Goal: Task Accomplishment & Management: Manage account settings

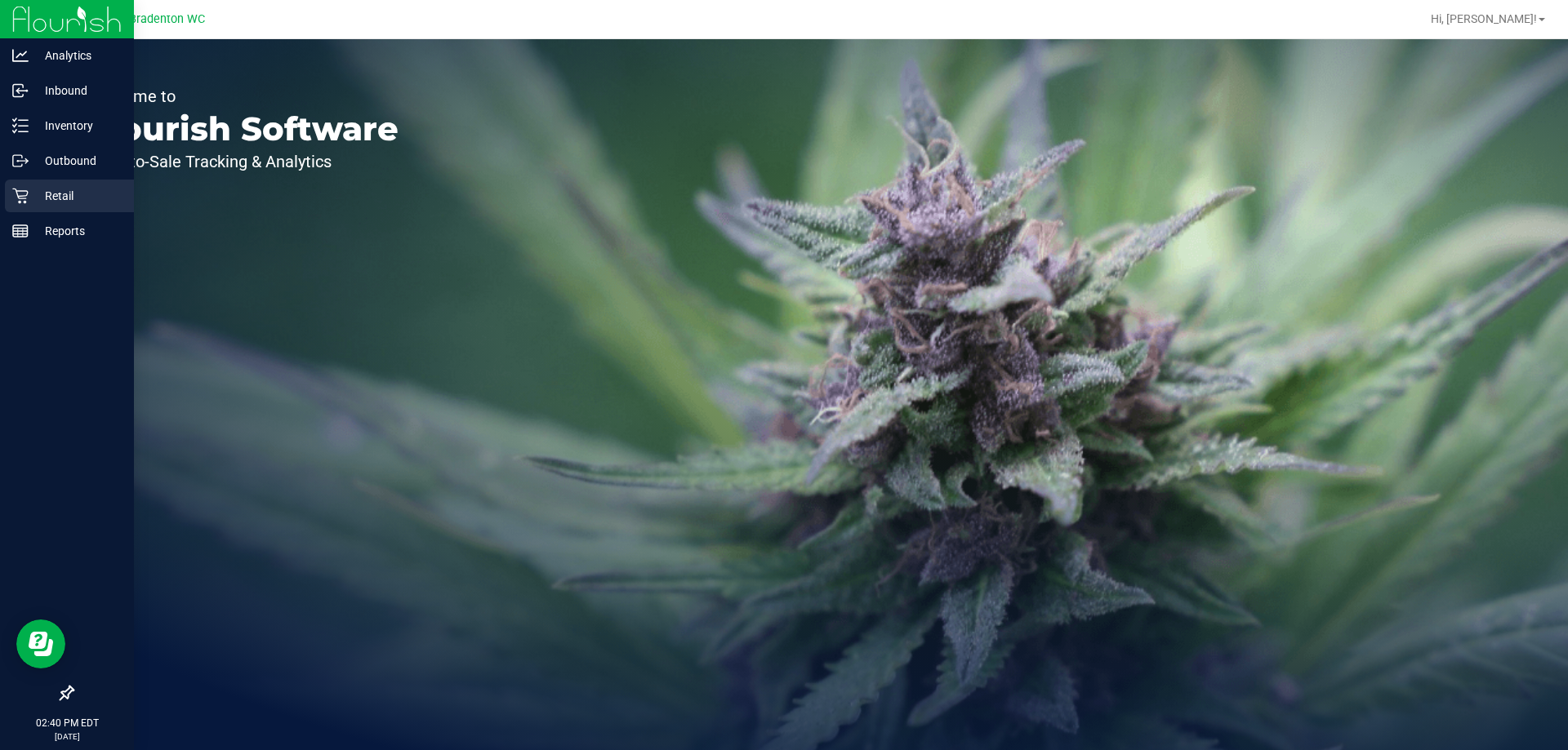
click at [66, 187] on p "Retail" at bounding box center [77, 196] width 98 height 20
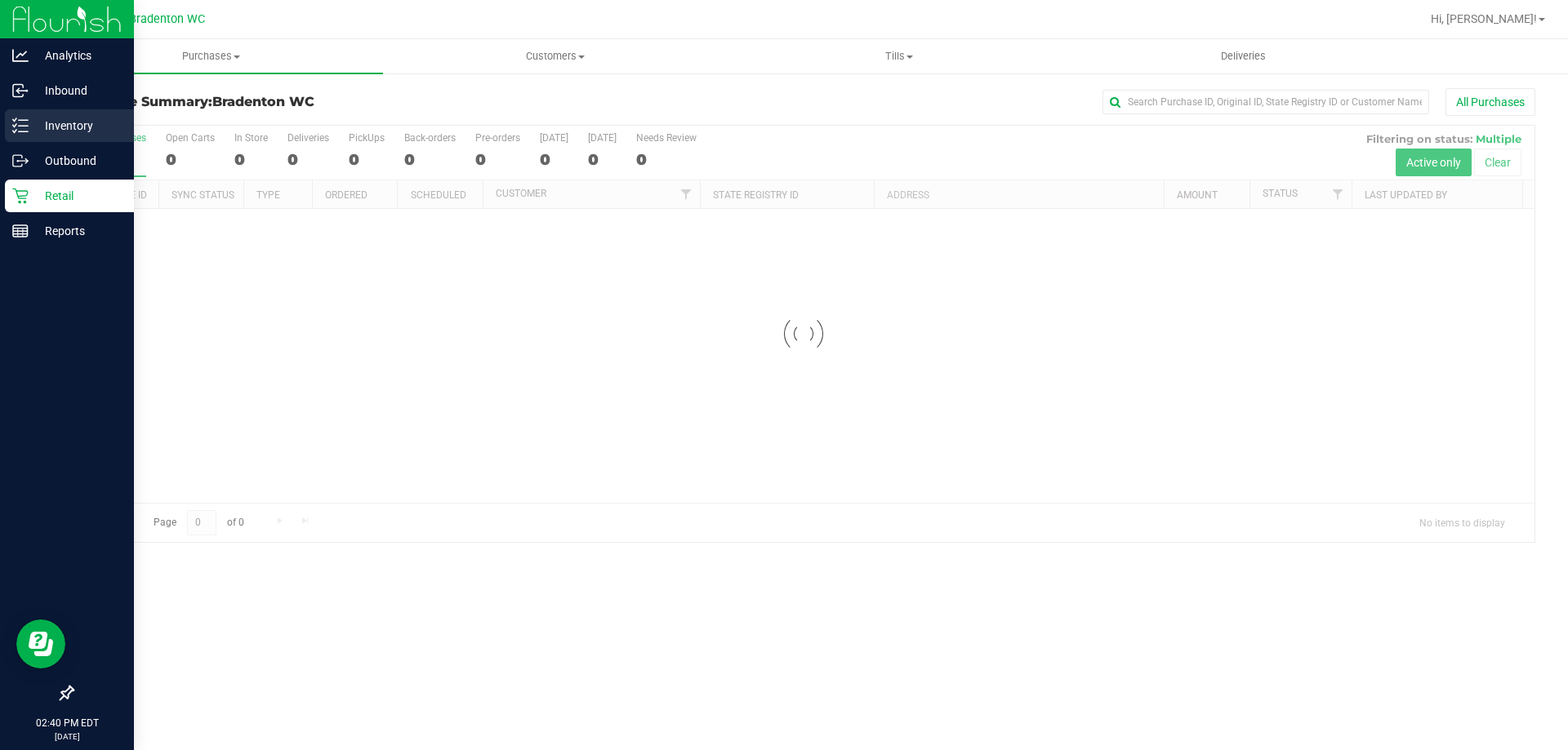
click at [35, 125] on p "Inventory" at bounding box center [77, 126] width 98 height 20
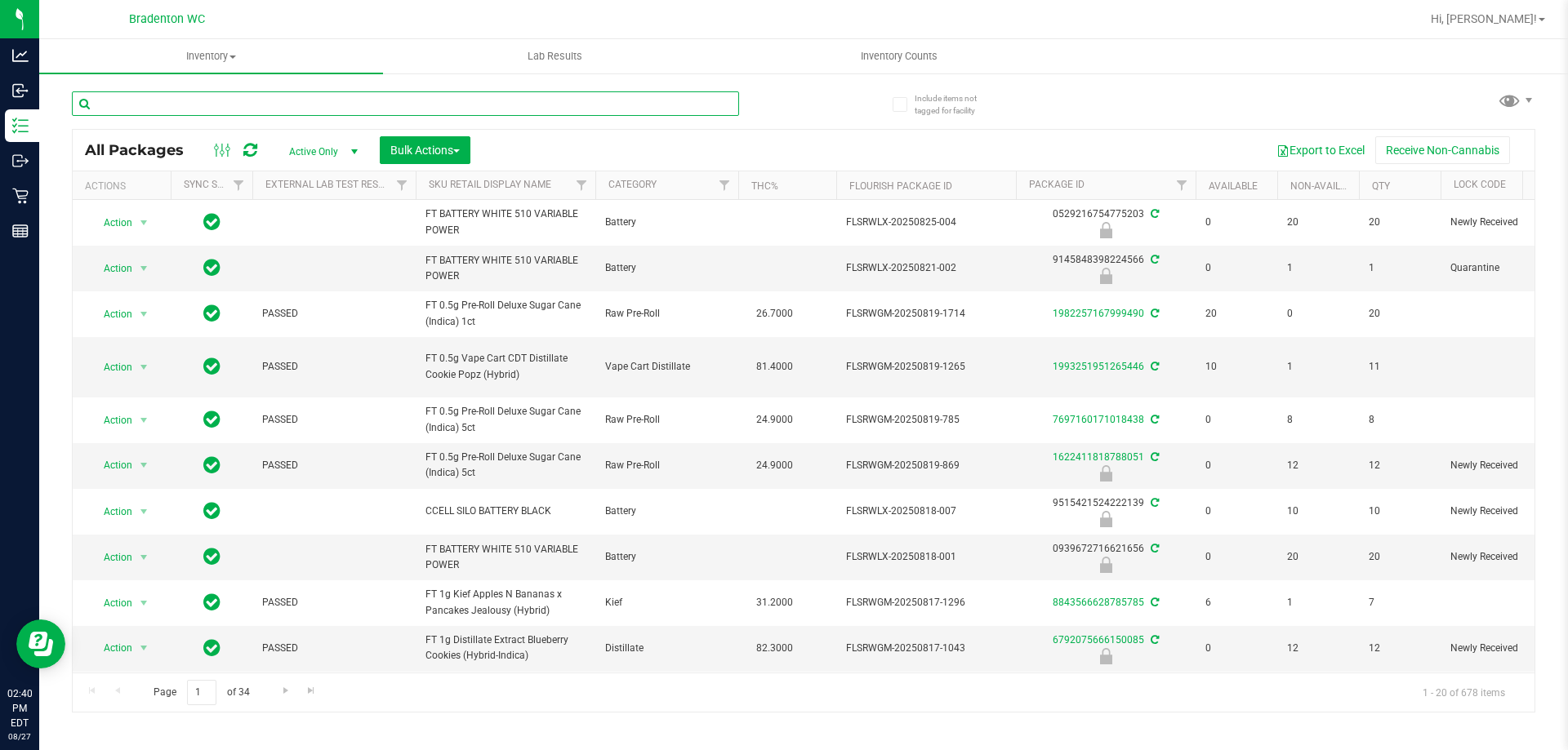
click at [479, 105] on input "text" at bounding box center [405, 104] width 667 height 25
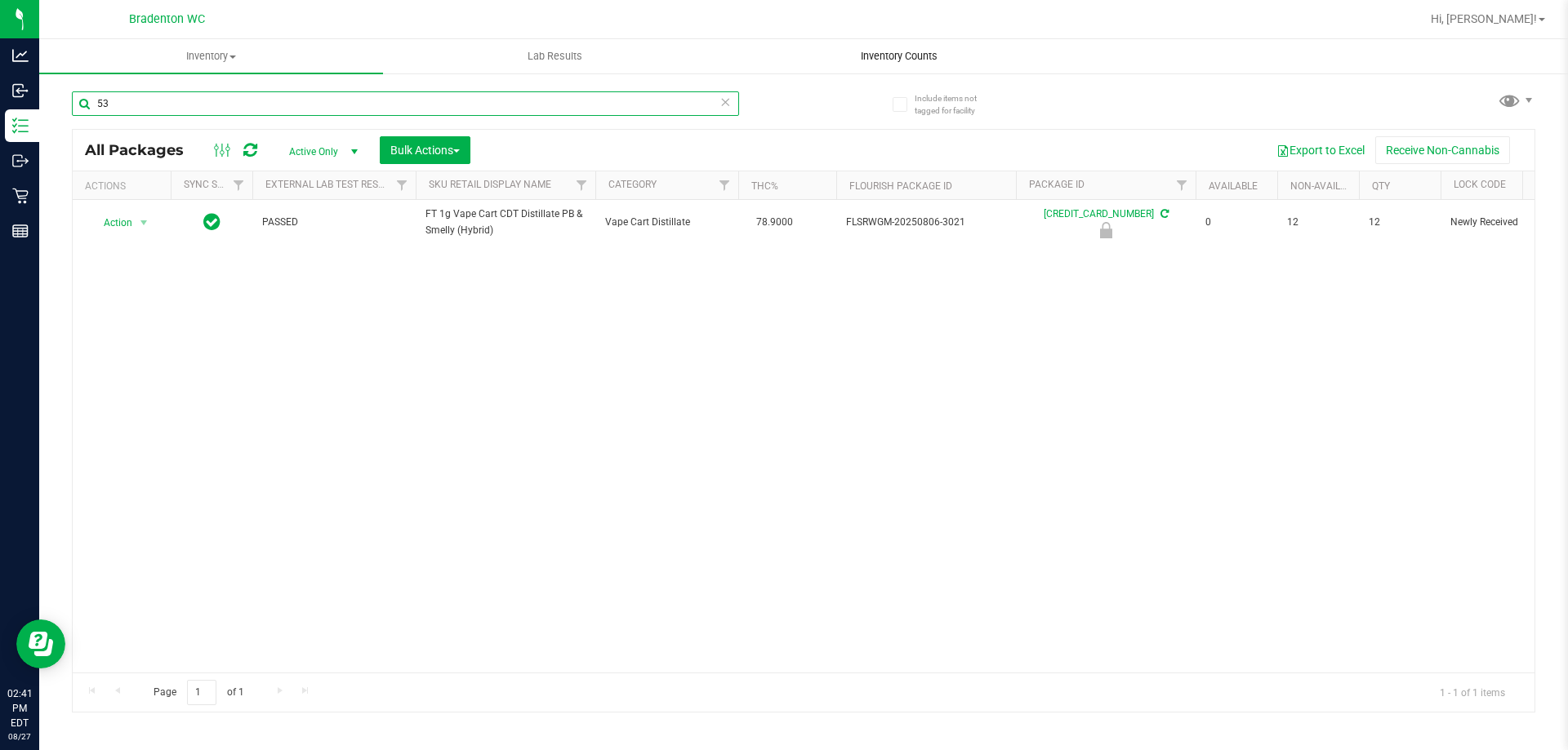
type input "5"
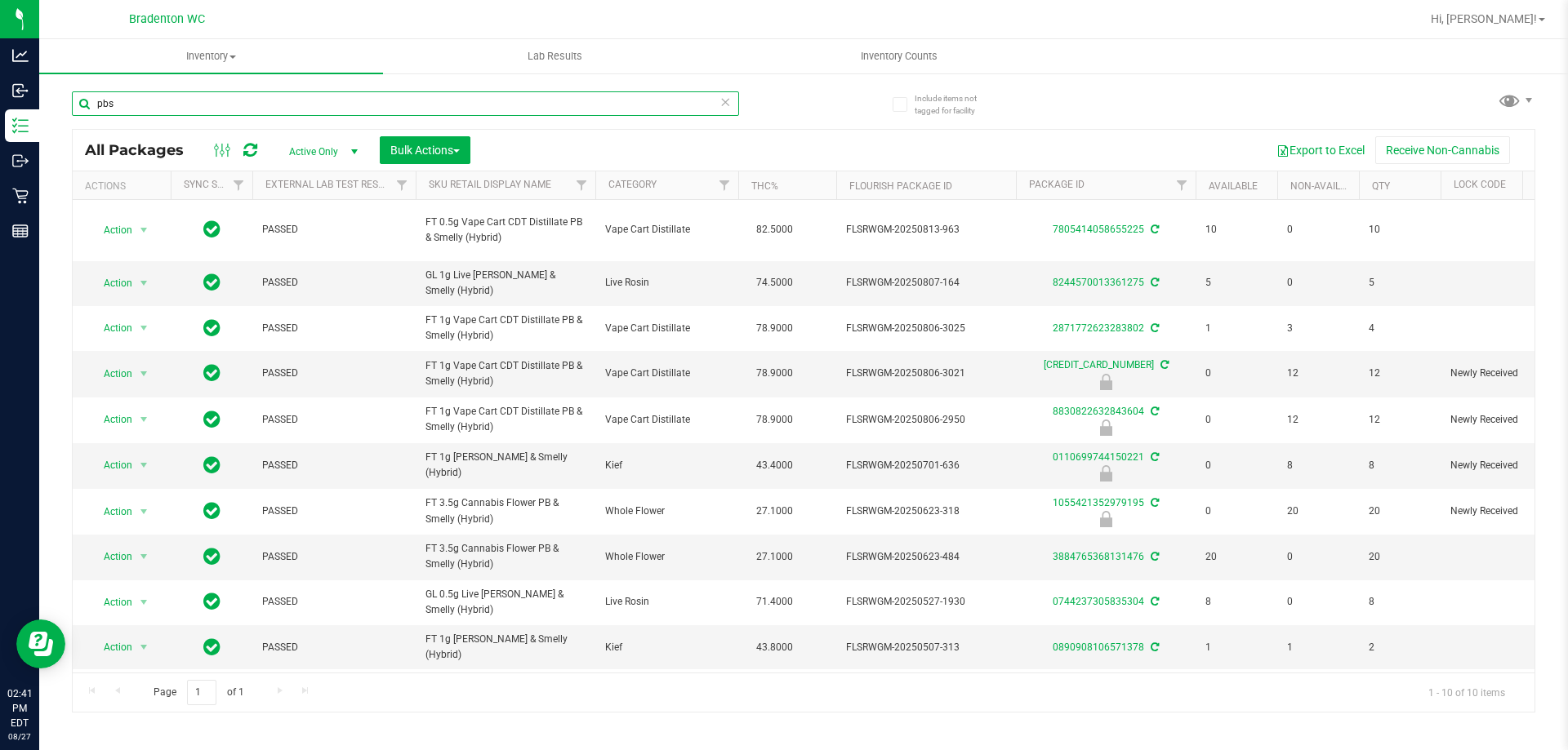
click at [169, 101] on input "pbs" at bounding box center [405, 104] width 667 height 25
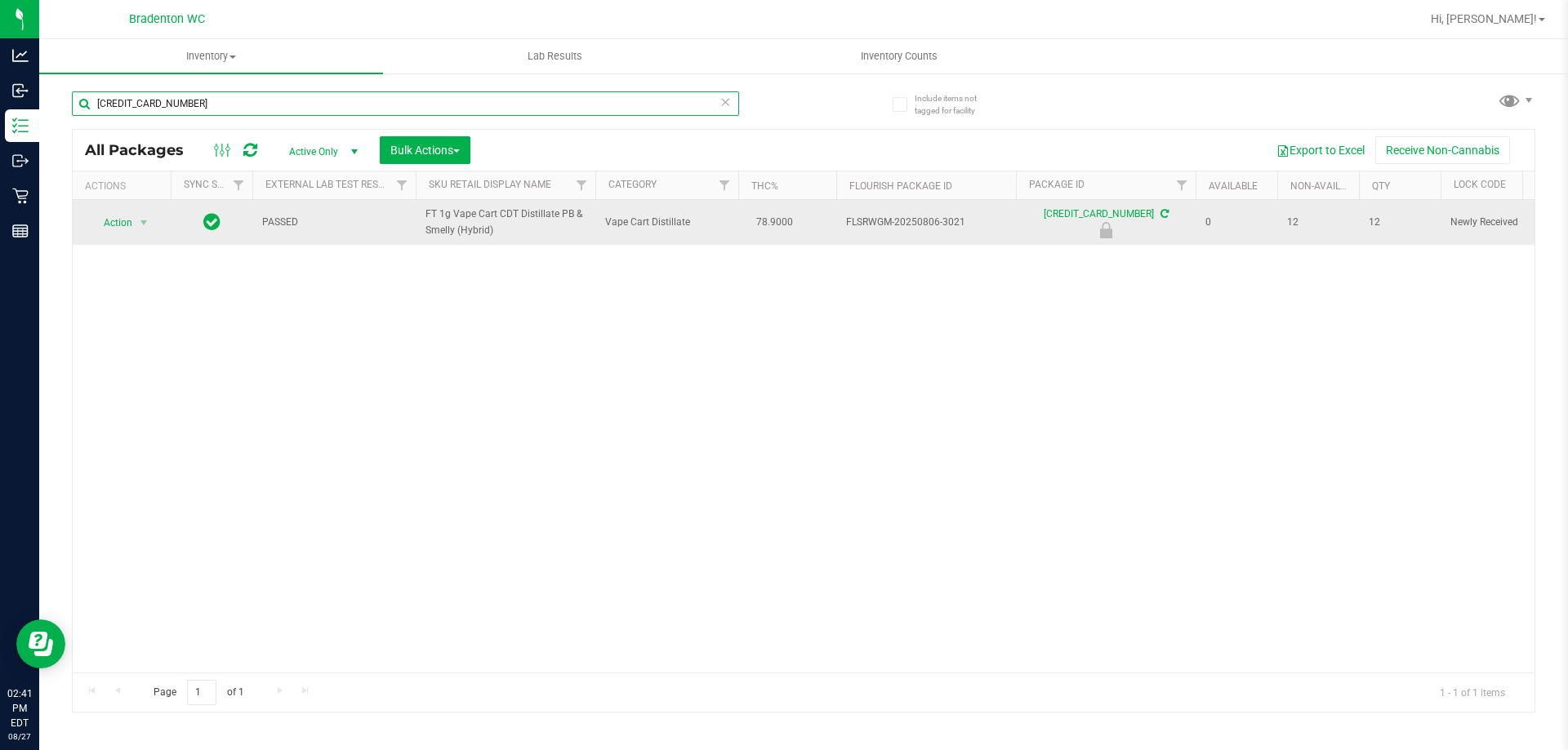
type input "5368131387997230"
click at [117, 222] on span "Action" at bounding box center [111, 223] width 44 height 23
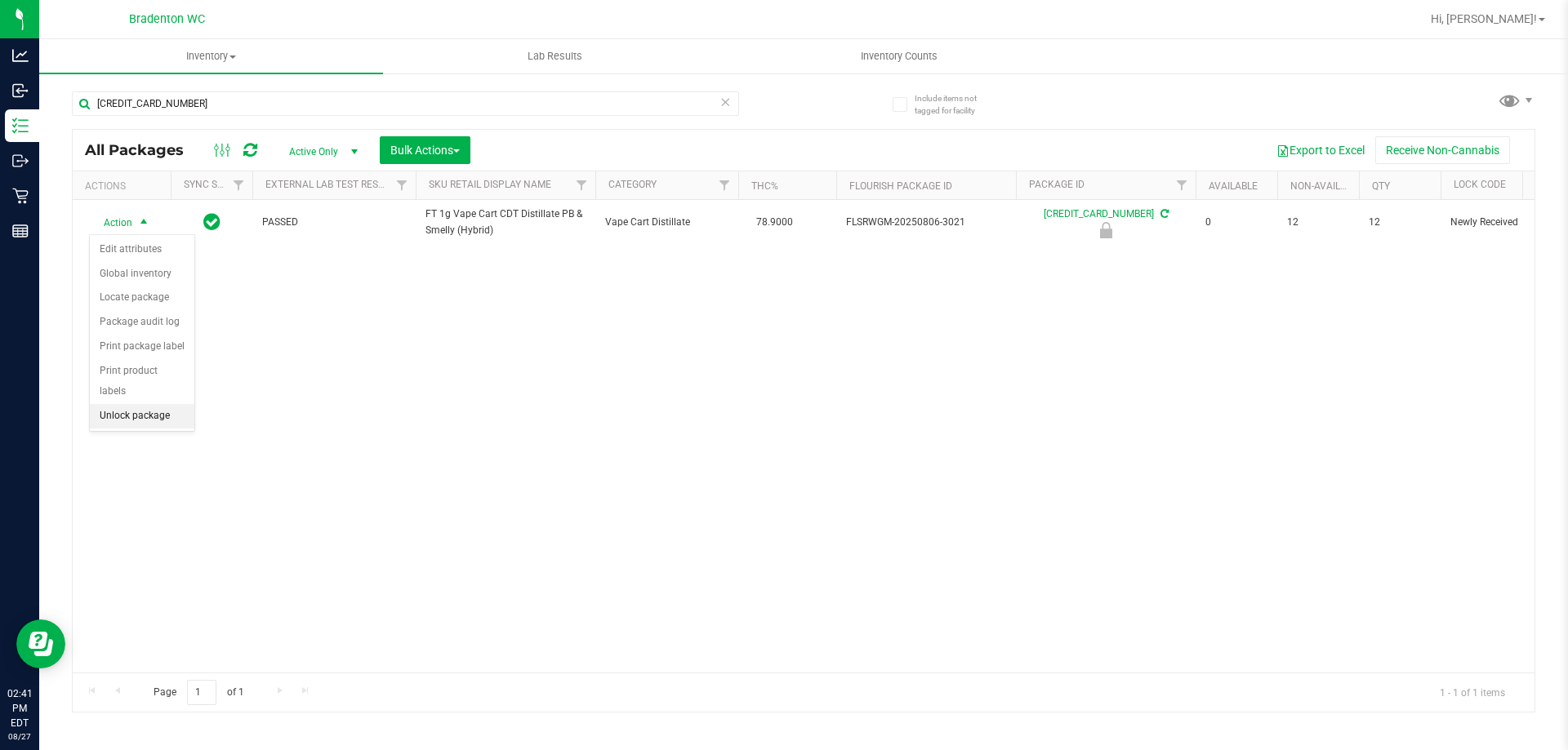
click at [108, 404] on li "Unlock package" at bounding box center [142, 416] width 105 height 25
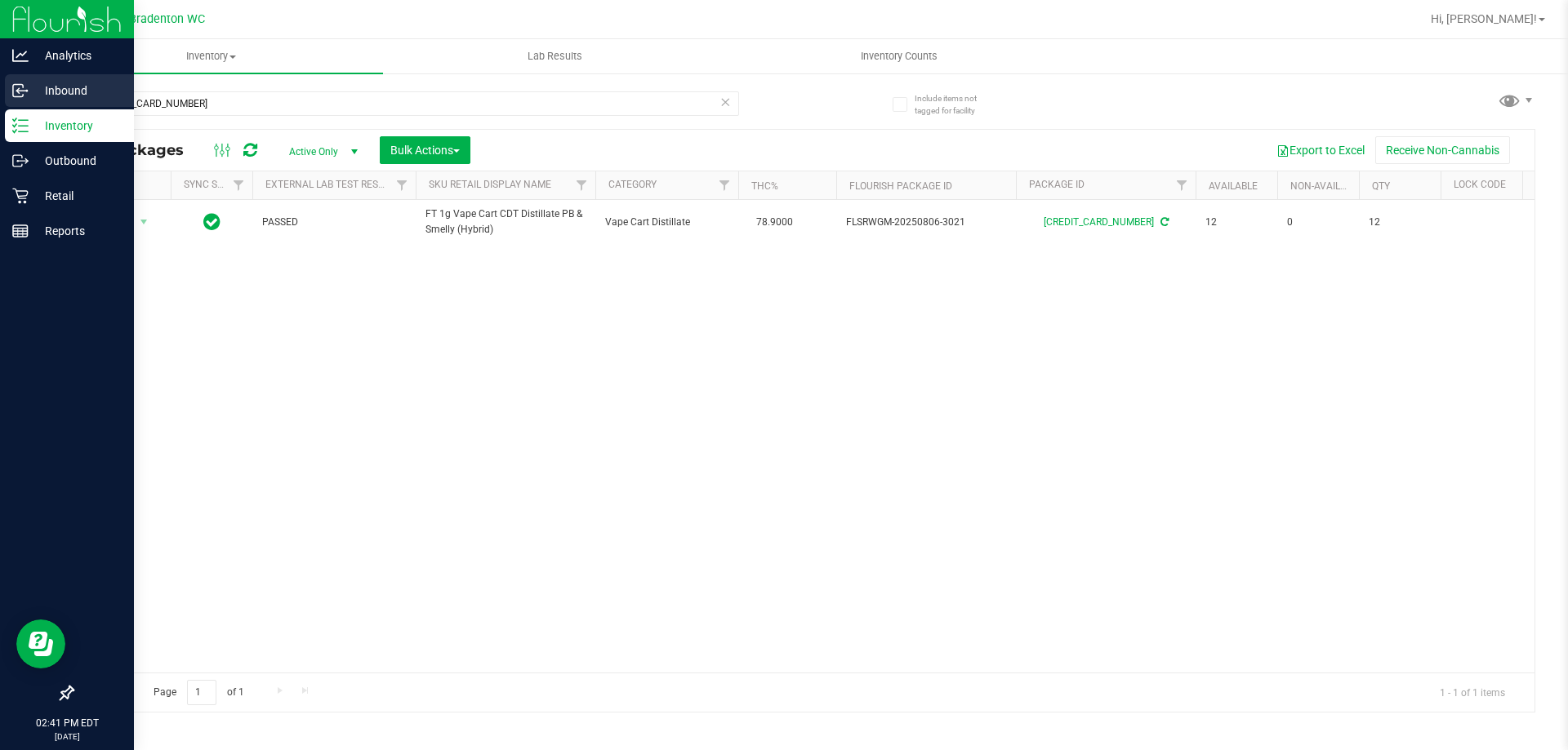
click at [56, 88] on p "Inbound" at bounding box center [77, 91] width 98 height 20
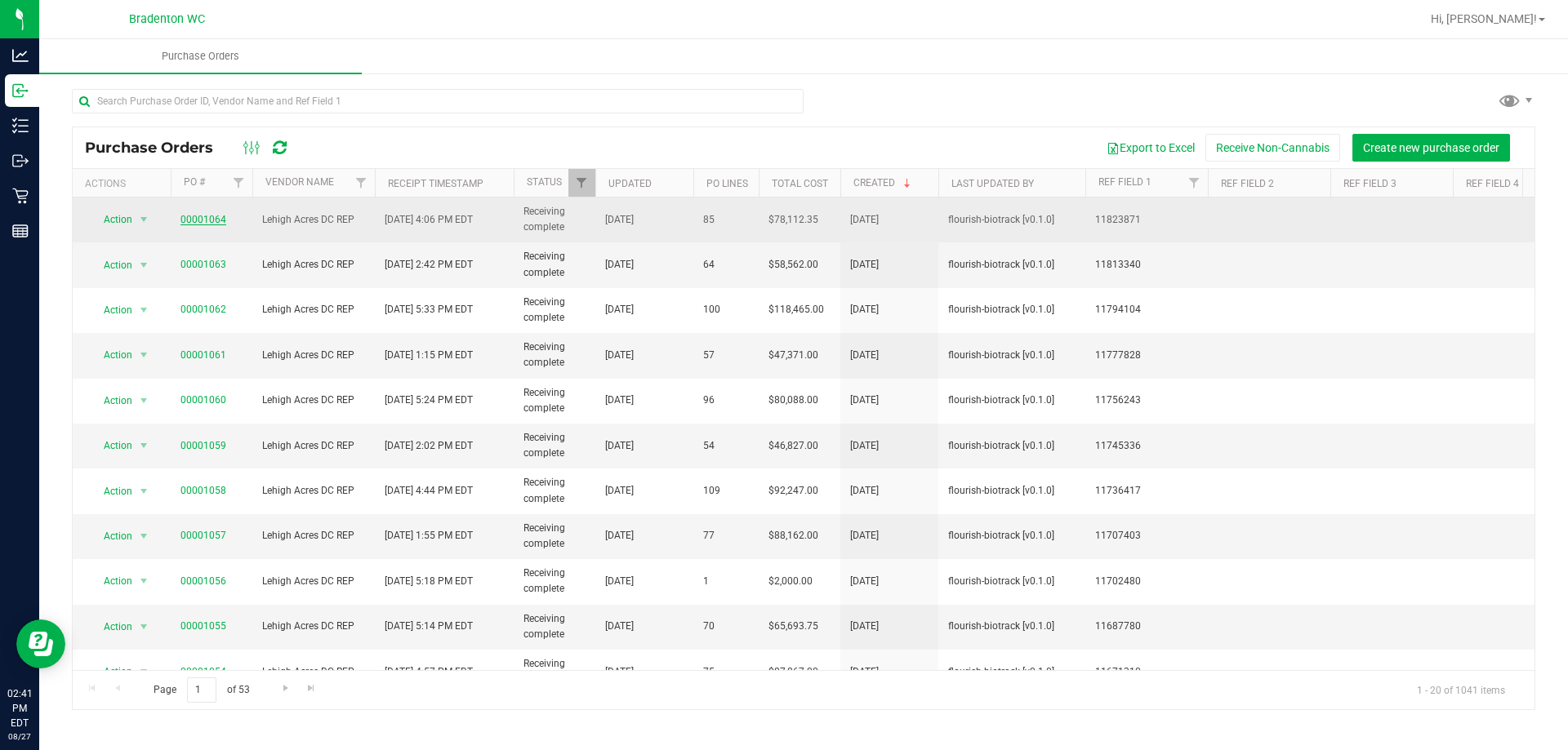
click at [211, 217] on link "00001064" at bounding box center [202, 219] width 45 height 12
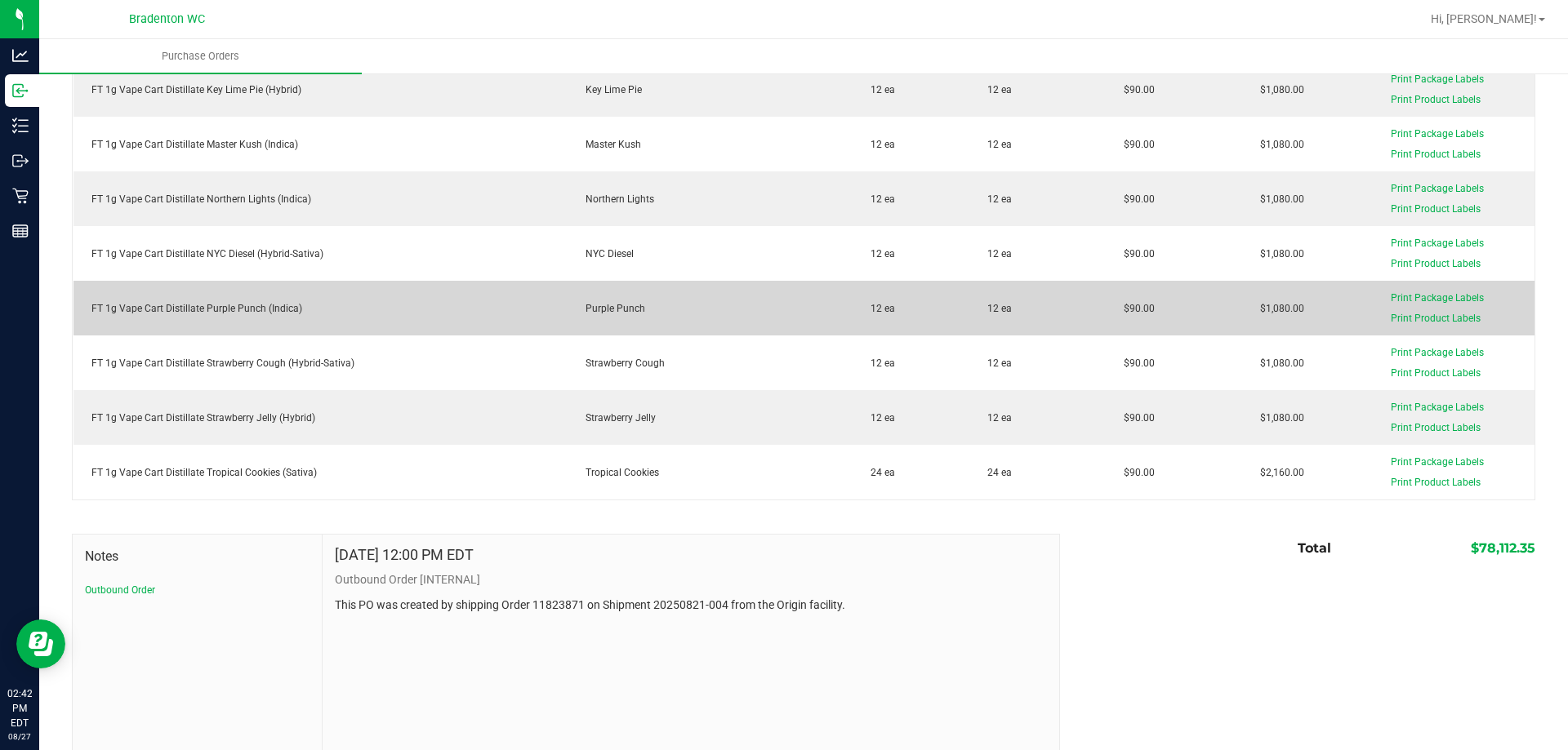
scroll to position [4552, 0]
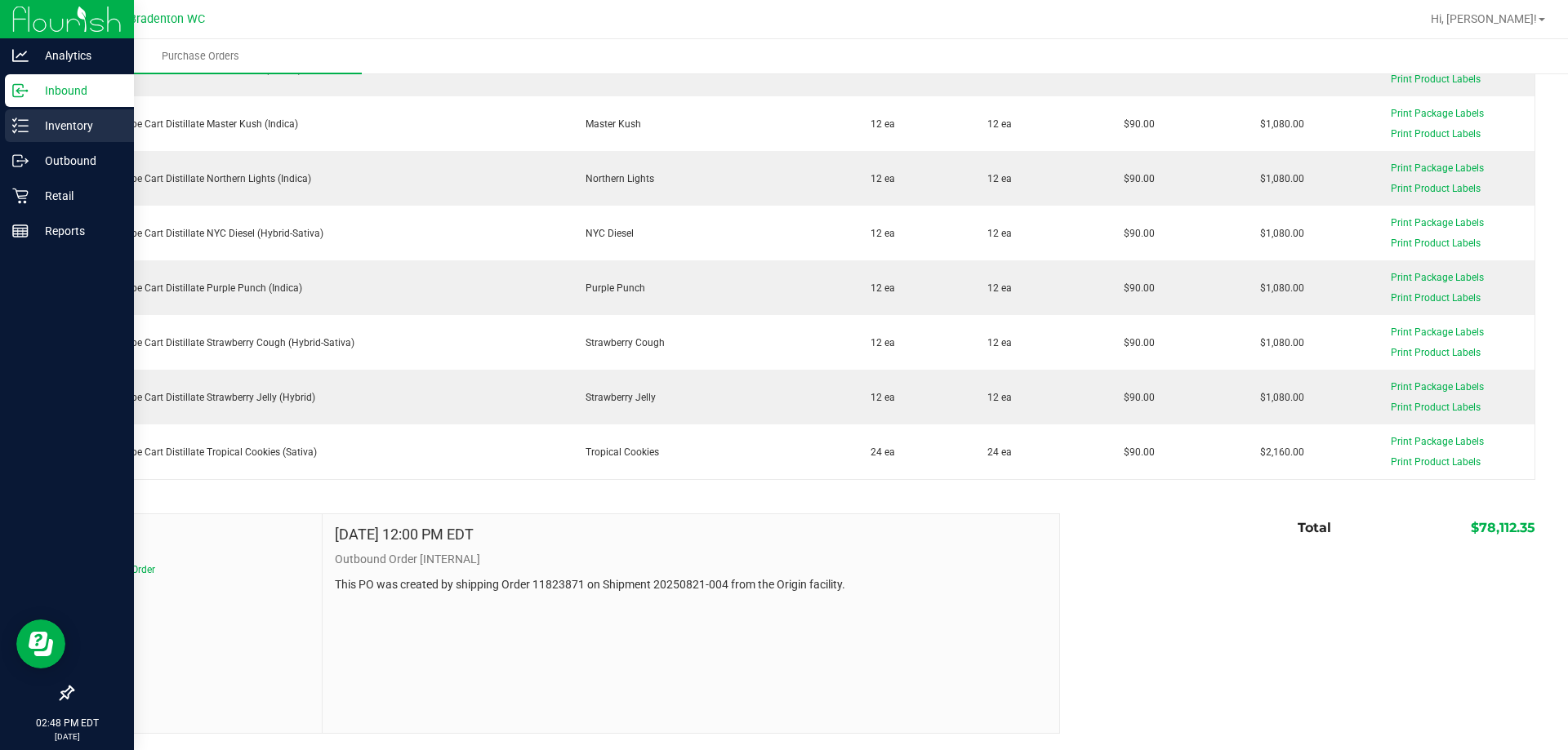
click at [88, 135] on p "Inventory" at bounding box center [77, 126] width 98 height 20
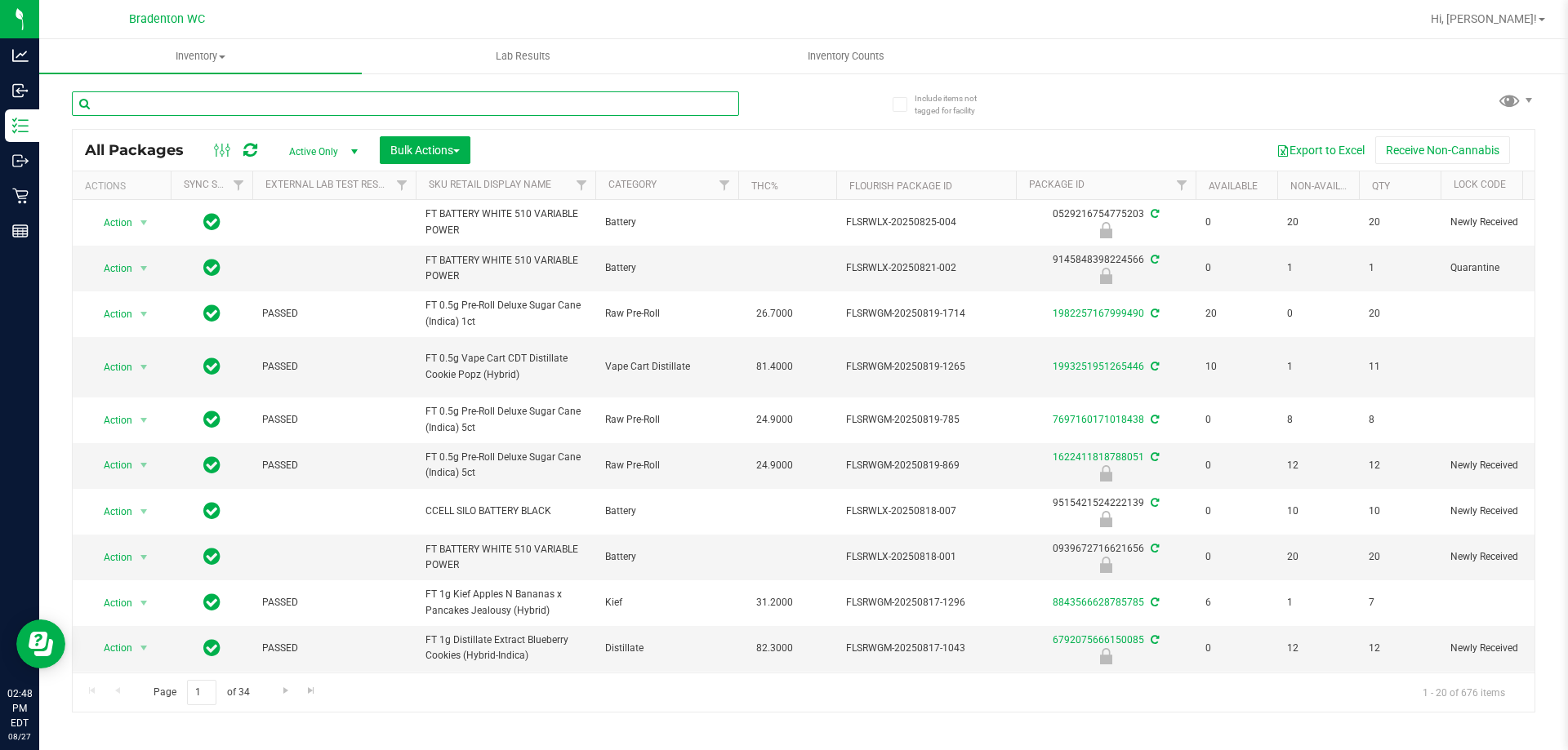
click at [187, 115] on input "text" at bounding box center [405, 104] width 667 height 25
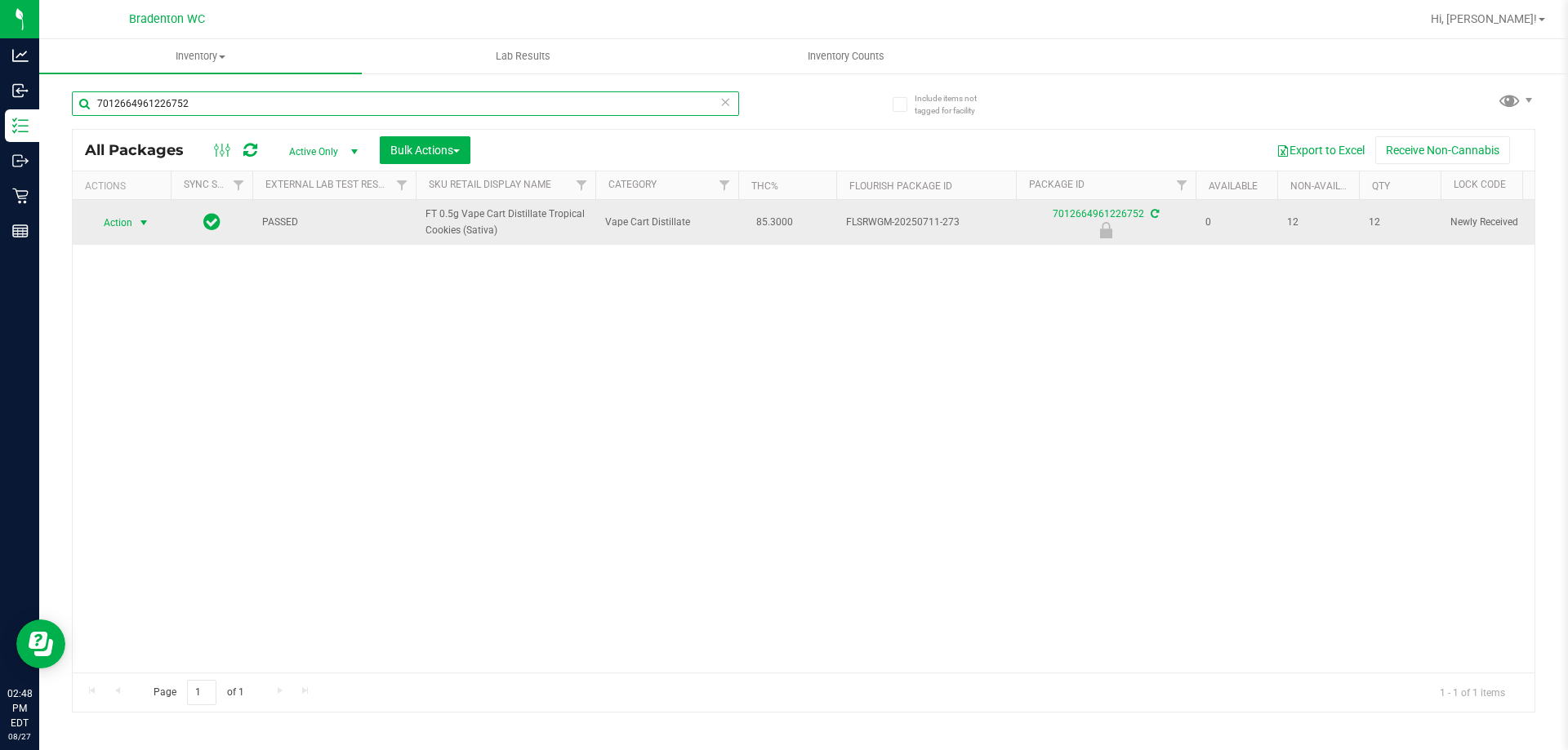
type input "7012664961226752"
click at [99, 228] on span "Action" at bounding box center [111, 223] width 44 height 23
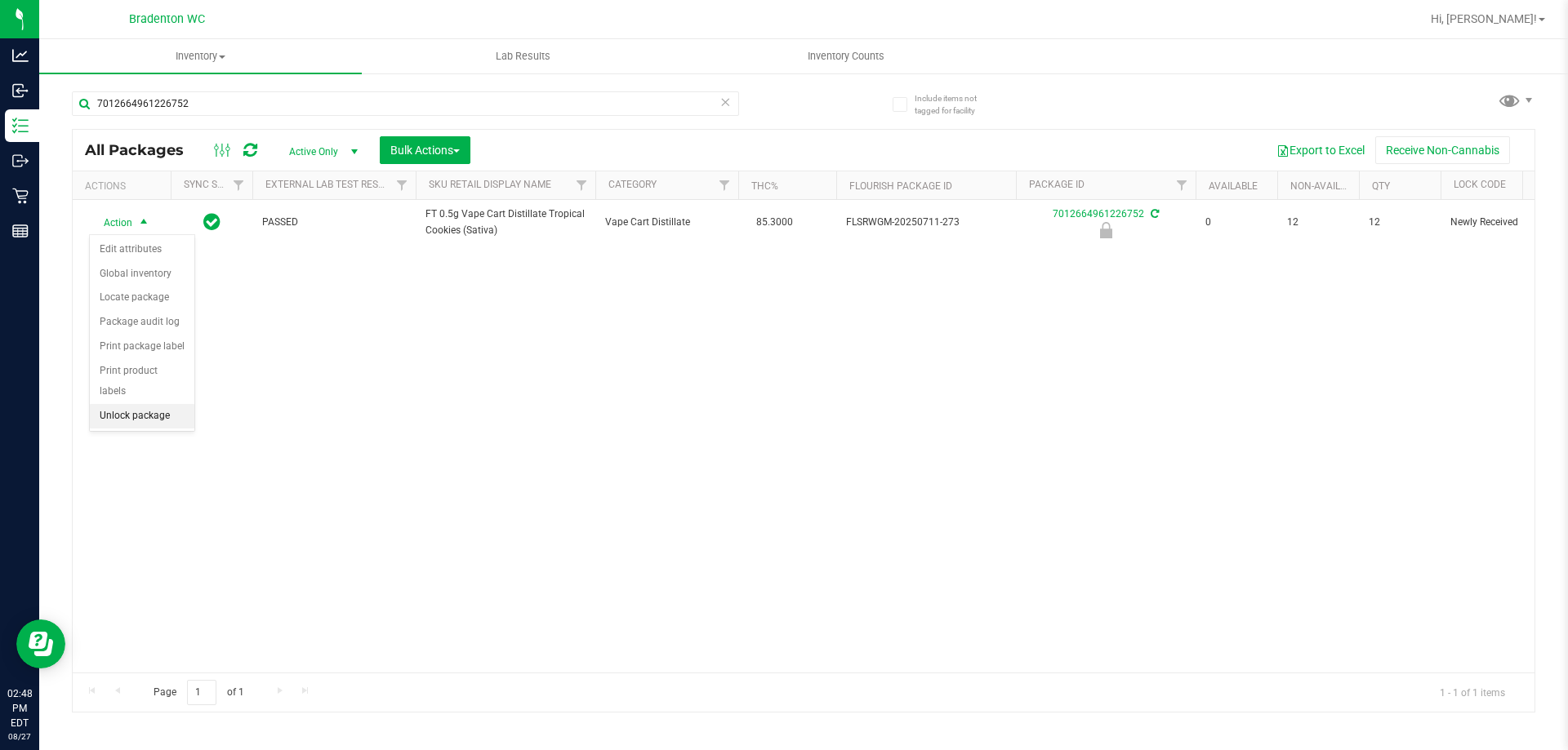
click at [181, 404] on li "Unlock package" at bounding box center [142, 416] width 105 height 25
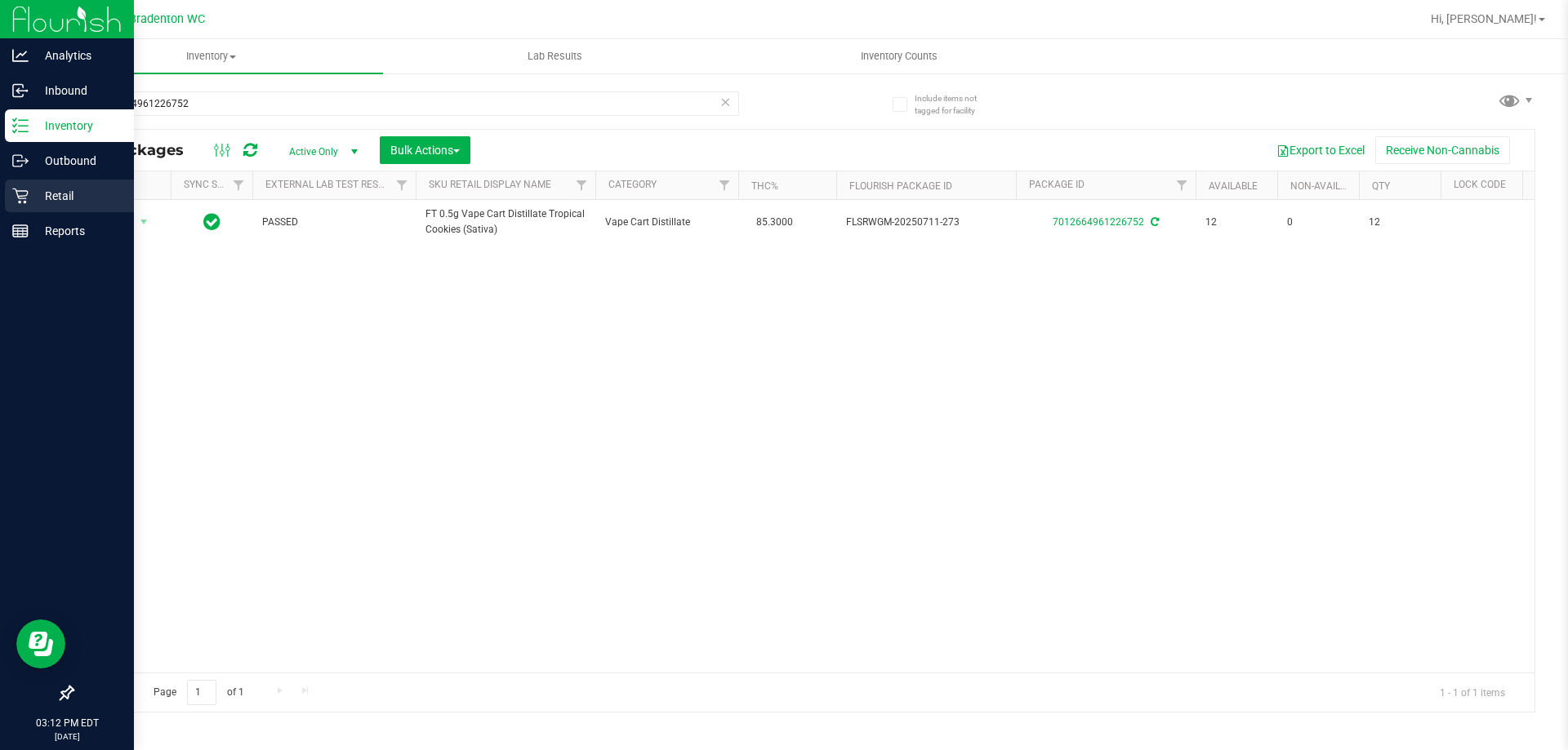
click at [59, 201] on p "Retail" at bounding box center [77, 196] width 98 height 20
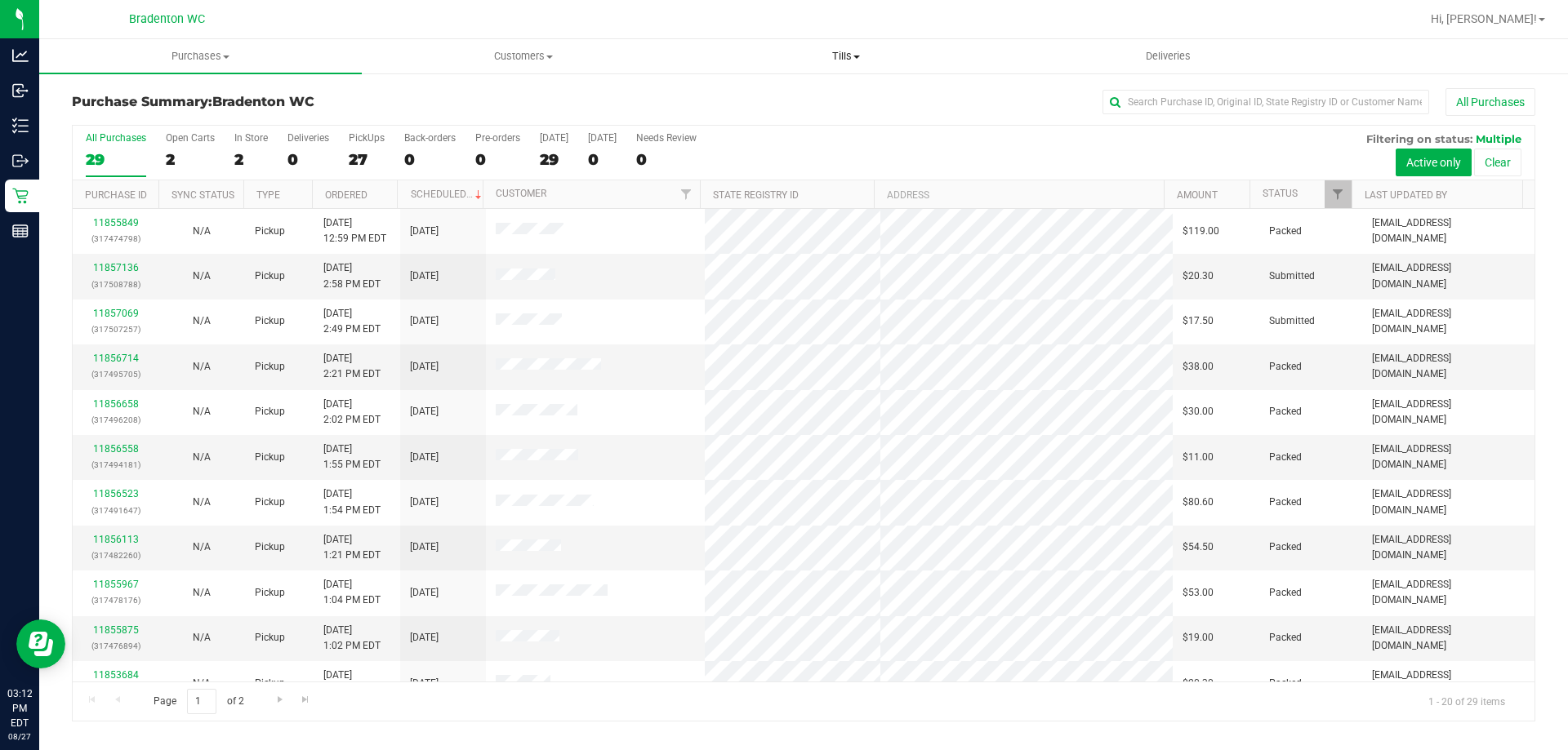
click at [823, 57] on span "Tills" at bounding box center [845, 56] width 321 height 15
click at [735, 93] on span "Manage tills" at bounding box center [740, 99] width 110 height 14
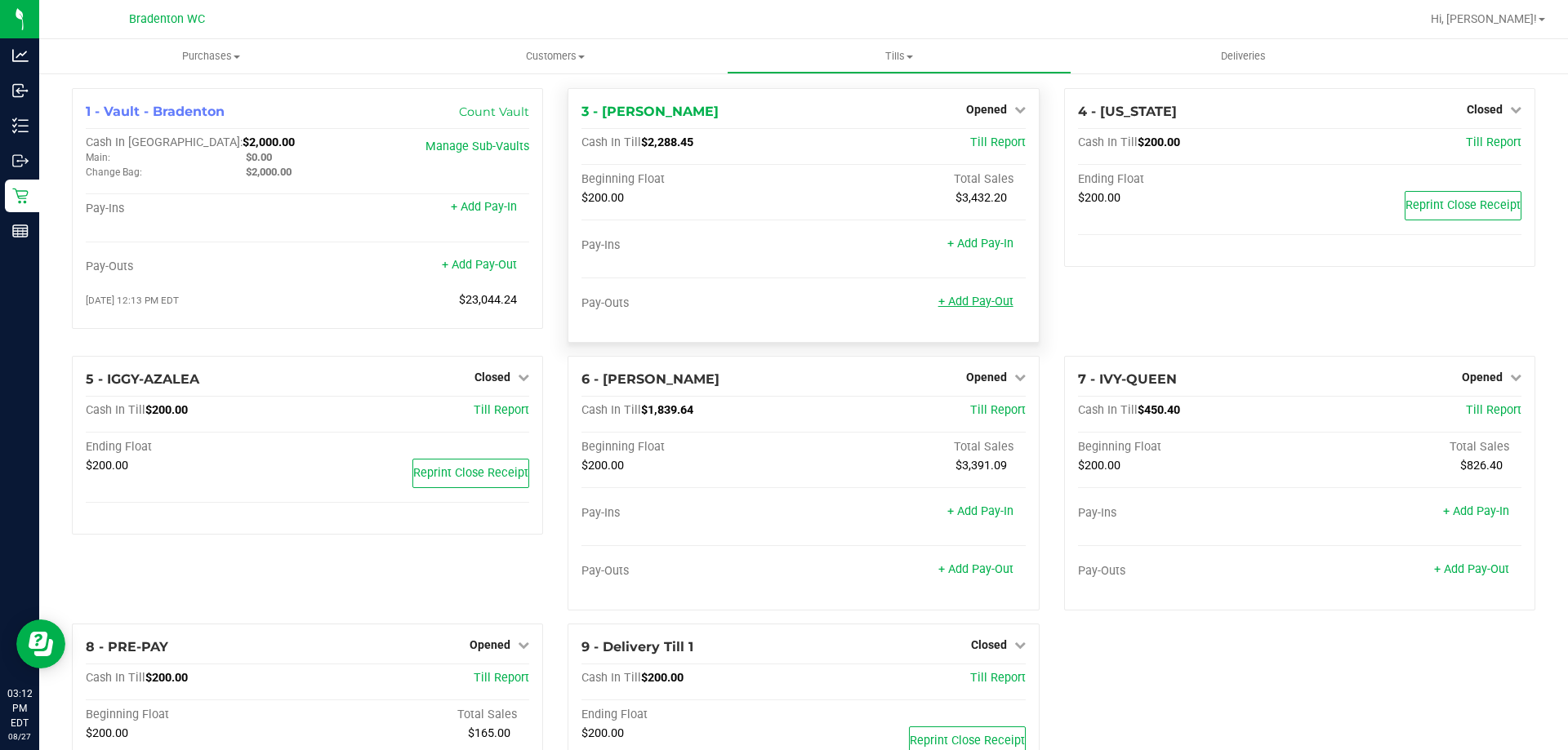
click at [970, 300] on link "+ Add Pay-Out" at bounding box center [976, 302] width 75 height 14
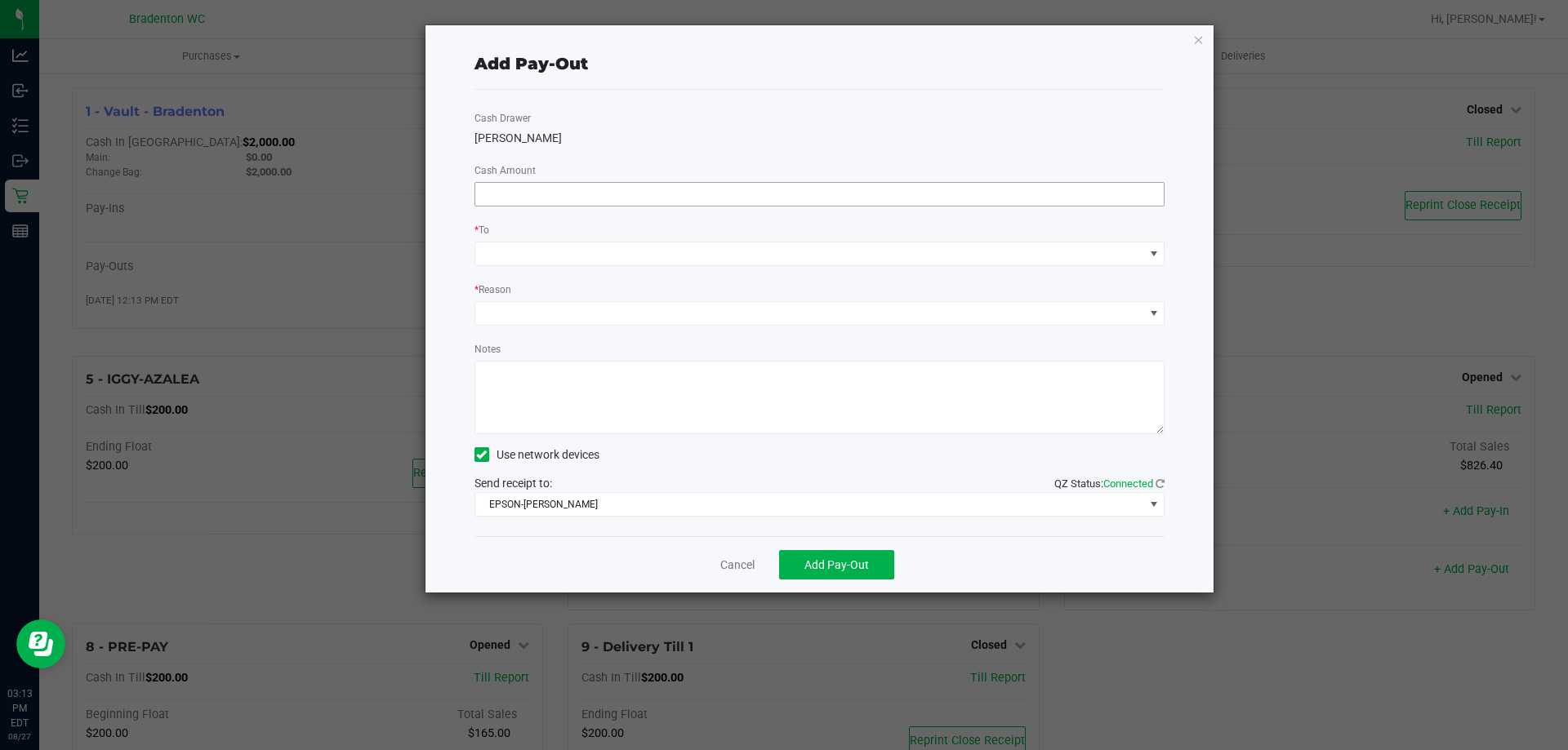
click at [561, 198] on input at bounding box center [820, 194] width 689 height 23
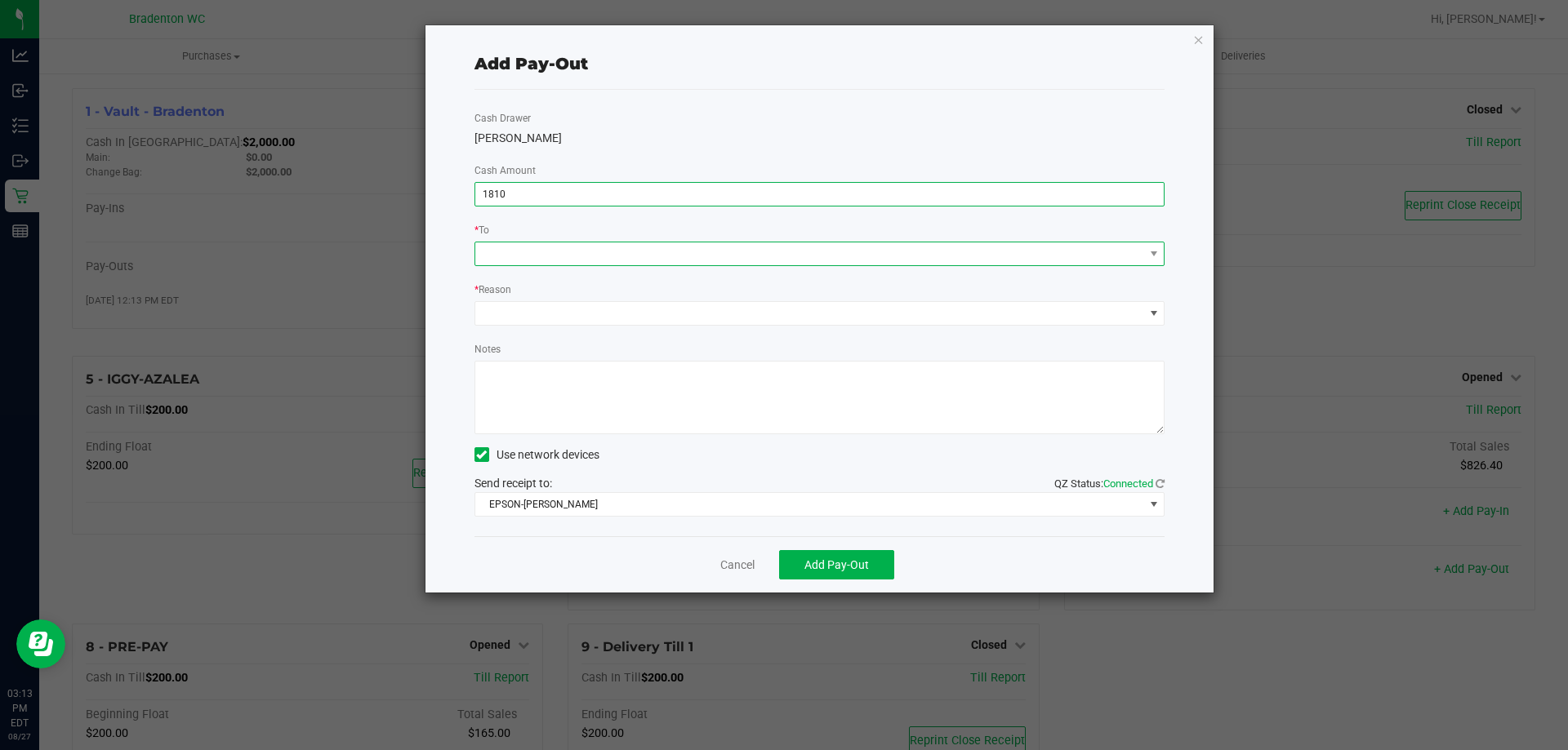
click at [545, 259] on span at bounding box center [809, 254] width 669 height 23
type input "$1,810.00"
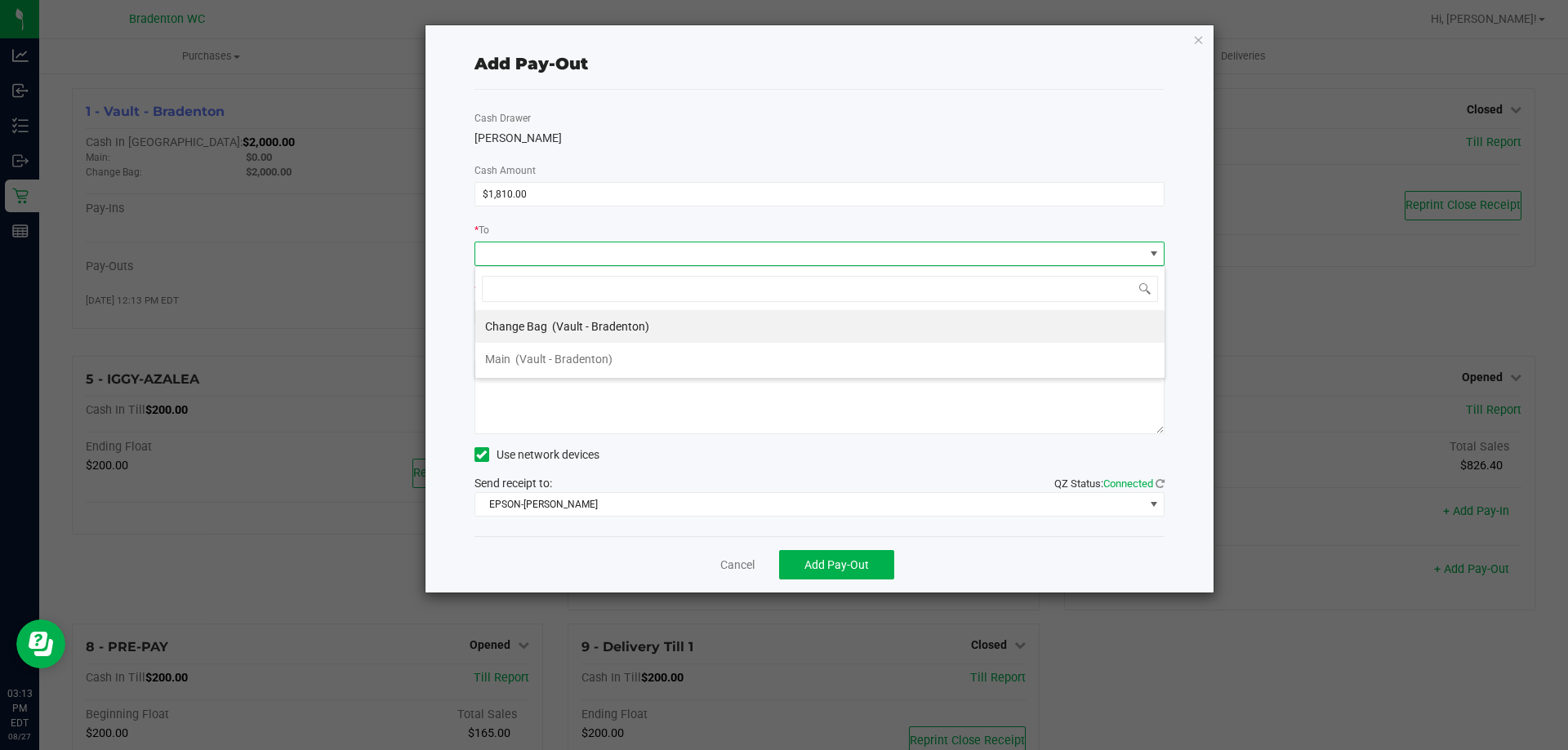
scroll to position [25, 690]
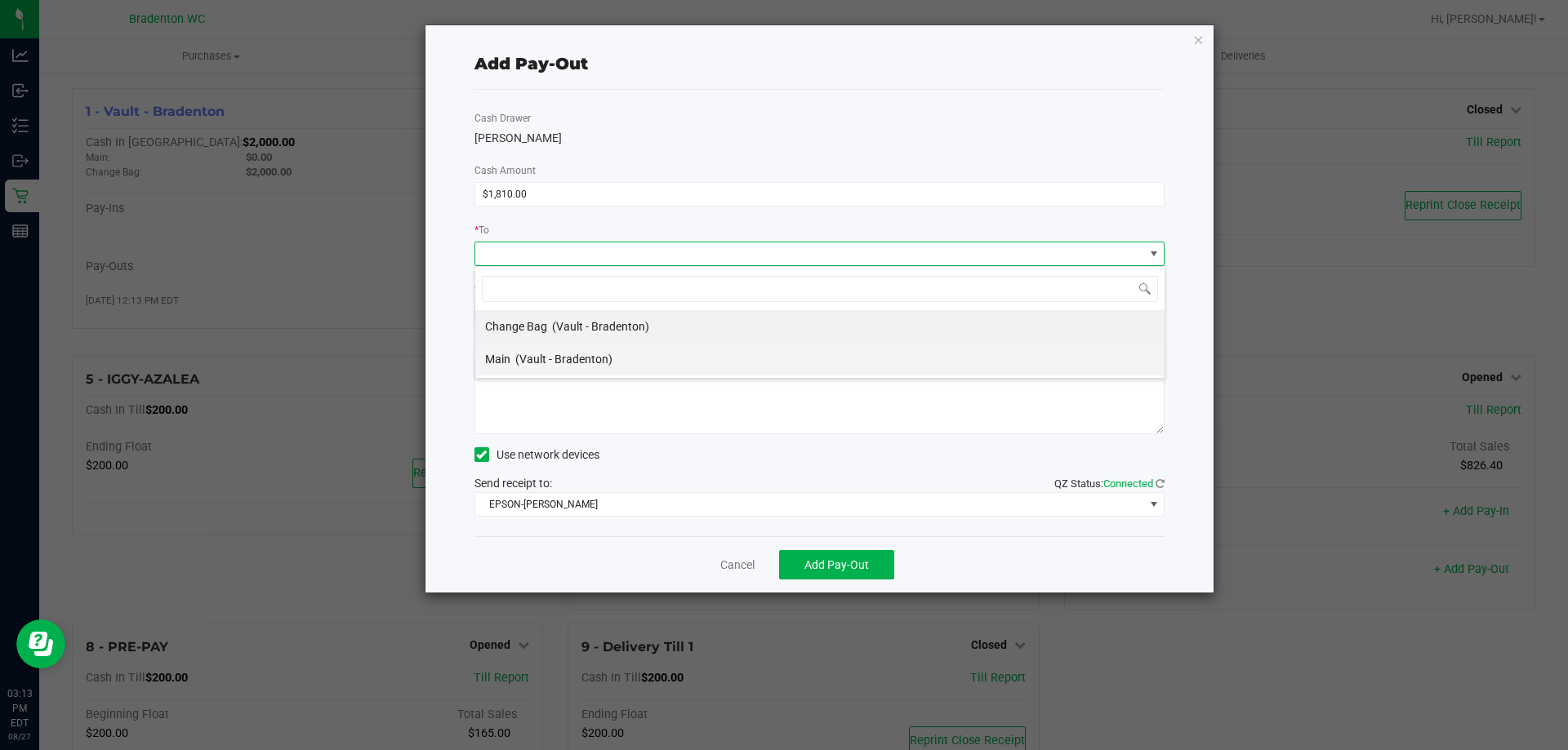
click at [515, 360] on span "(Vault - Bradenton)" at bounding box center [563, 359] width 97 height 13
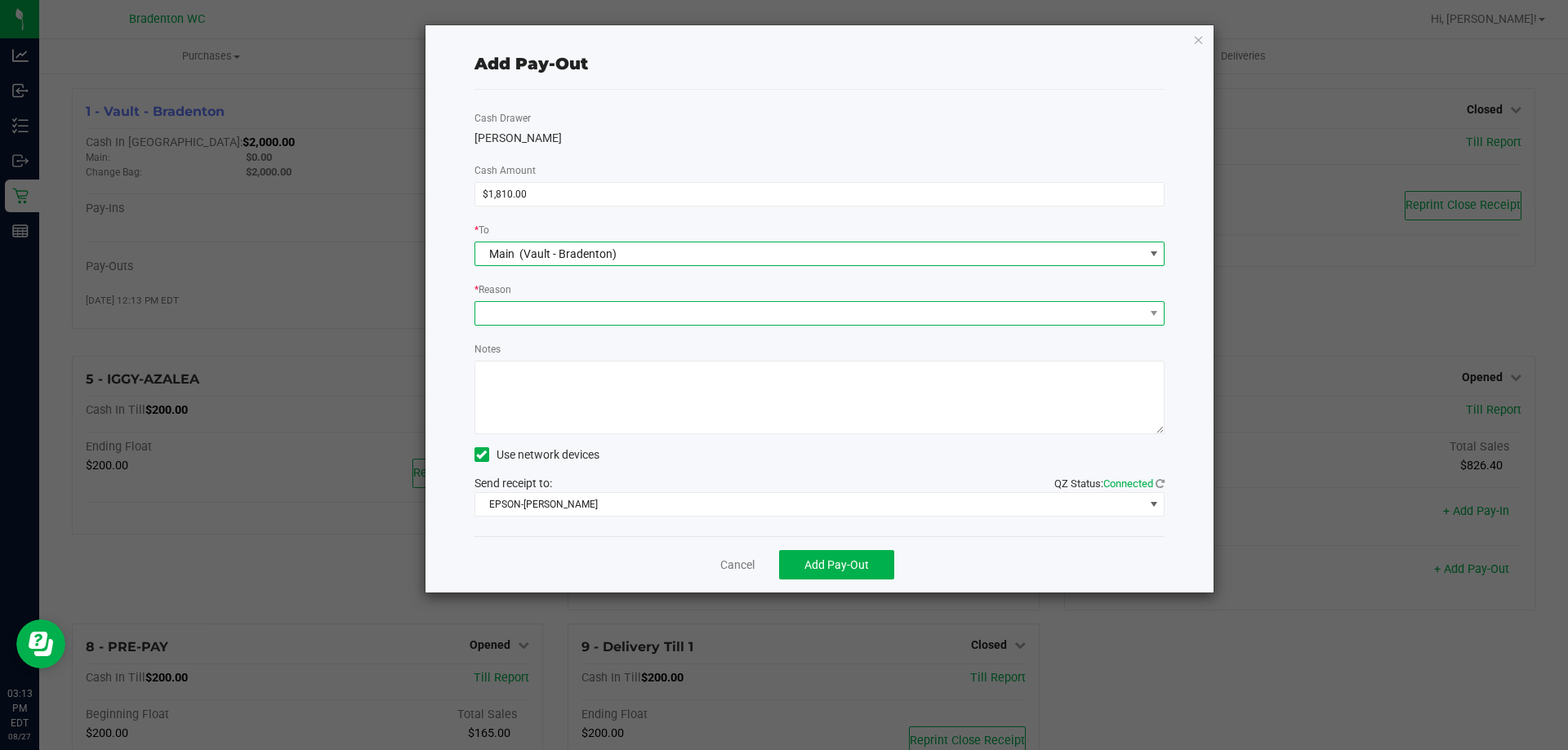
click at [548, 321] on span at bounding box center [809, 313] width 669 height 23
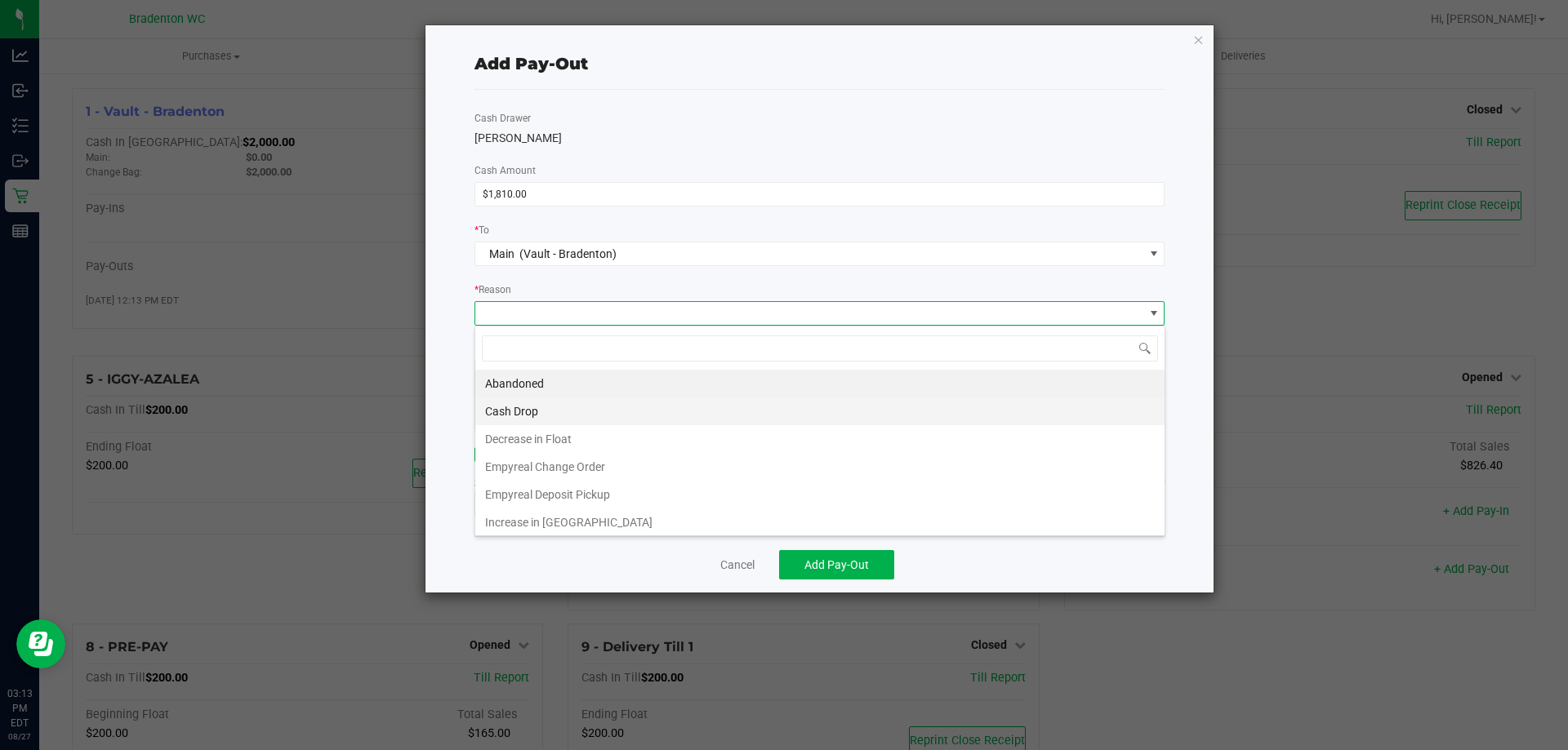
click at [509, 422] on li "Cash Drop" at bounding box center [820, 411] width 689 height 28
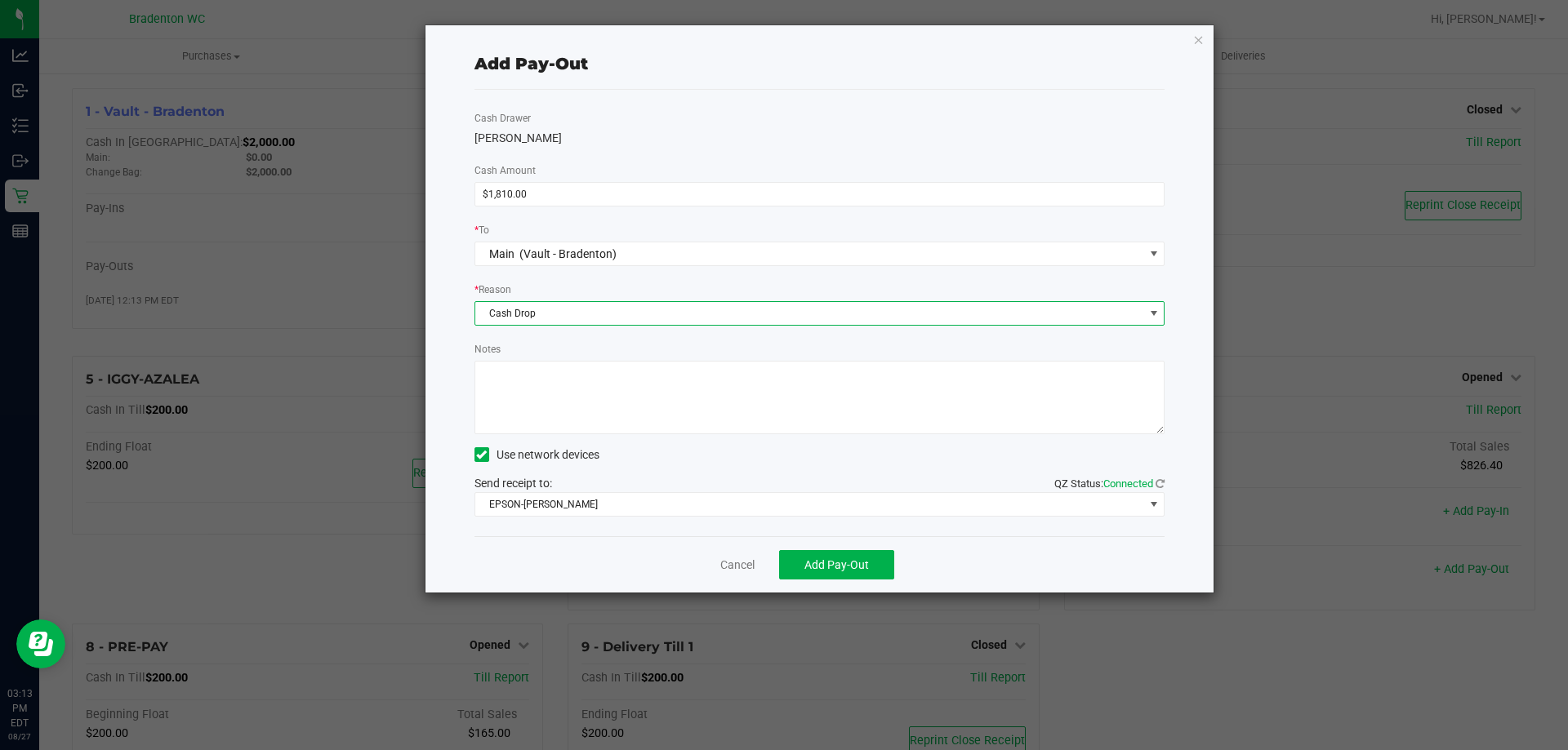
click at [546, 381] on textarea "Notes" at bounding box center [820, 397] width 691 height 74
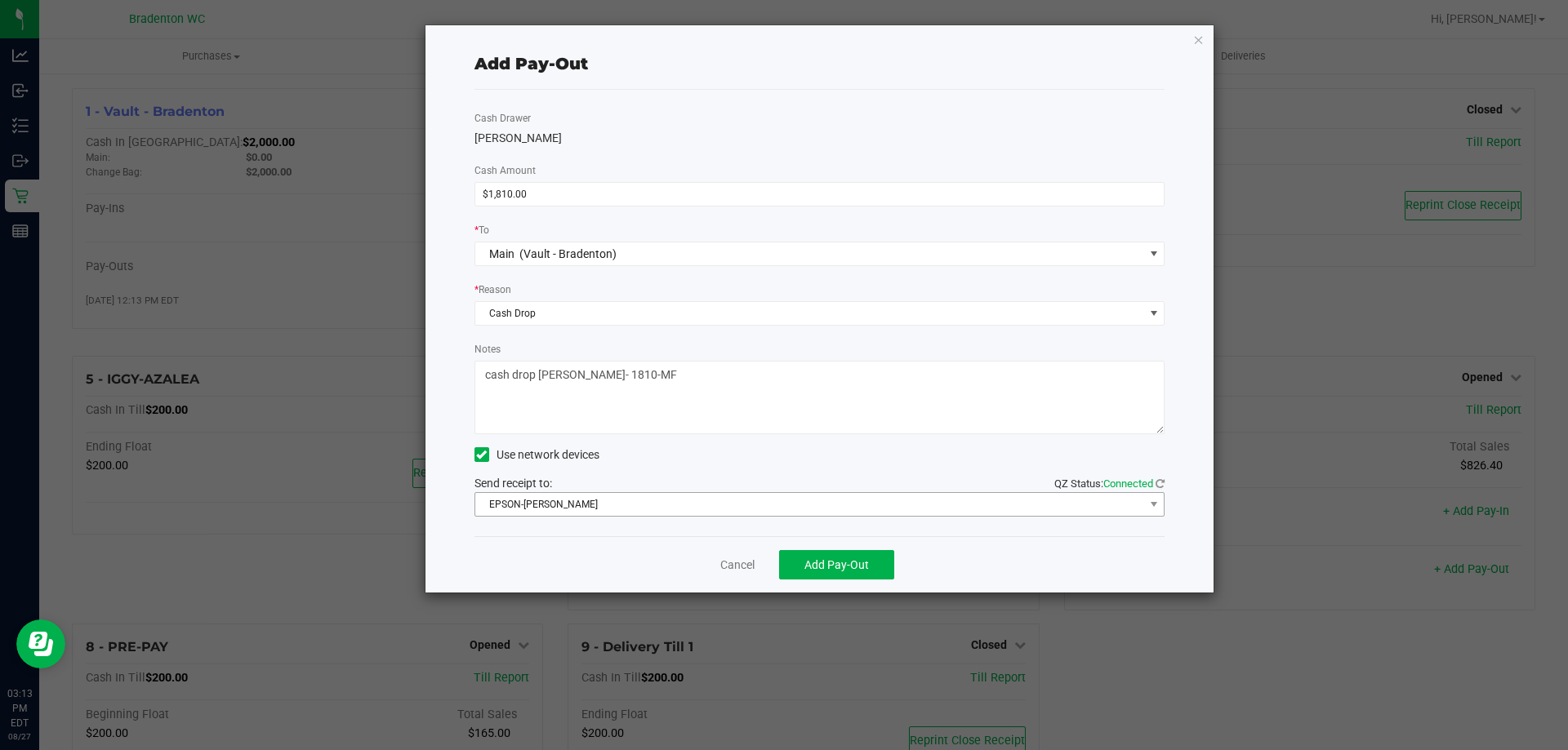
type textarea "cash drop humberto- 1810-MF"
click at [587, 505] on span "EPSON-HUBIE-BERTIE" at bounding box center [809, 504] width 669 height 23
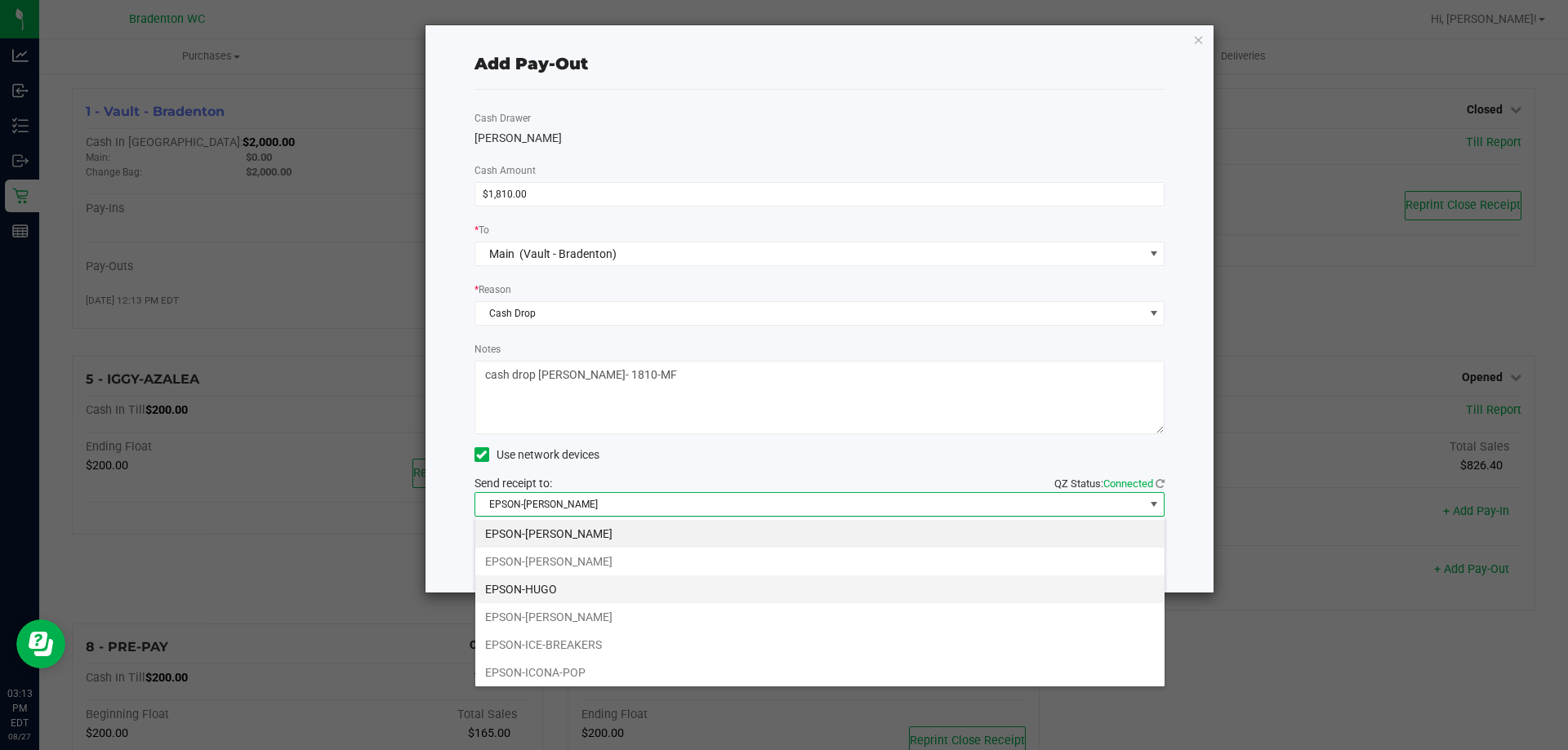
click at [530, 590] on li "EPSON-HUGO" at bounding box center [820, 588] width 689 height 28
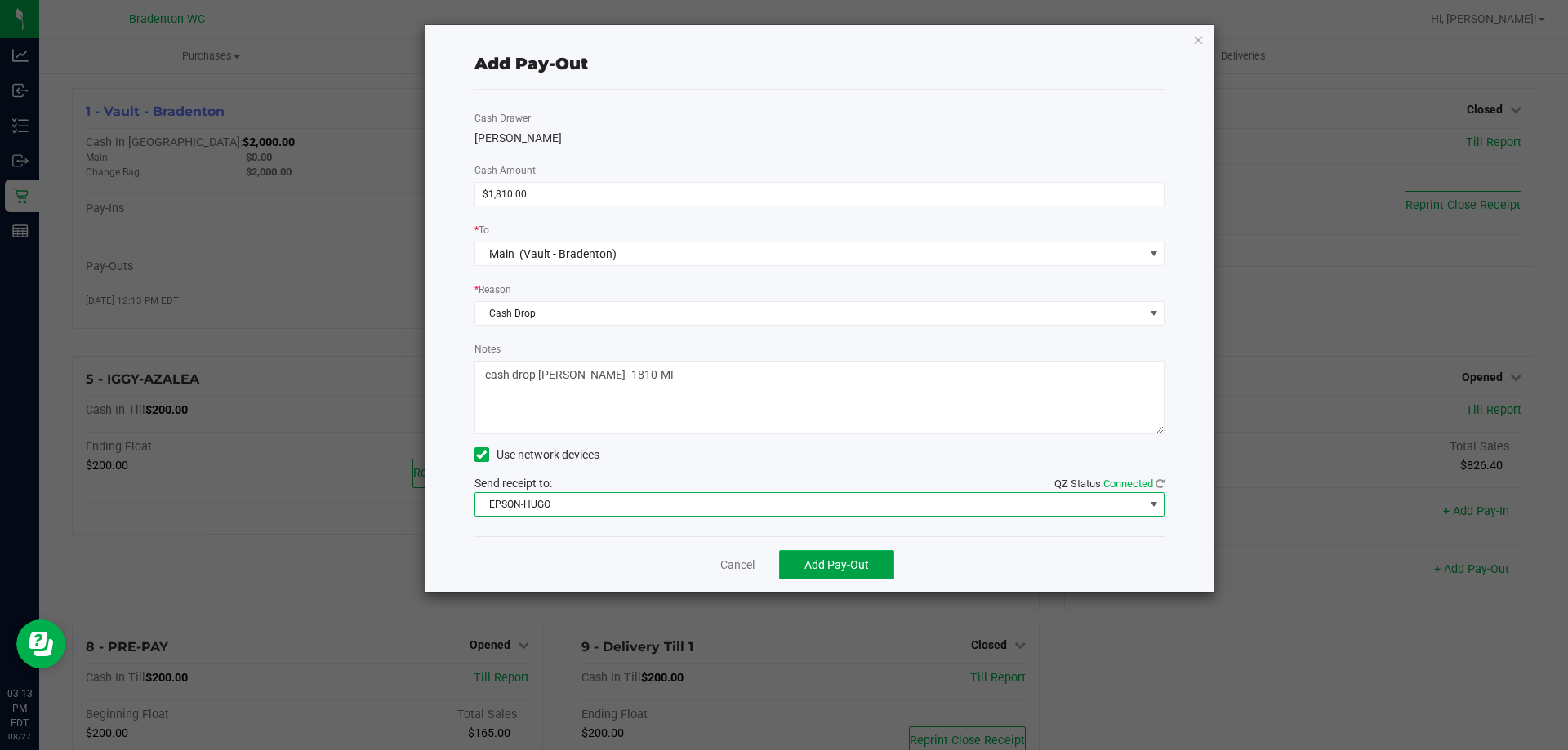
click at [814, 565] on span "Add Pay-Out" at bounding box center [836, 564] width 65 height 13
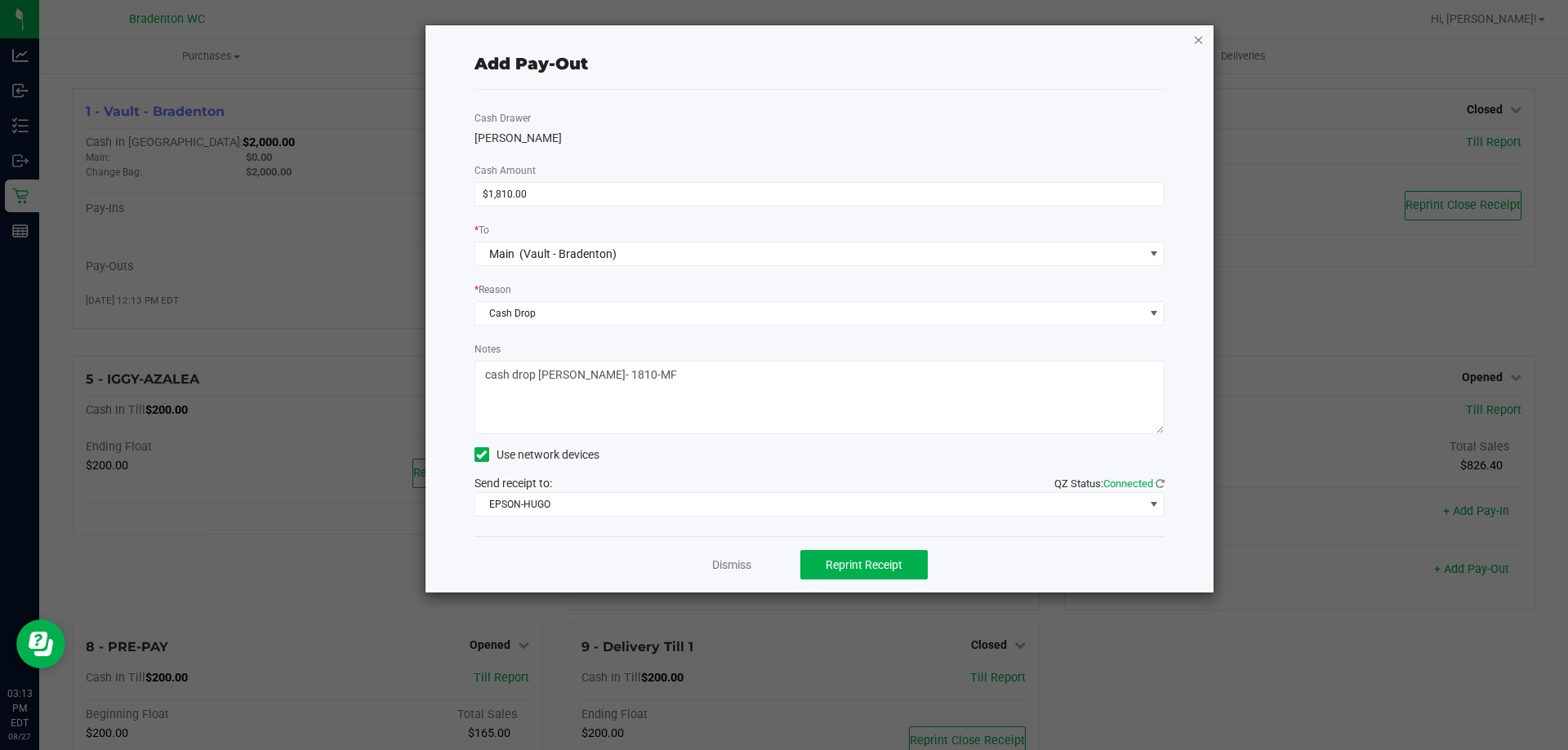
click at [1194, 43] on icon "button" at bounding box center [1199, 39] width 12 height 20
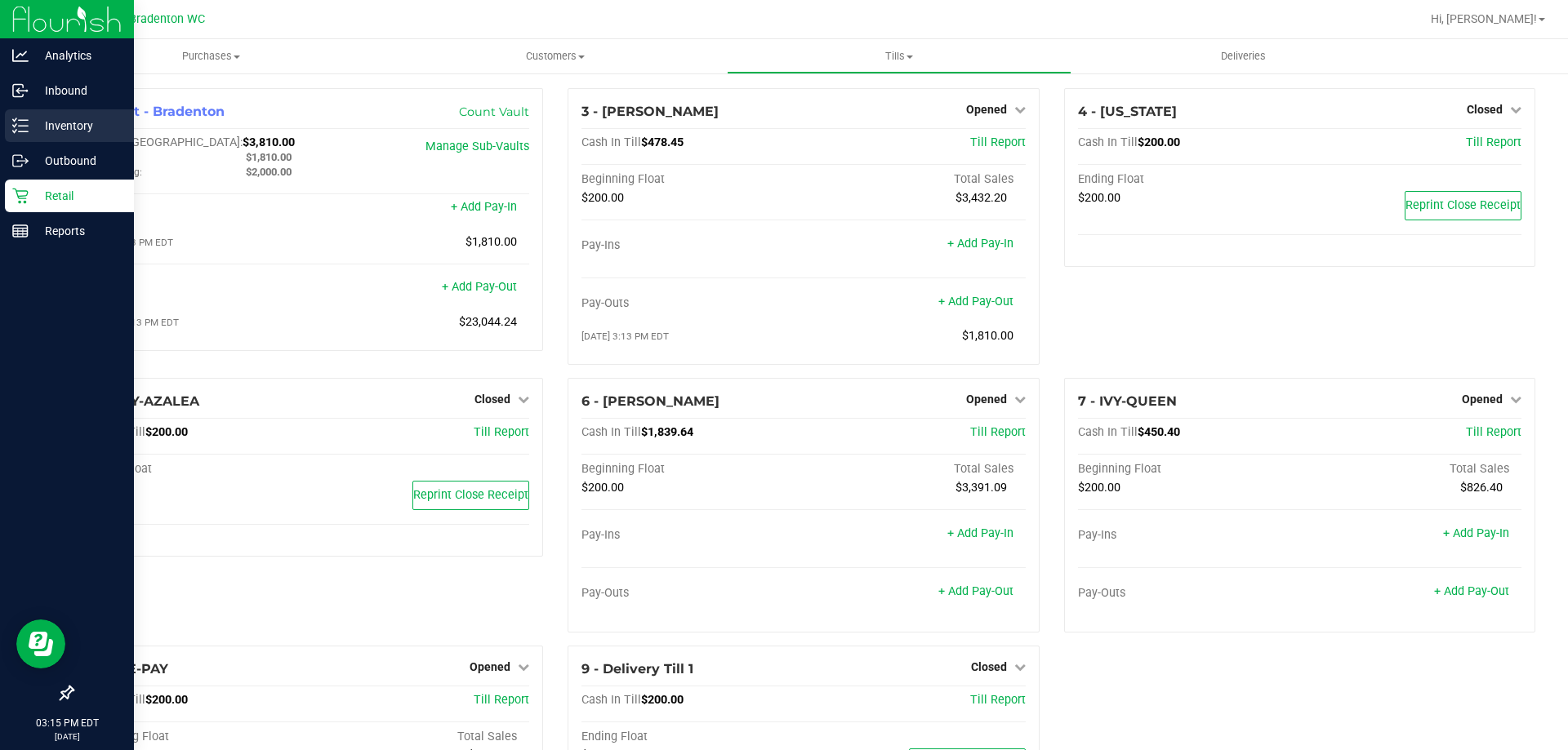
click at [54, 131] on p "Inventory" at bounding box center [77, 126] width 98 height 20
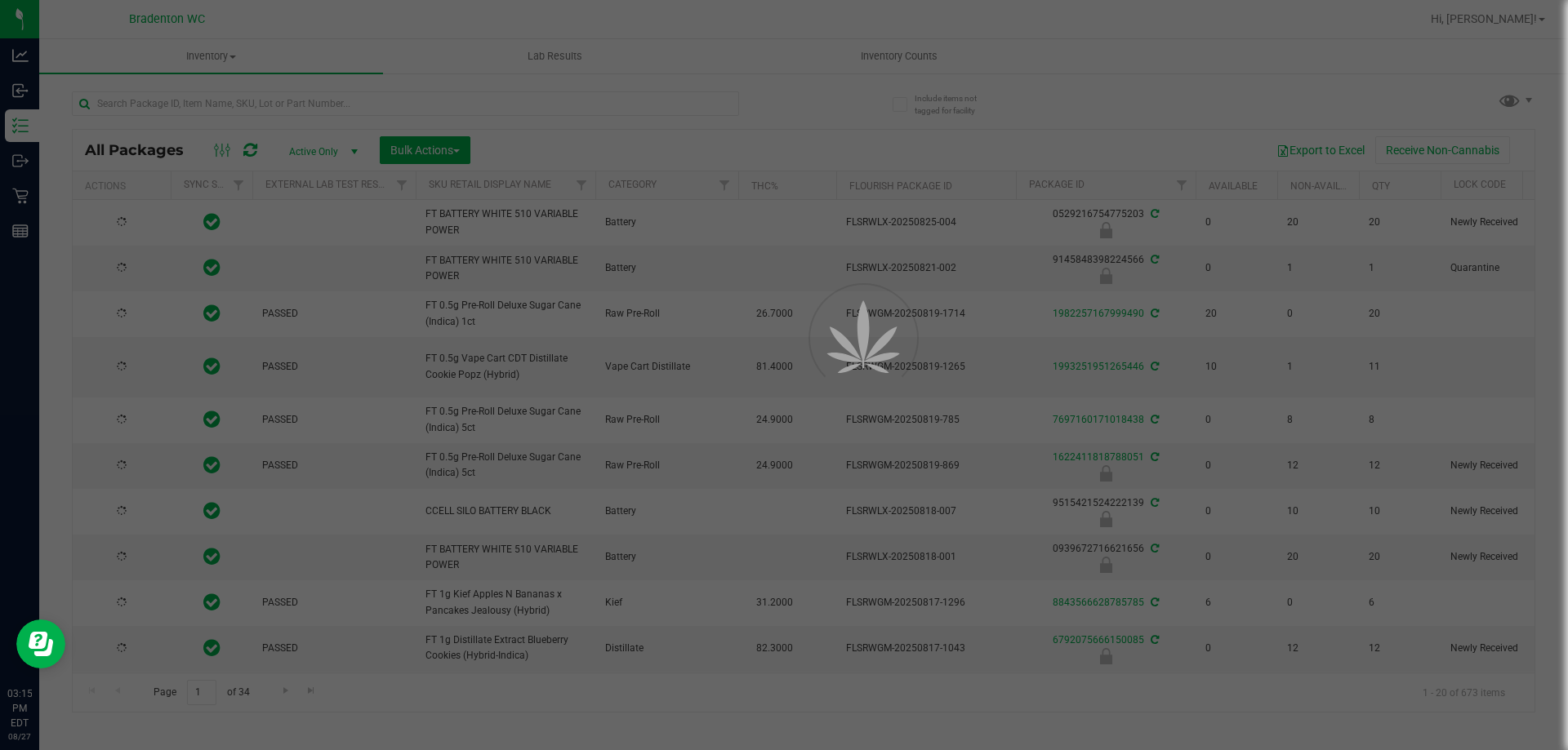
click at [498, 102] on div at bounding box center [784, 375] width 1568 height 750
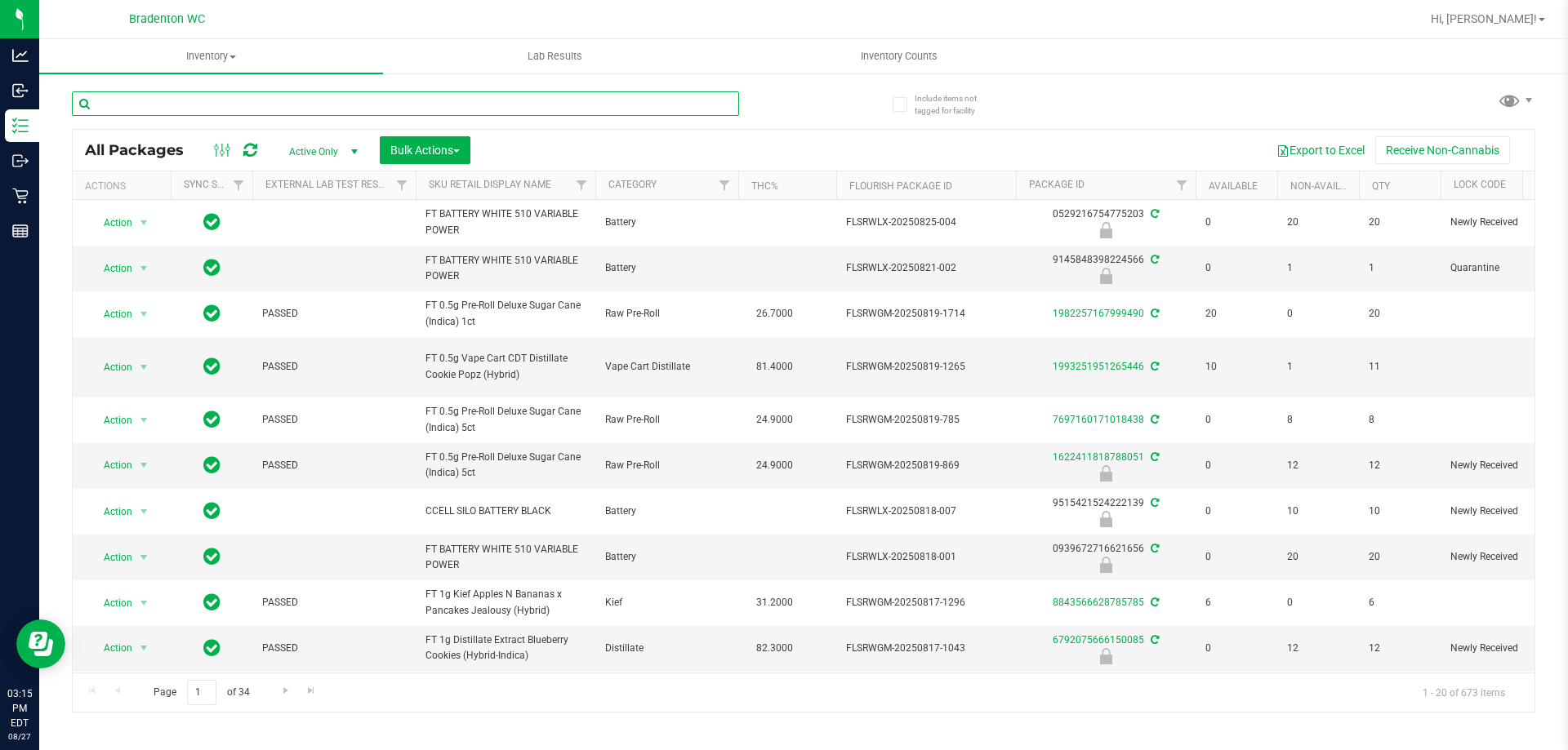
click at [397, 101] on input "text" at bounding box center [405, 104] width 667 height 25
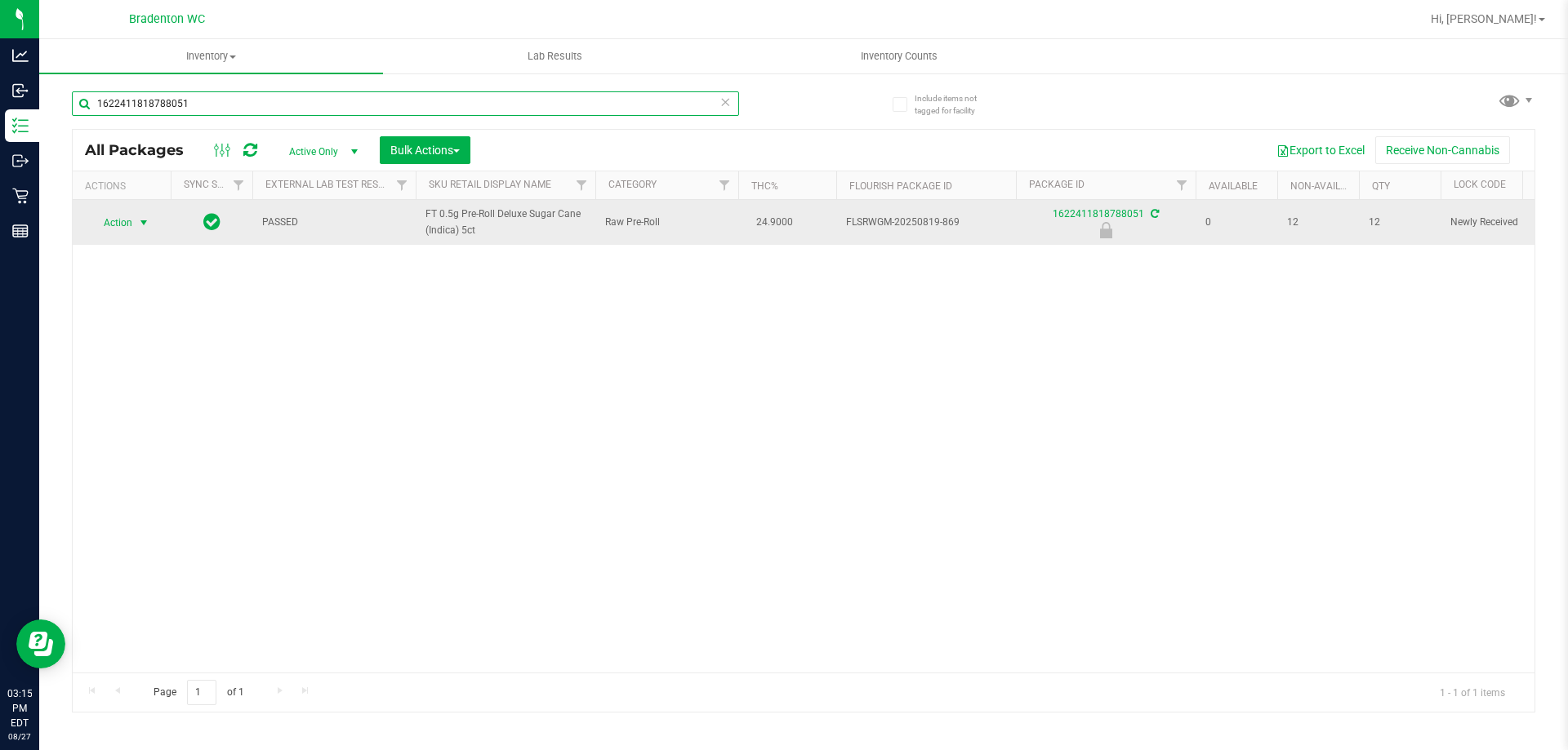
type input "1622411818788051"
click at [123, 220] on span "Action" at bounding box center [111, 223] width 44 height 23
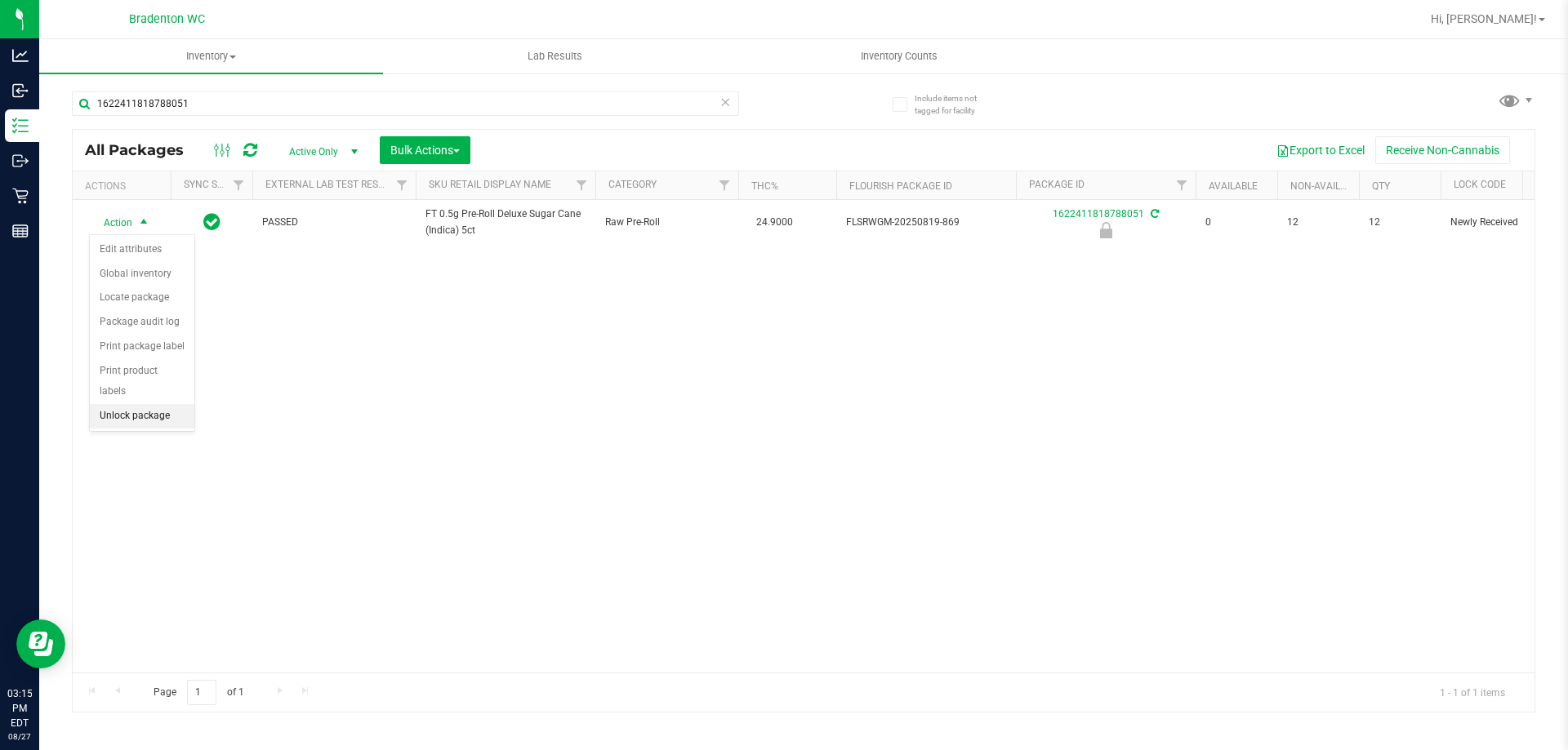
drag, startPoint x: 125, startPoint y: 392, endPoint x: 197, endPoint y: 375, distance: 74.0
click at [126, 404] on li "Unlock package" at bounding box center [142, 416] width 105 height 25
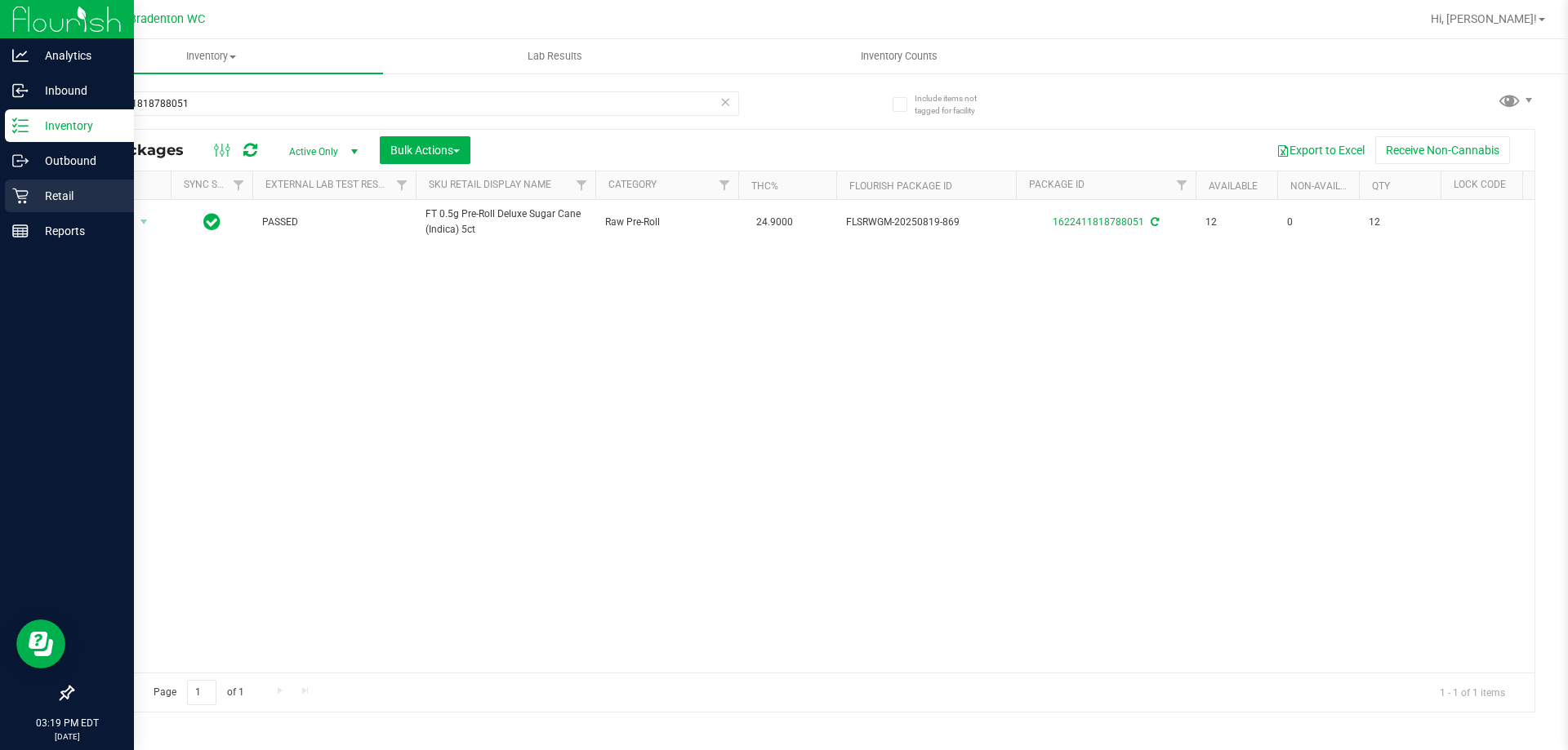
click at [15, 189] on icon at bounding box center [20, 195] width 15 height 15
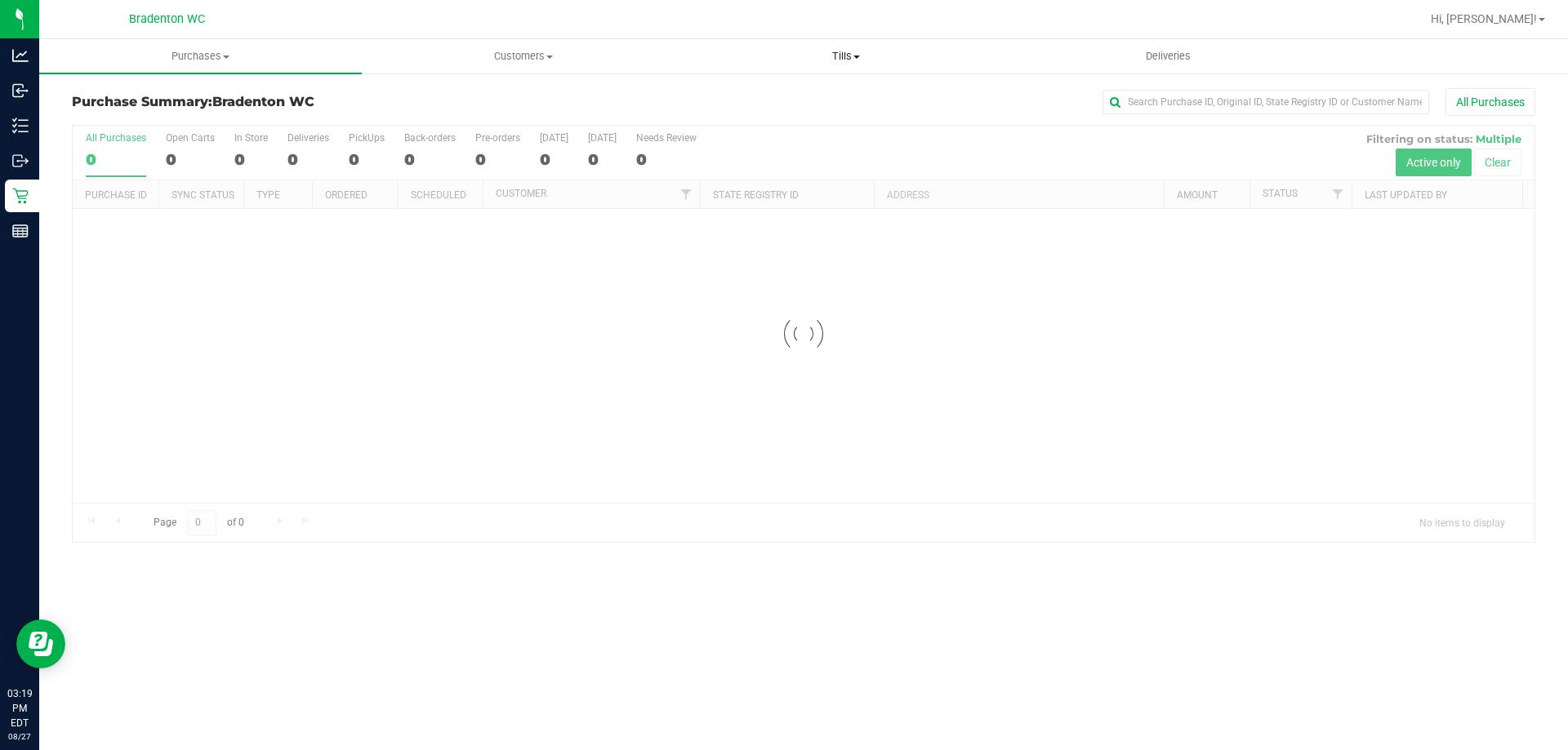
click at [841, 54] on span "Tills" at bounding box center [845, 56] width 321 height 15
click at [739, 96] on span "Manage tills" at bounding box center [740, 99] width 110 height 14
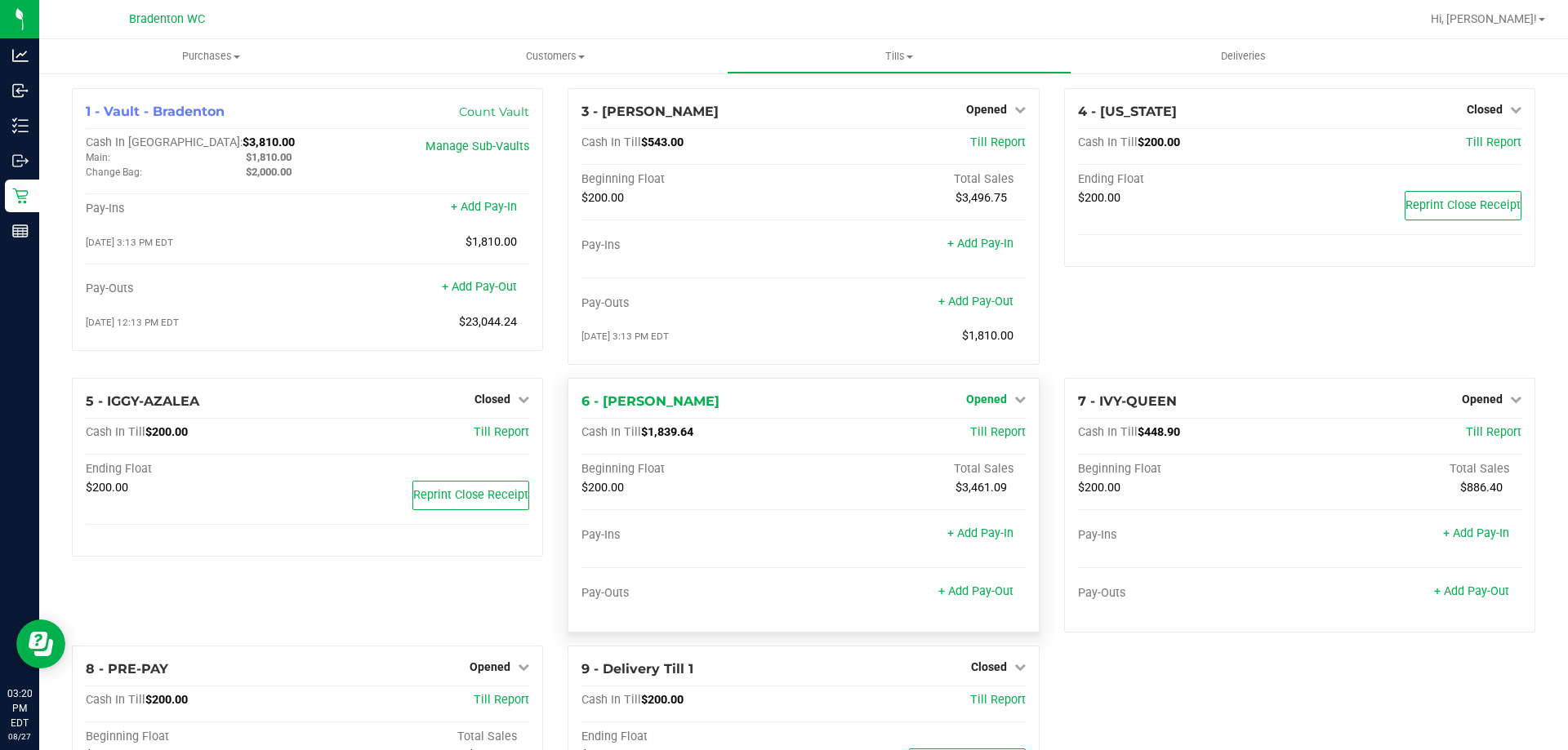
click at [990, 394] on span "Opened" at bounding box center [986, 399] width 41 height 13
click at [974, 428] on link "Close Till" at bounding box center [988, 433] width 44 height 13
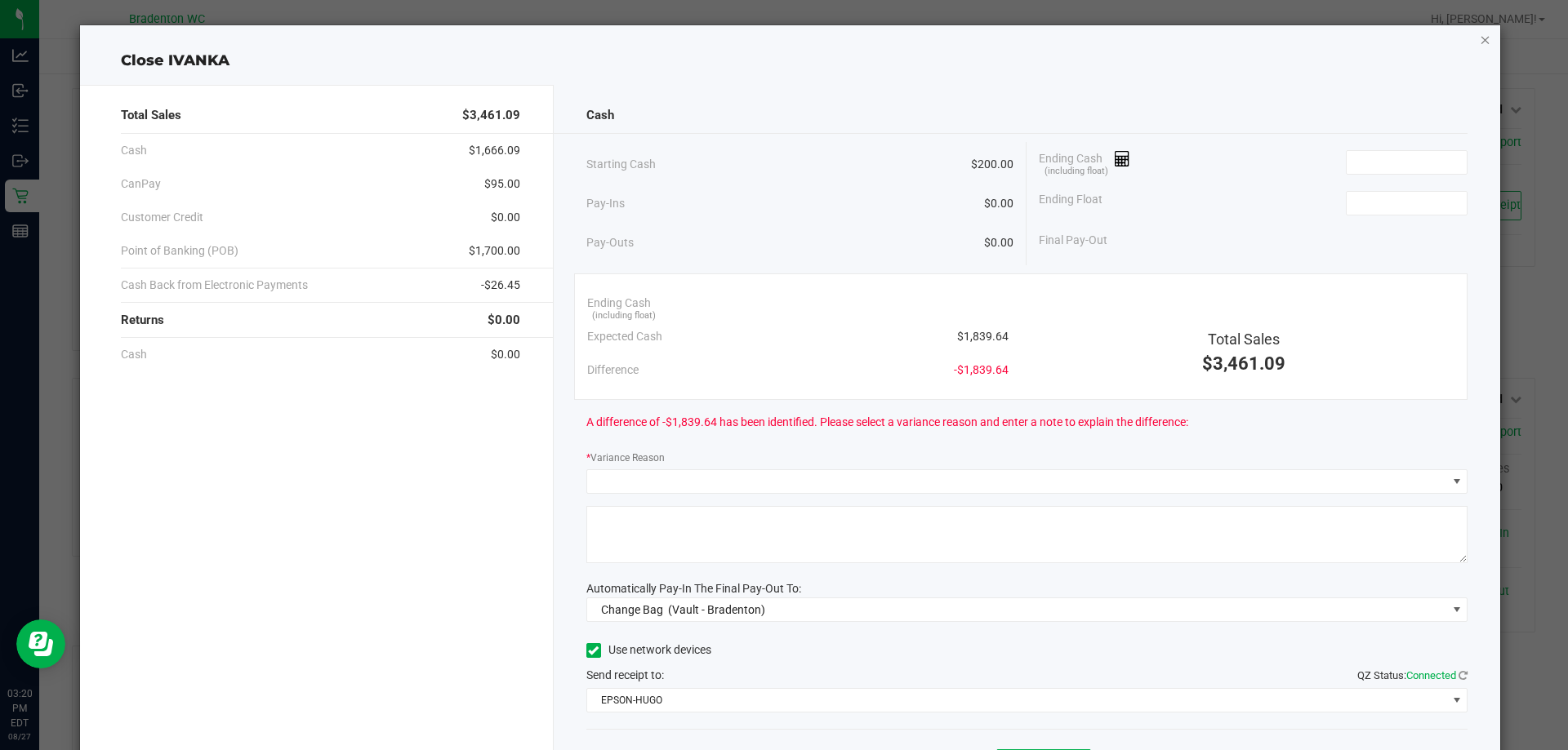
click at [1479, 38] on icon "button" at bounding box center [1485, 39] width 12 height 20
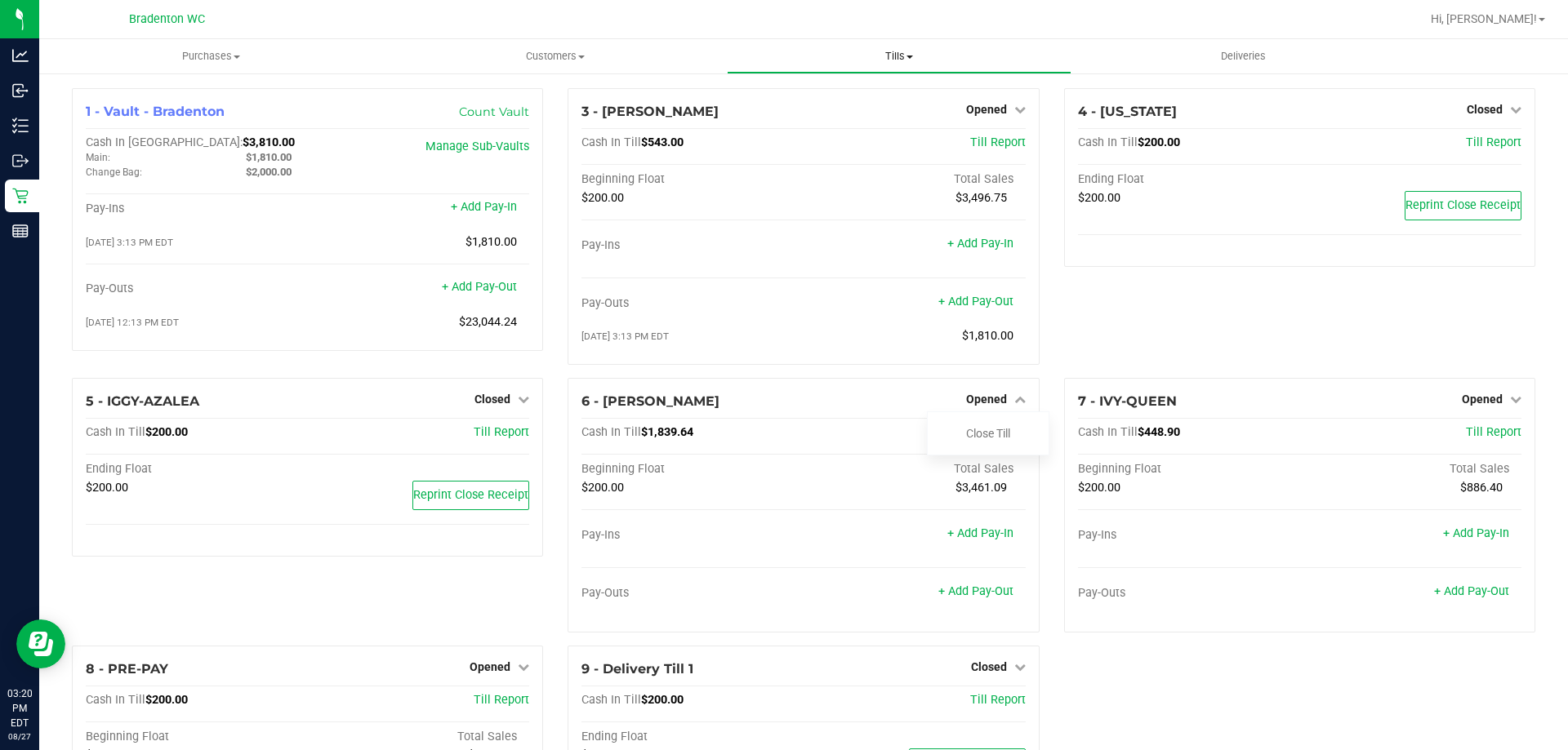
click at [902, 45] on uib-tab-heading "Tills Manage tills Reconcile e-payments" at bounding box center [898, 56] width 342 height 33
click at [841, 118] on span "Reconcile e-payments" at bounding box center [807, 118] width 162 height 14
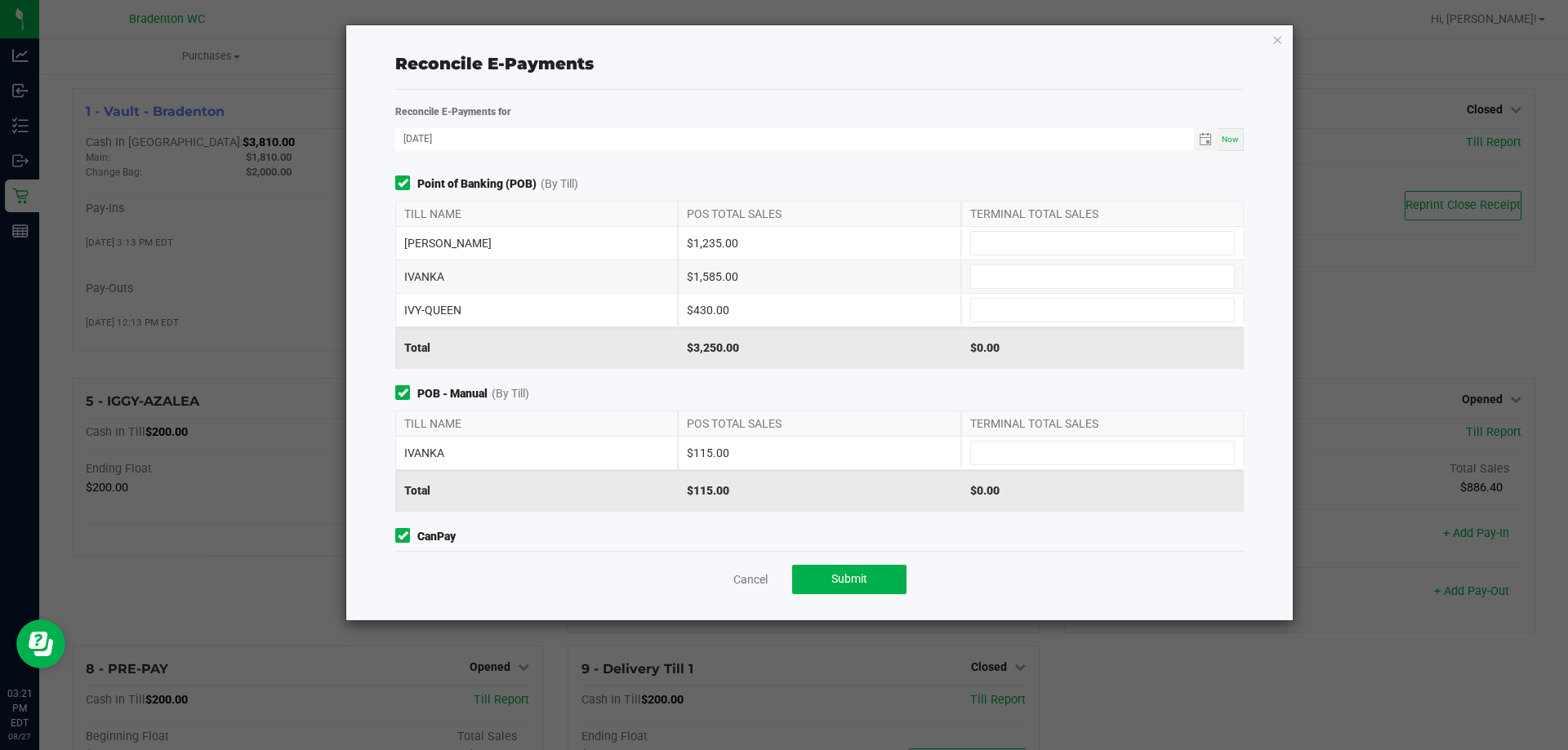
click at [1275, 36] on icon "button" at bounding box center [1277, 39] width 12 height 20
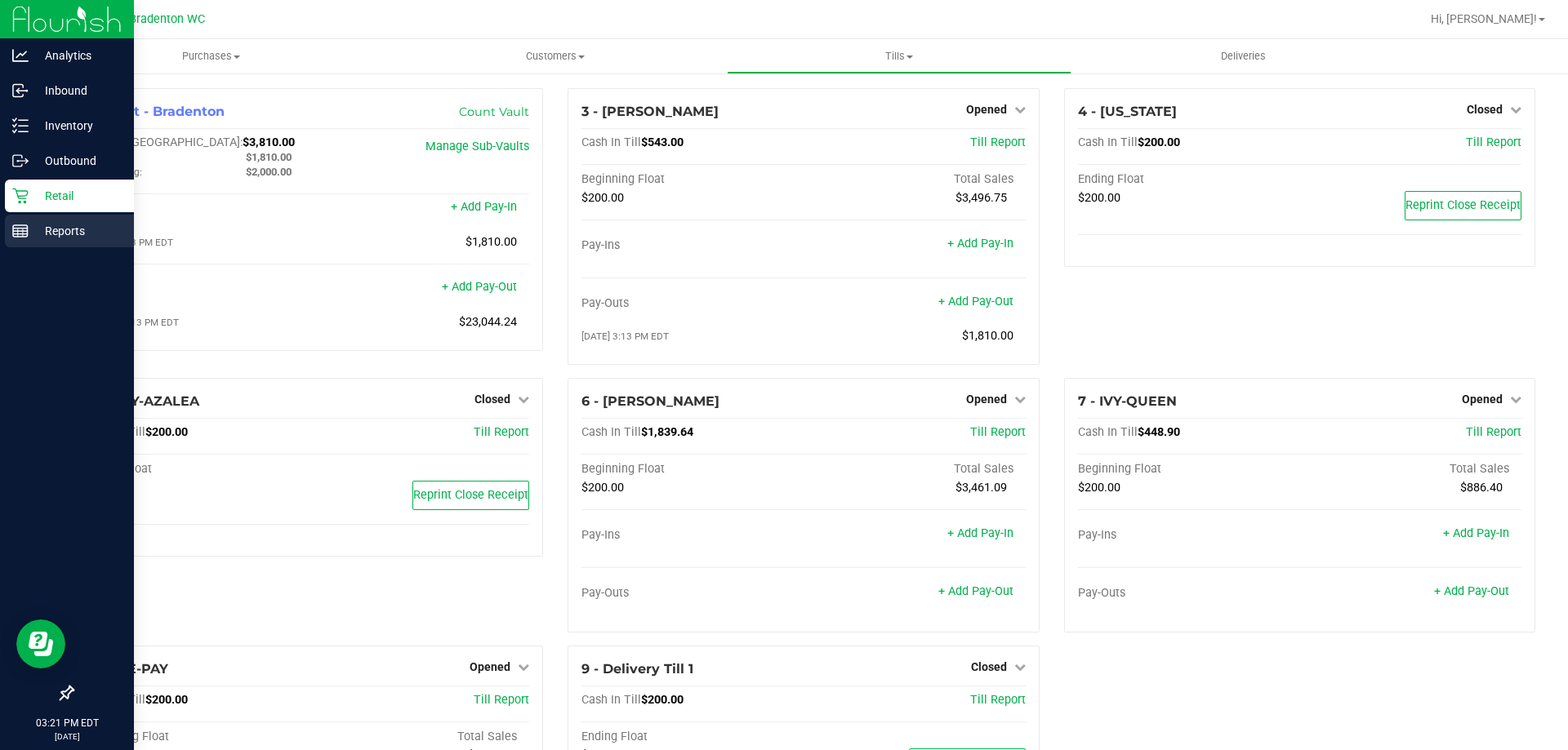
click at [20, 234] on line at bounding box center [20, 234] width 15 height 0
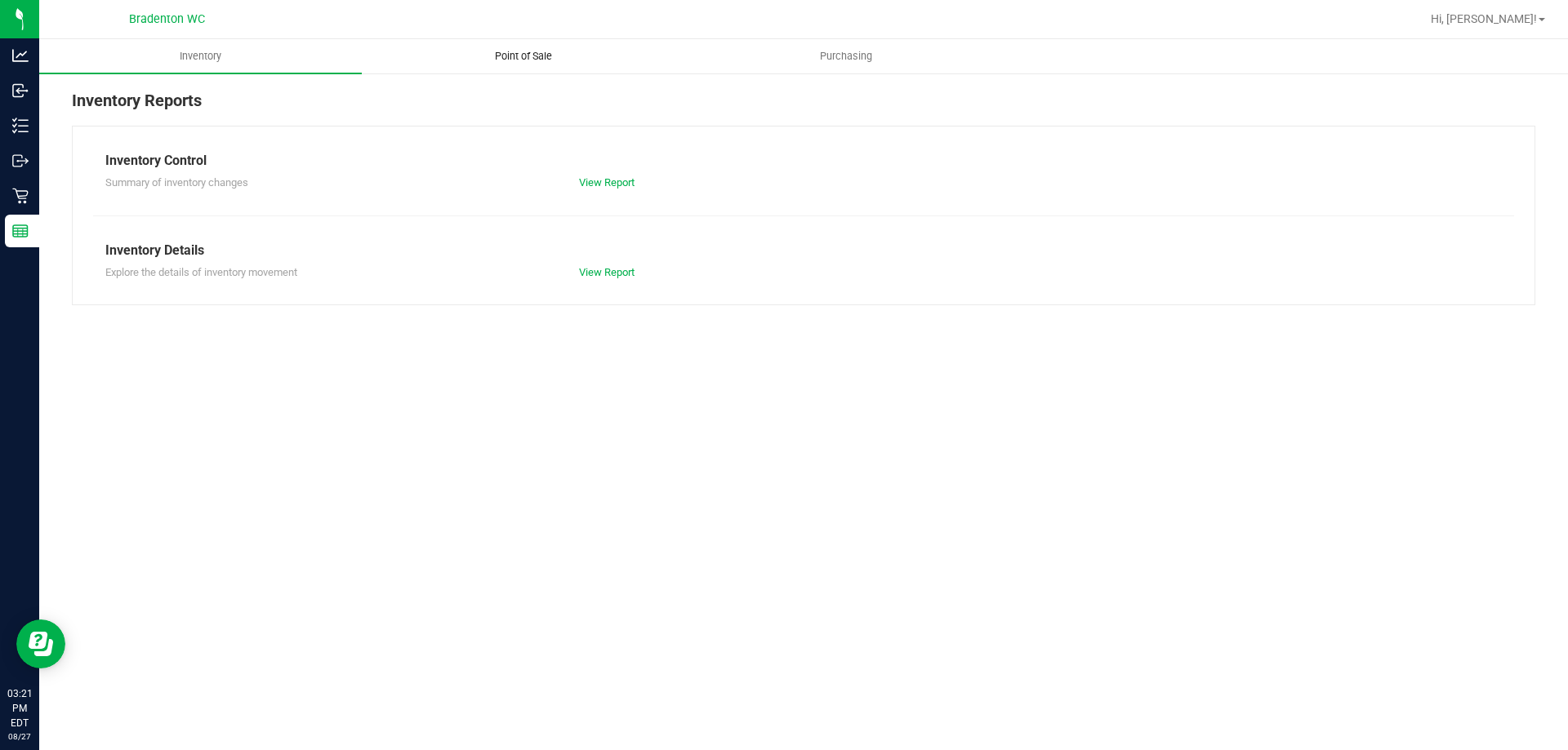
click at [520, 58] on span "Point of Sale" at bounding box center [523, 56] width 101 height 15
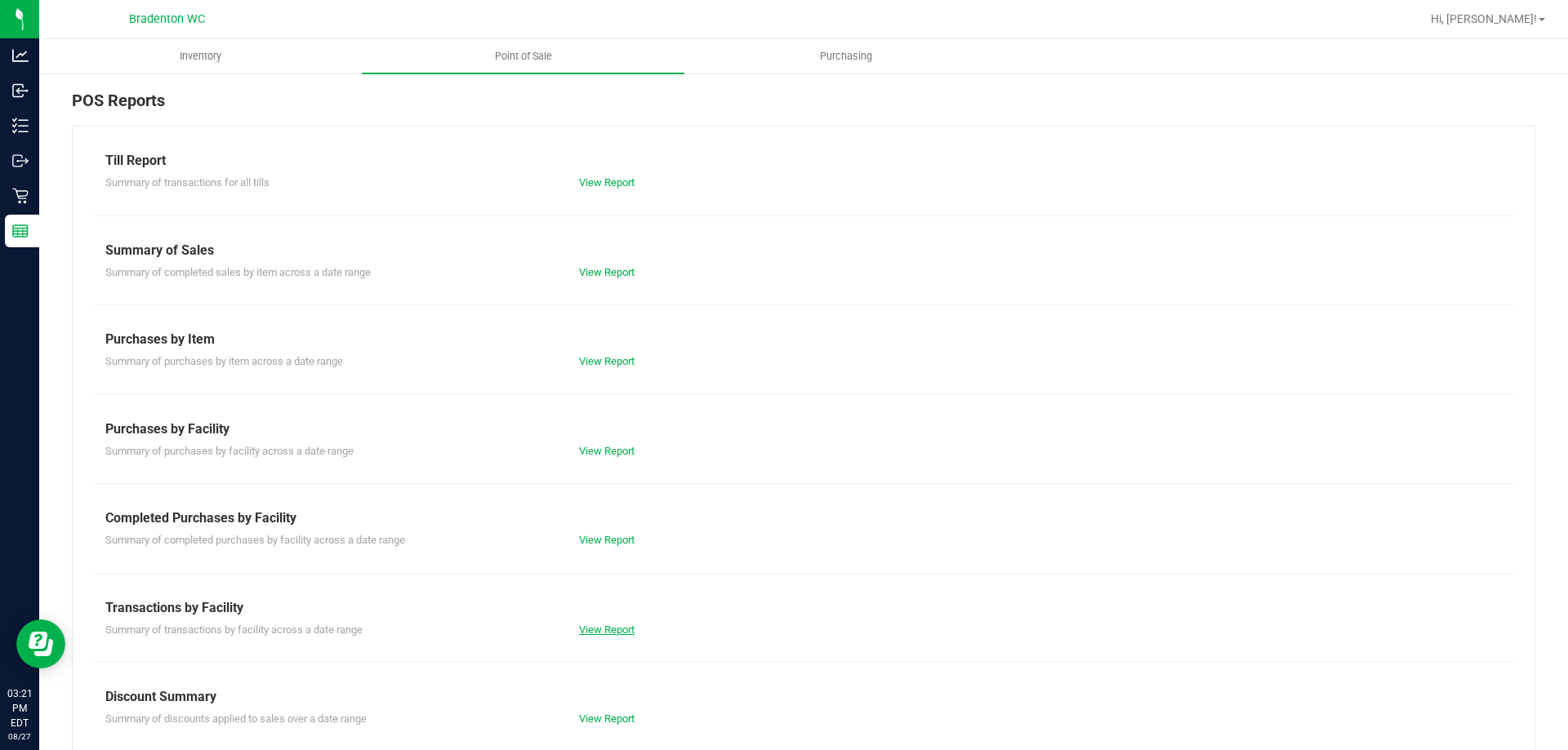
click at [604, 632] on link "View Report" at bounding box center [606, 630] width 56 height 12
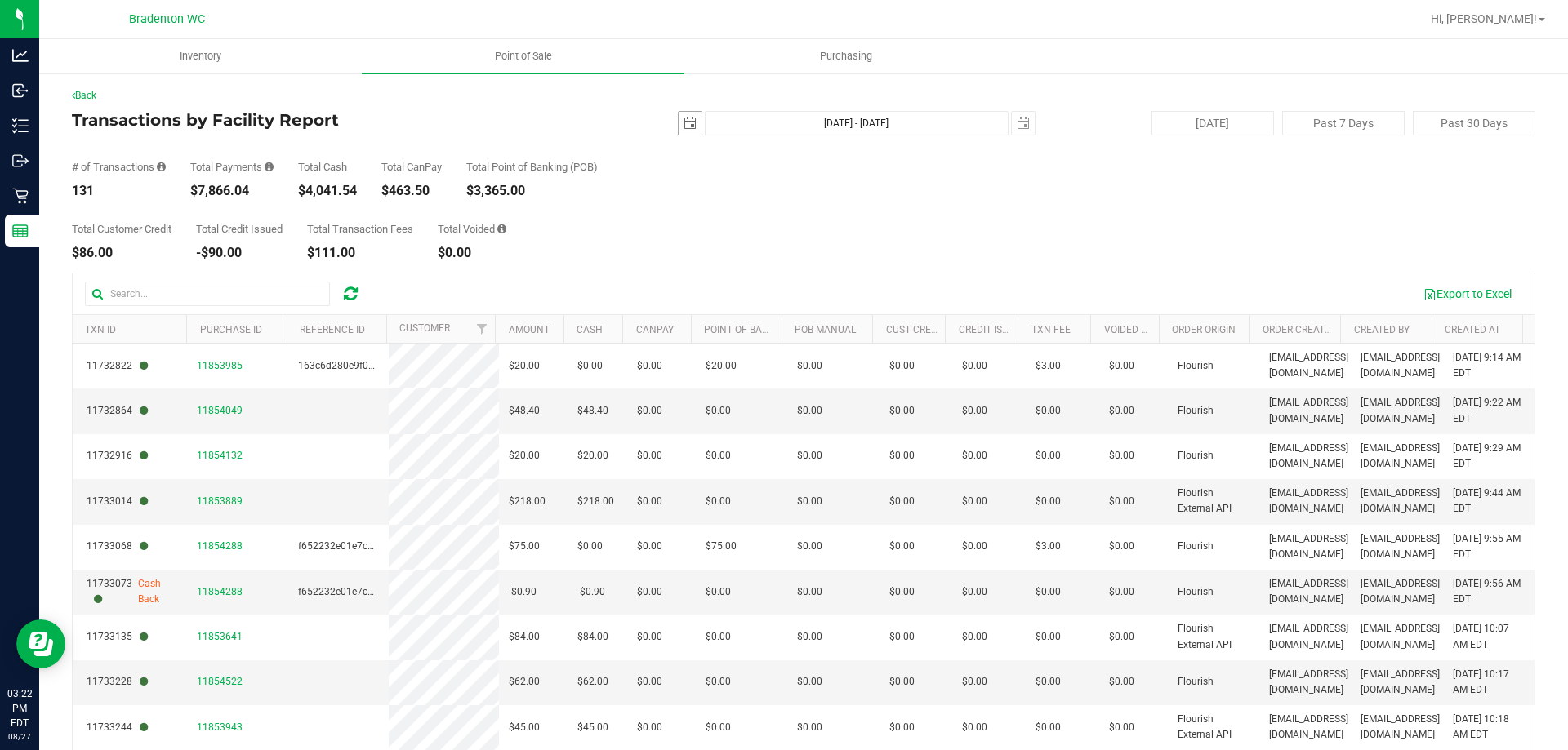
click at [684, 125] on span "select" at bounding box center [690, 123] width 13 height 13
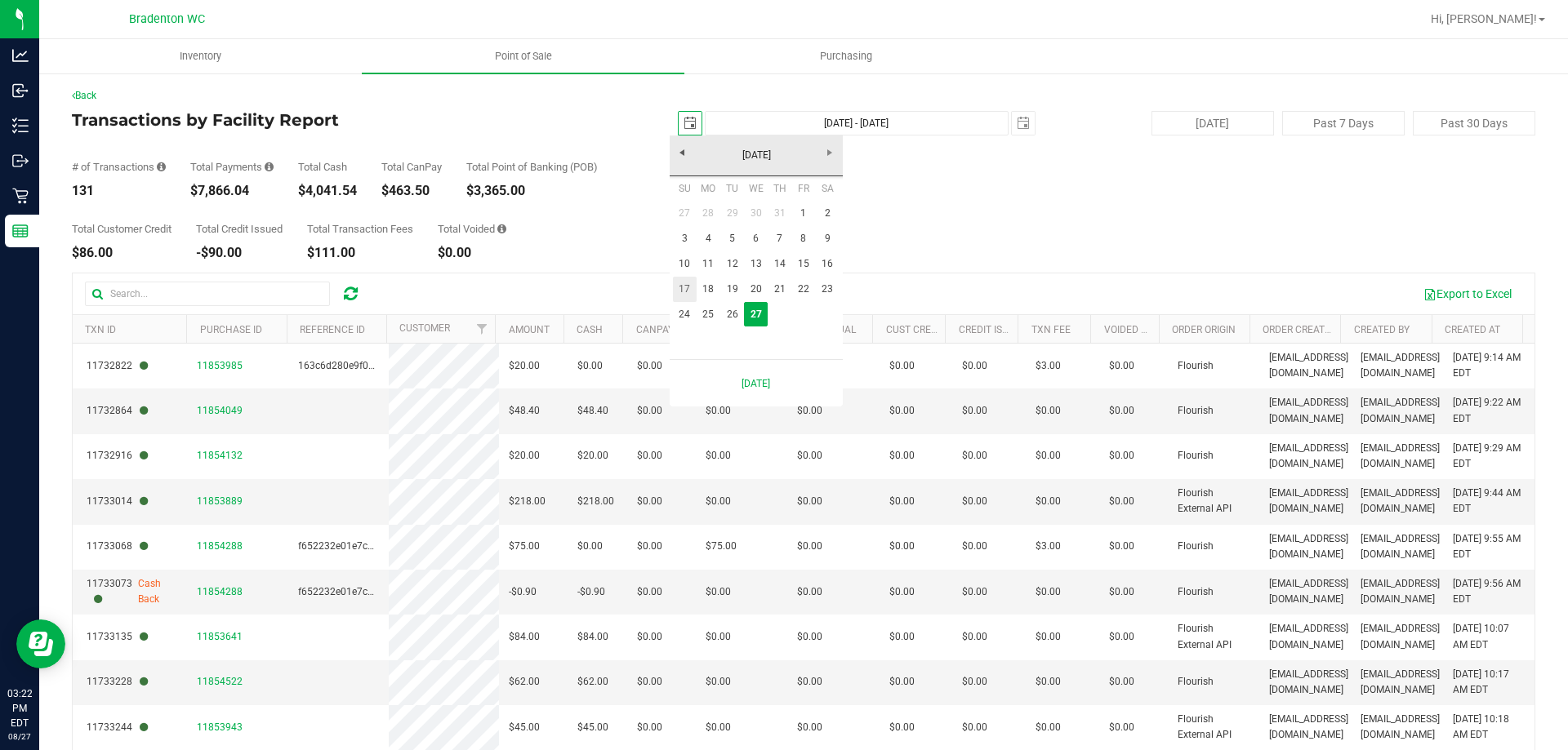
scroll to position [0, 41]
click at [756, 282] on link "20" at bounding box center [756, 289] width 24 height 26
type input "2025-08-20"
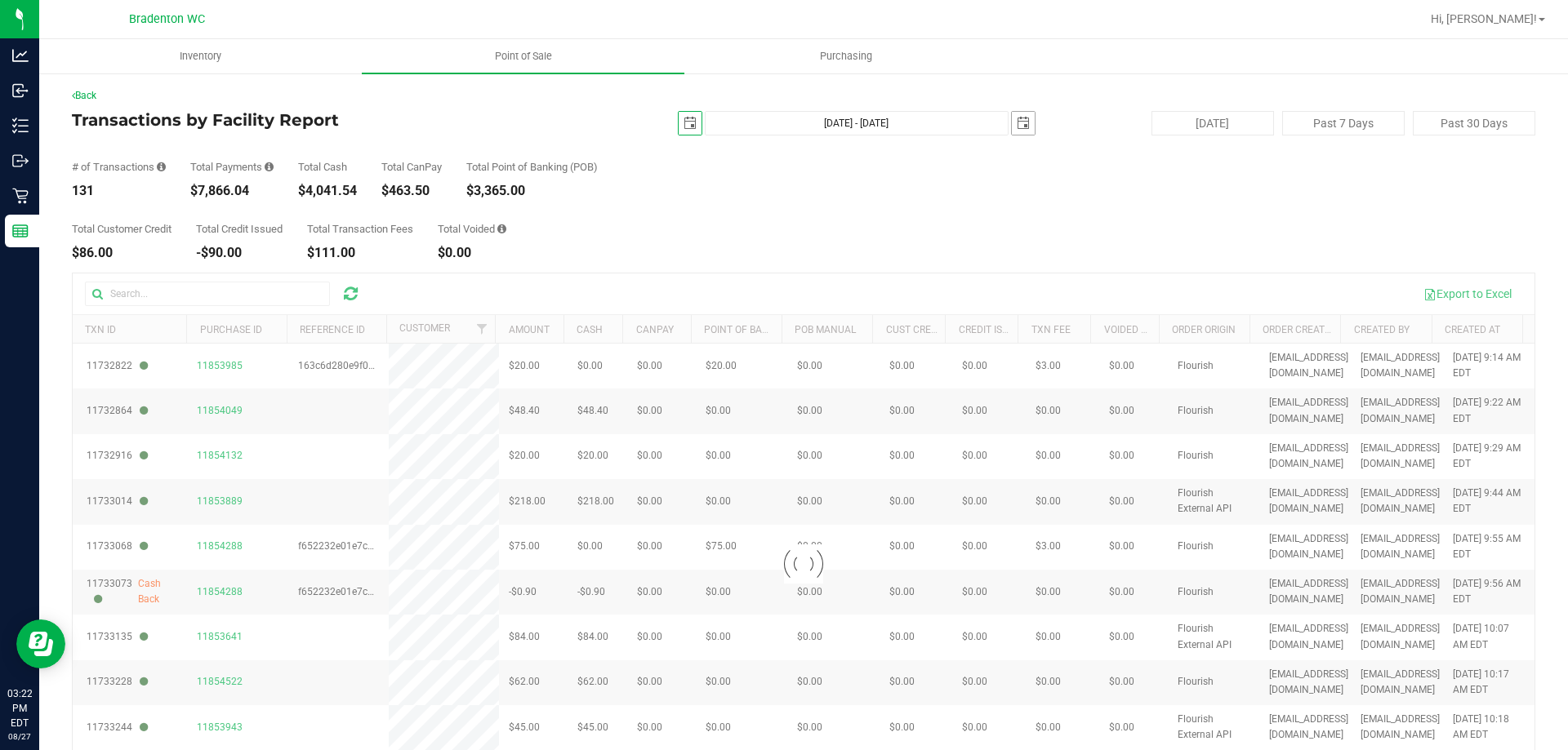
click at [1017, 121] on span "select" at bounding box center [1023, 123] width 13 height 13
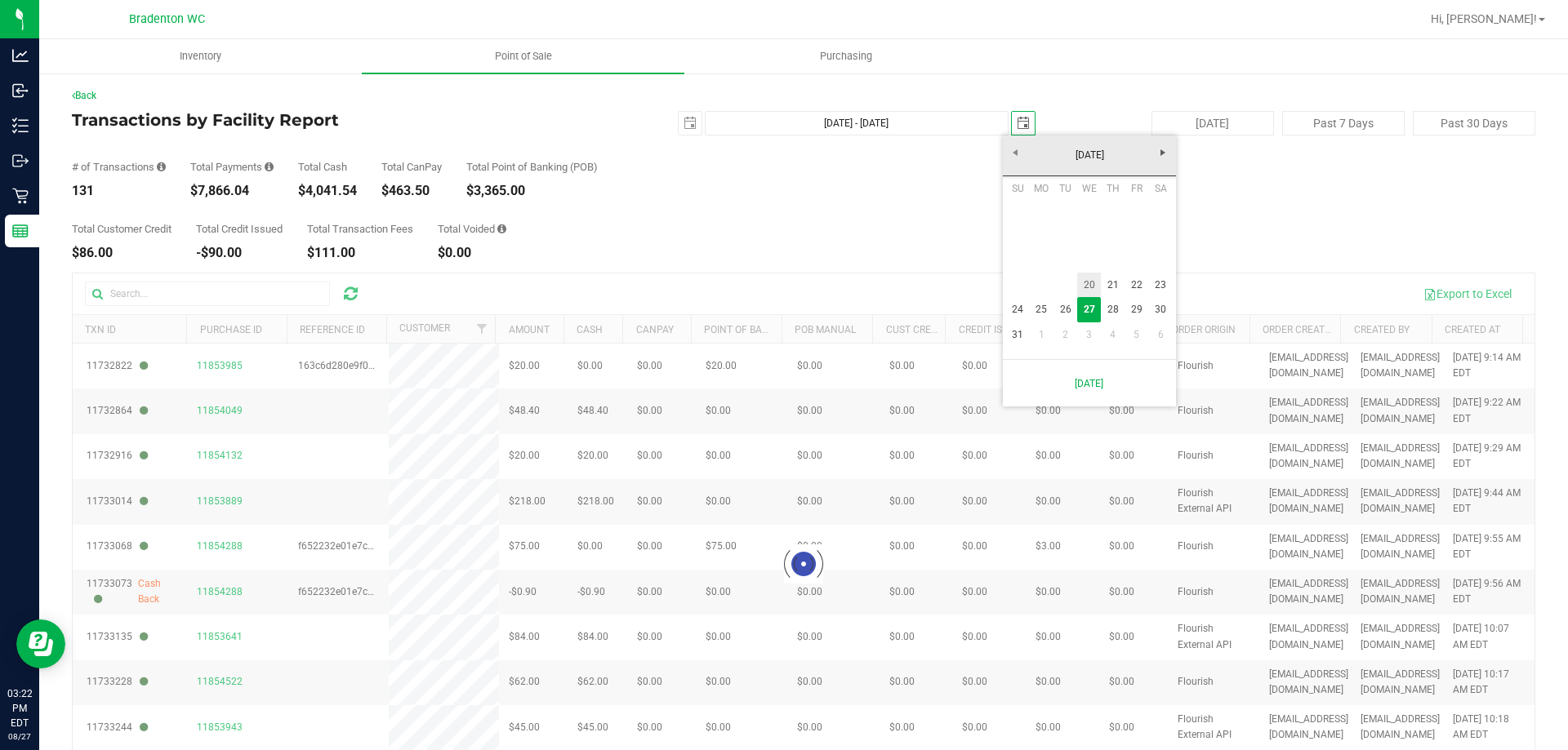
click at [1081, 293] on link "20" at bounding box center [1089, 285] width 24 height 26
type input "Aug 20, 2025 - Aug 20, 2025"
type input "2025-08-20"
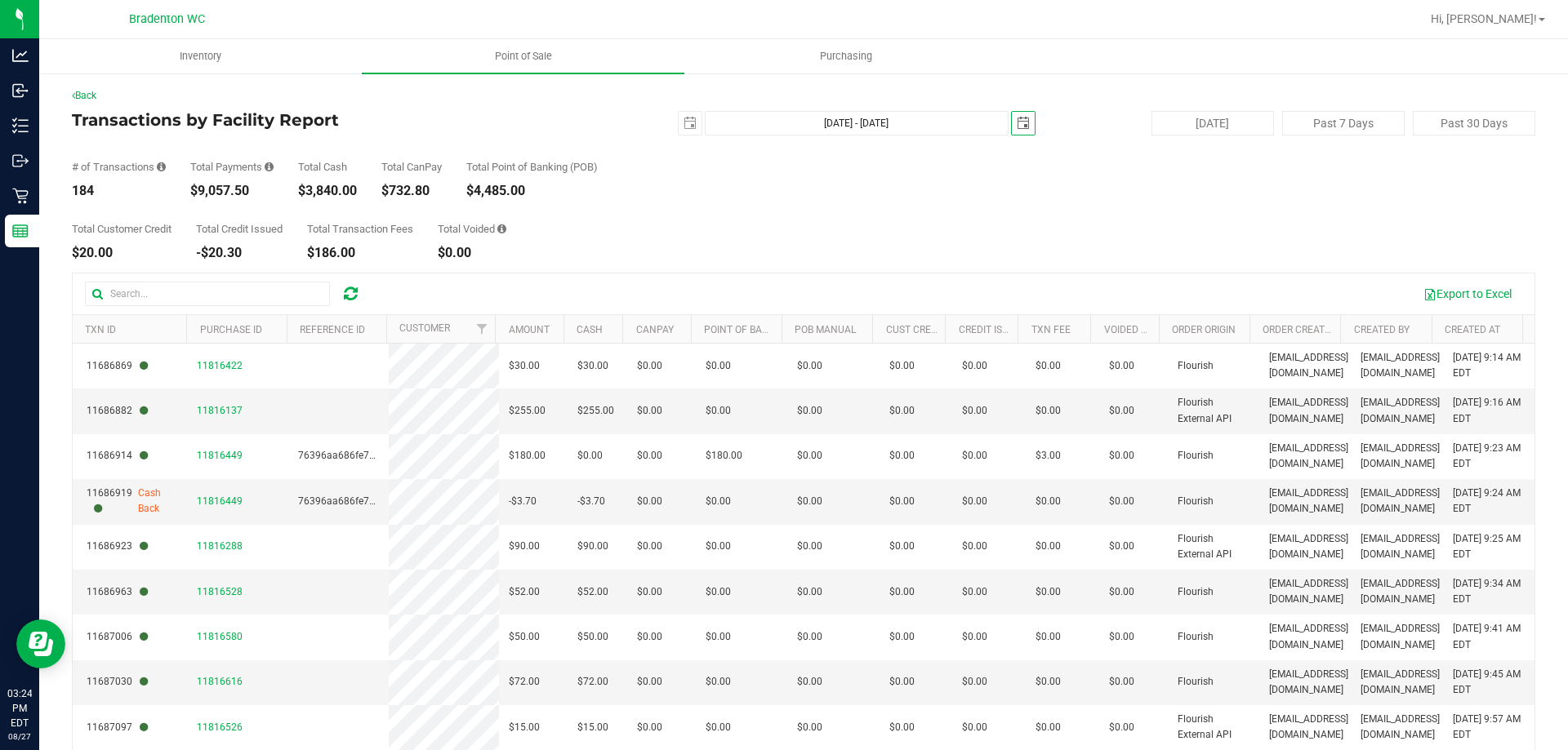
click at [677, 330] on th "CanPay" at bounding box center [656, 329] width 67 height 28
click at [679, 329] on span at bounding box center [685, 329] width 13 height 13
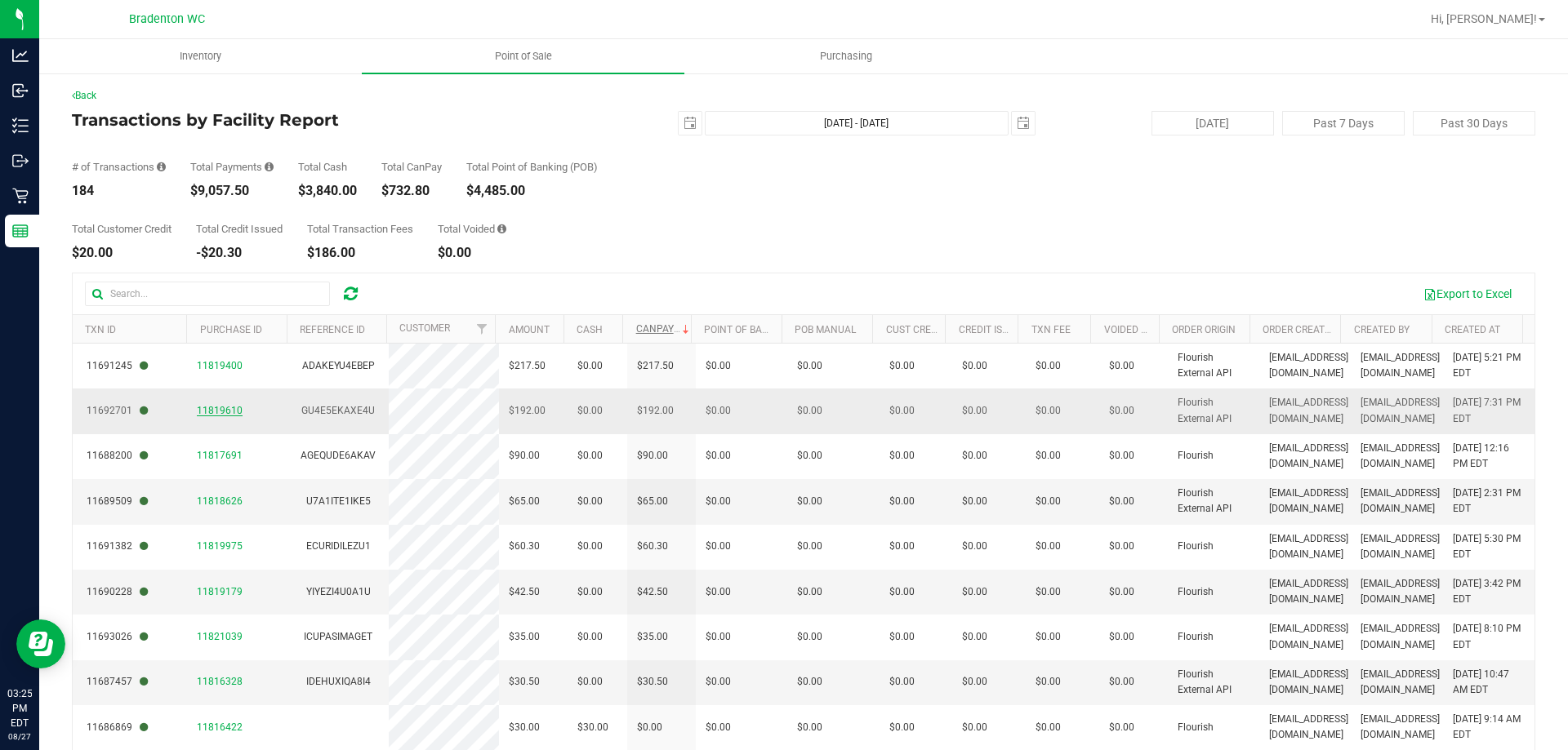
click at [217, 413] on span "11819610" at bounding box center [219, 410] width 45 height 12
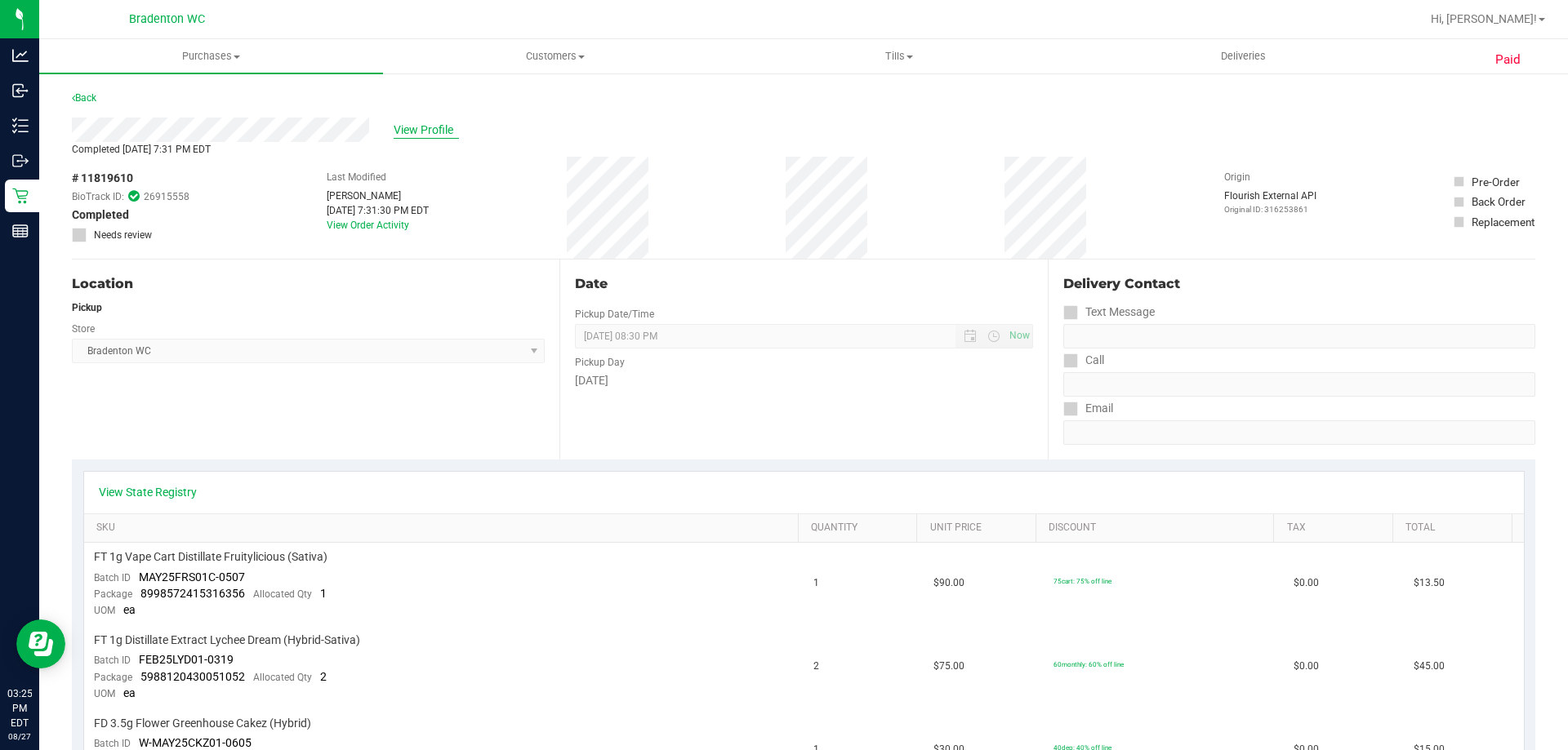
click at [419, 130] on span "View Profile" at bounding box center [426, 130] width 66 height 17
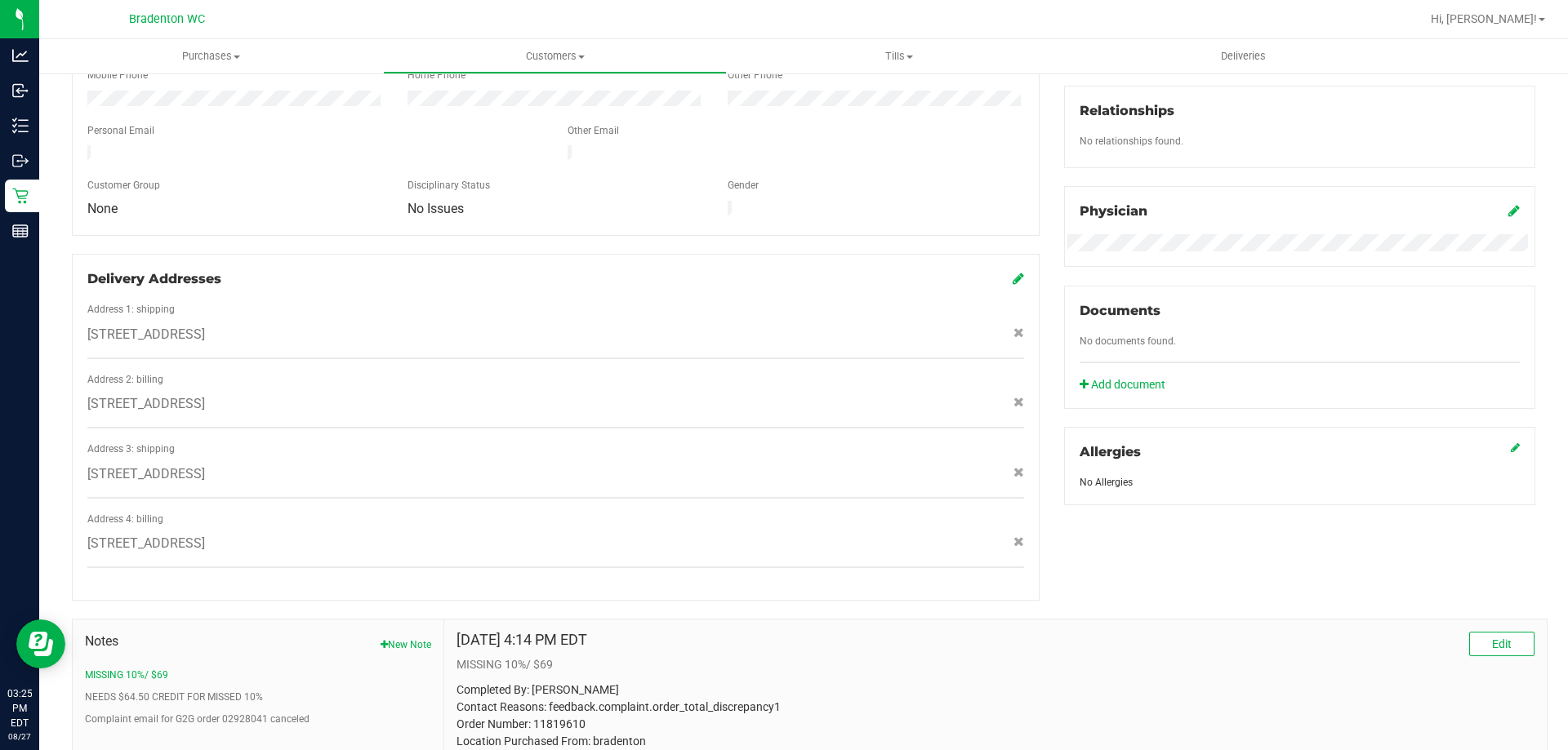
scroll to position [511, 0]
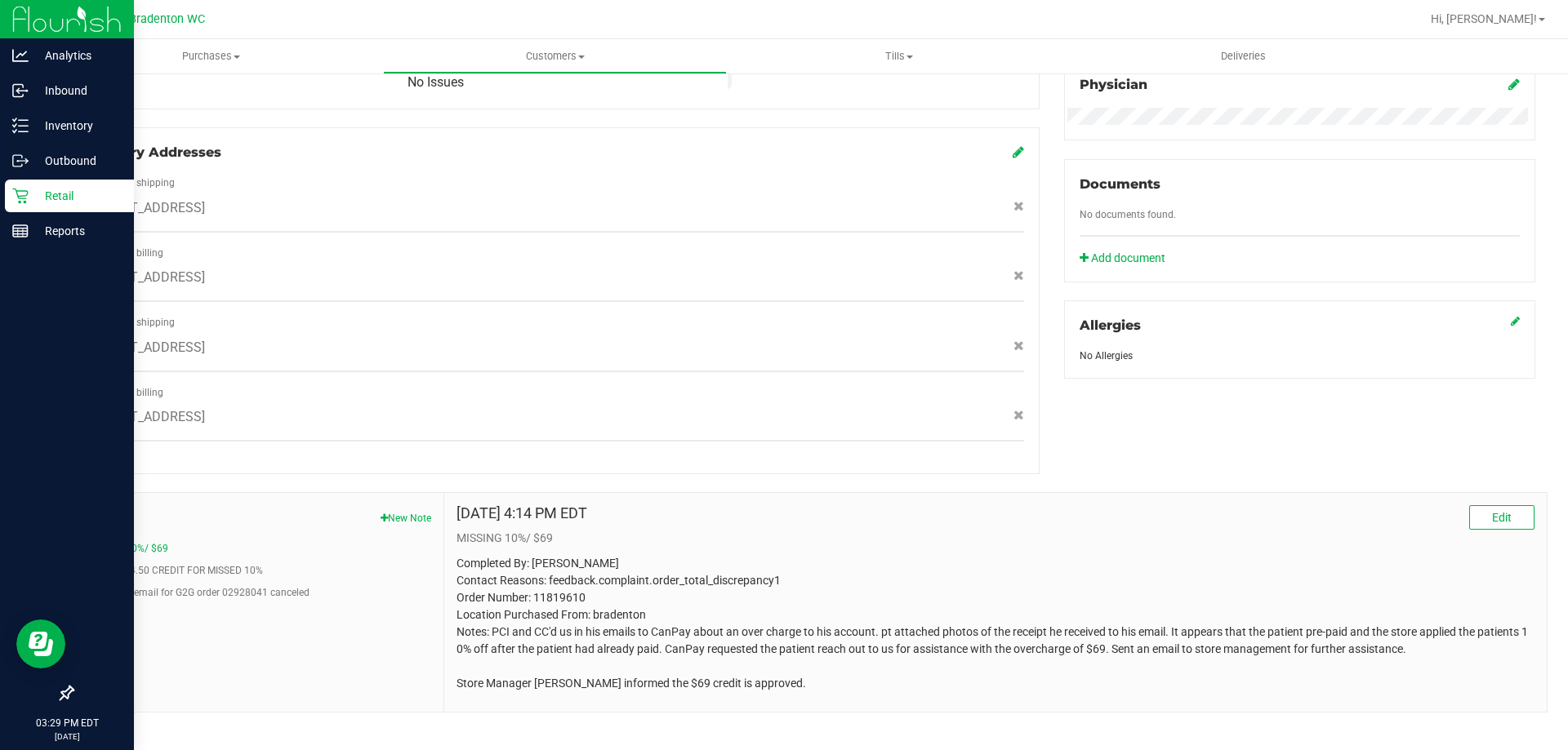
click at [9, 196] on div "Retail" at bounding box center [69, 195] width 129 height 33
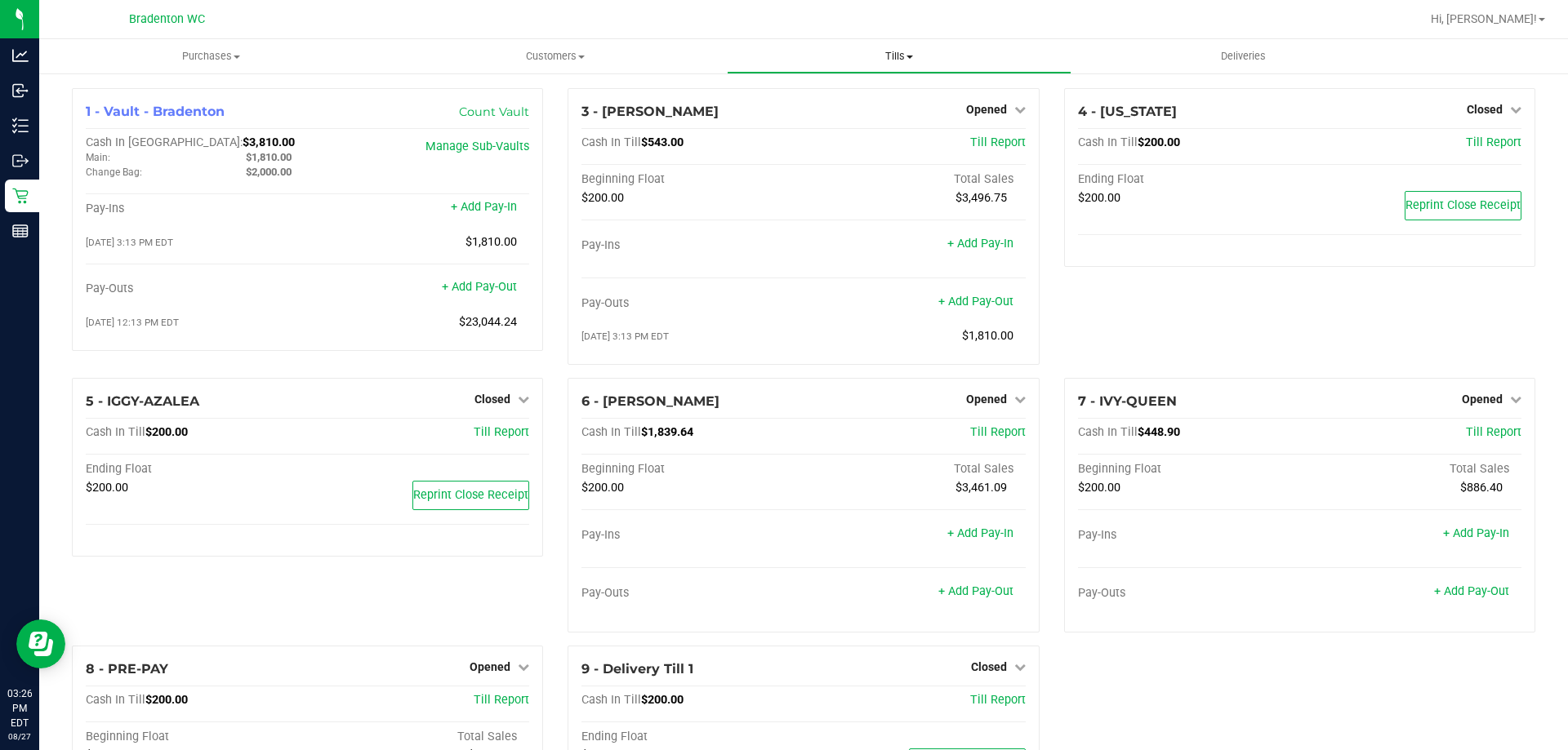
click at [897, 52] on span "Tills" at bounding box center [898, 56] width 342 height 15
click at [797, 130] on ul "Manage tills Reconcile e-payments" at bounding box center [898, 108] width 344 height 68
click at [893, 56] on span "Tills" at bounding box center [898, 56] width 344 height 15
click at [803, 132] on ul "Manage tills Reconcile e-payments" at bounding box center [898, 108] width 344 height 68
click at [905, 53] on span "Tills" at bounding box center [898, 56] width 344 height 15
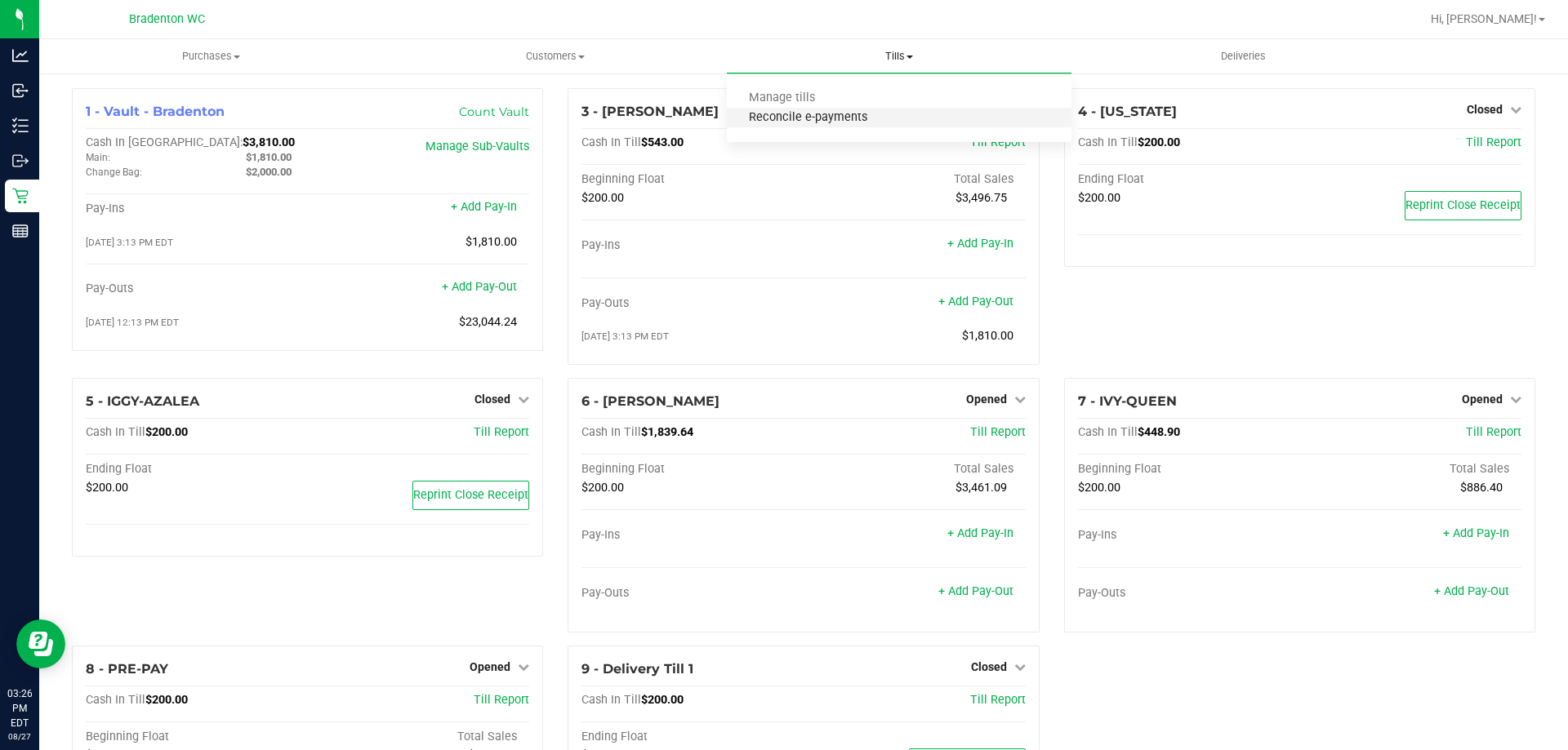
click at [784, 121] on span "Reconcile e-payments" at bounding box center [807, 118] width 162 height 14
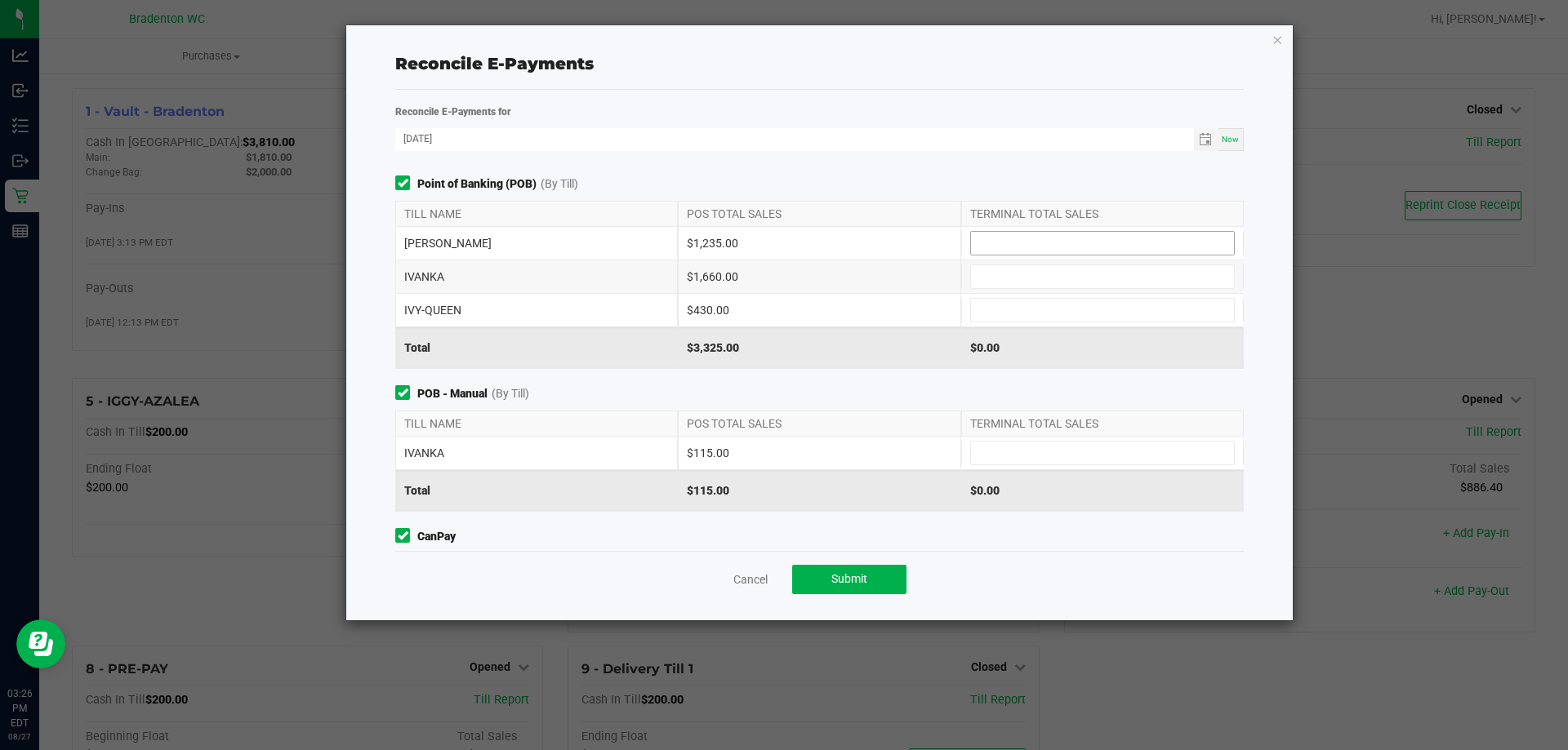
click at [1020, 243] on input at bounding box center [1102, 243] width 263 height 23
type input "10000"
click at [1274, 43] on icon "button" at bounding box center [1277, 39] width 12 height 20
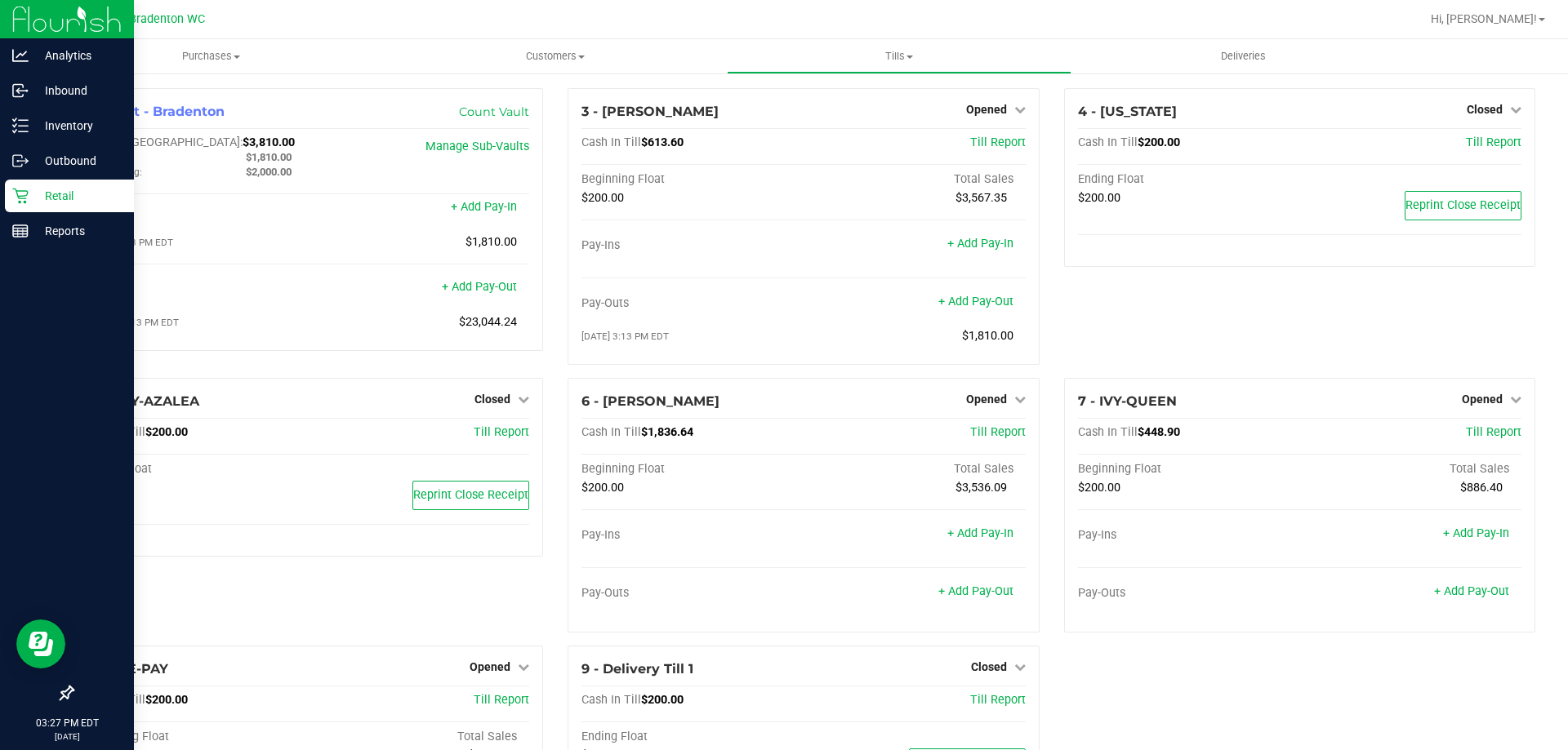
click at [13, 193] on icon at bounding box center [20, 196] width 16 height 16
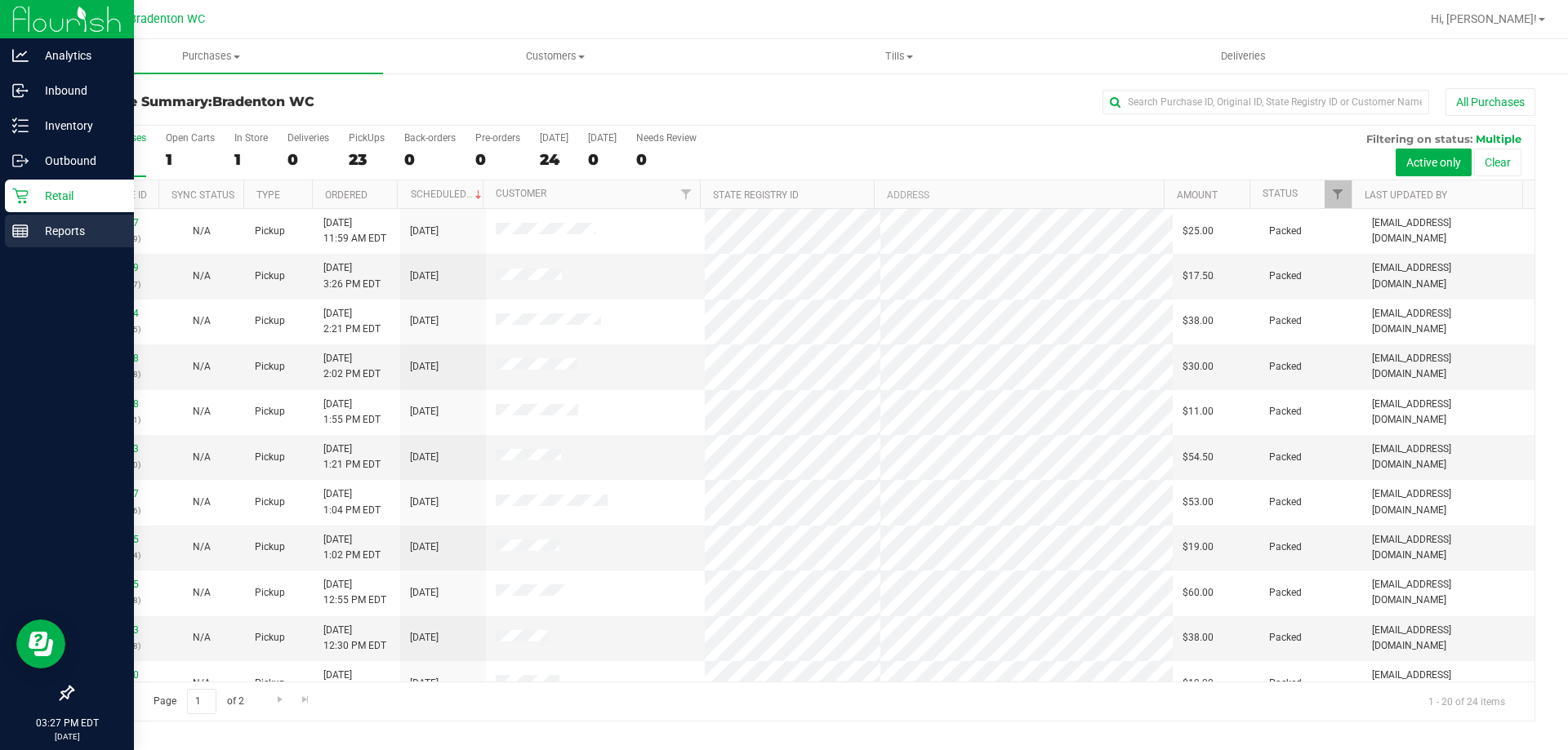
click at [45, 234] on p "Reports" at bounding box center [77, 231] width 98 height 20
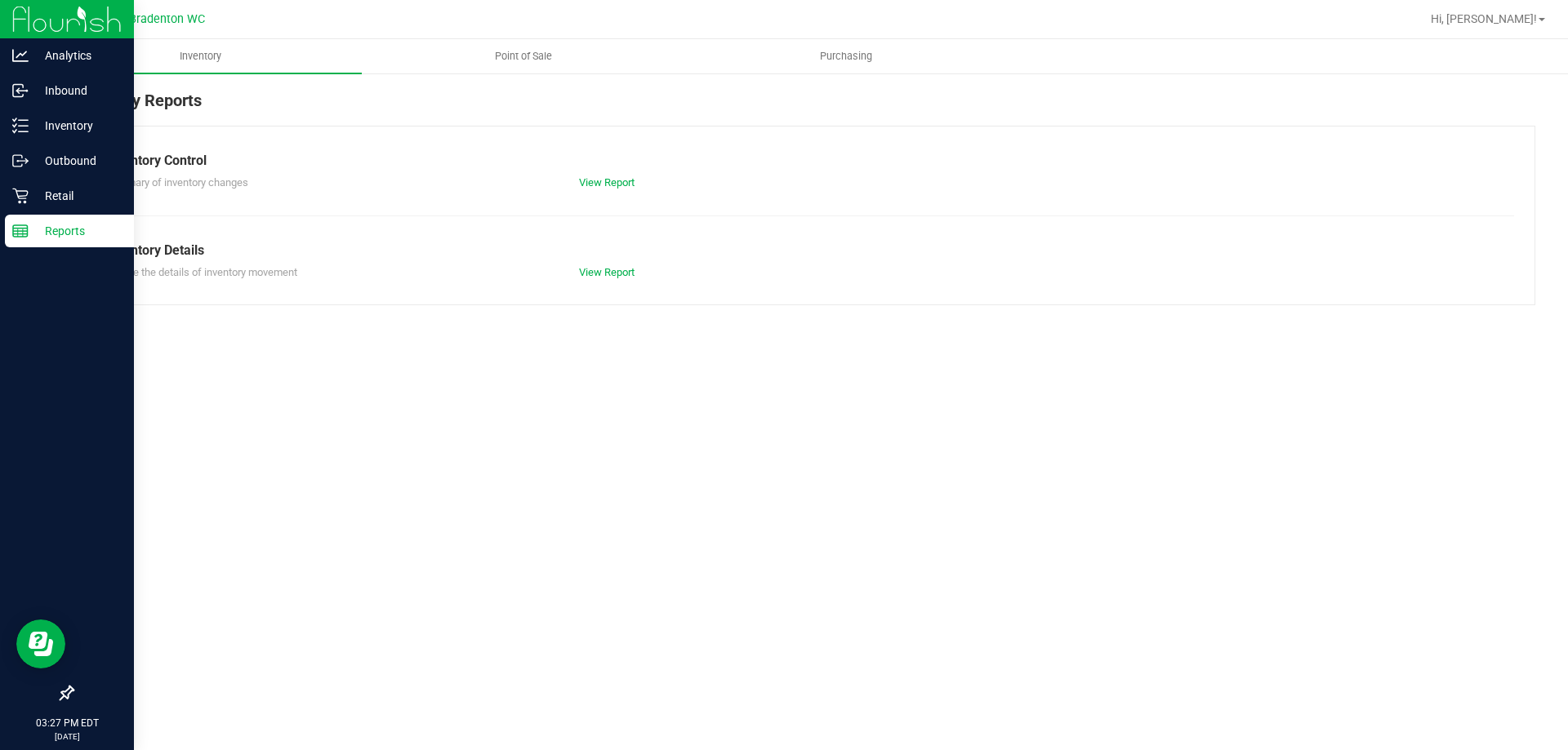
click at [529, 52] on span "Point of Sale" at bounding box center [523, 56] width 101 height 15
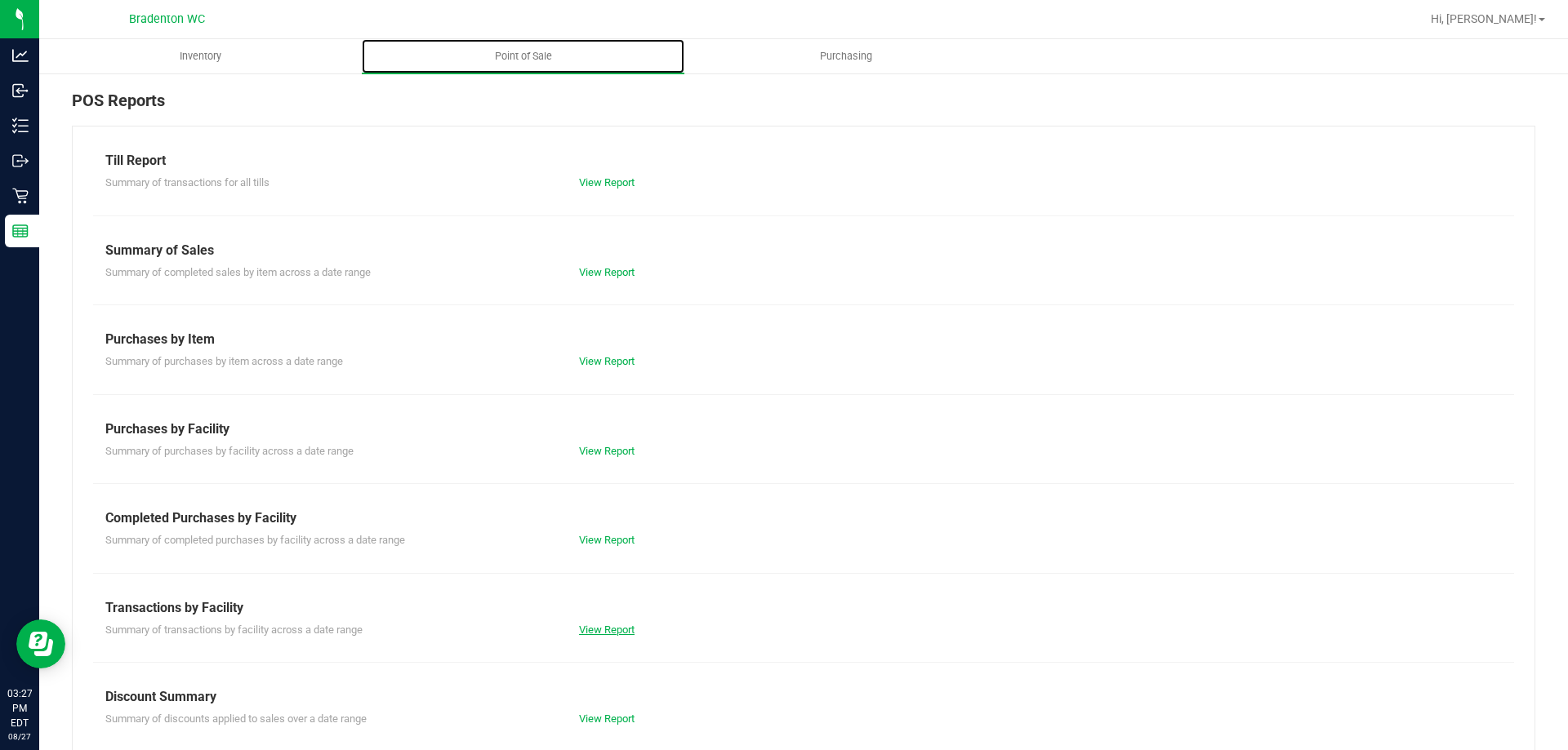
click at [605, 633] on link "View Report" at bounding box center [606, 630] width 56 height 12
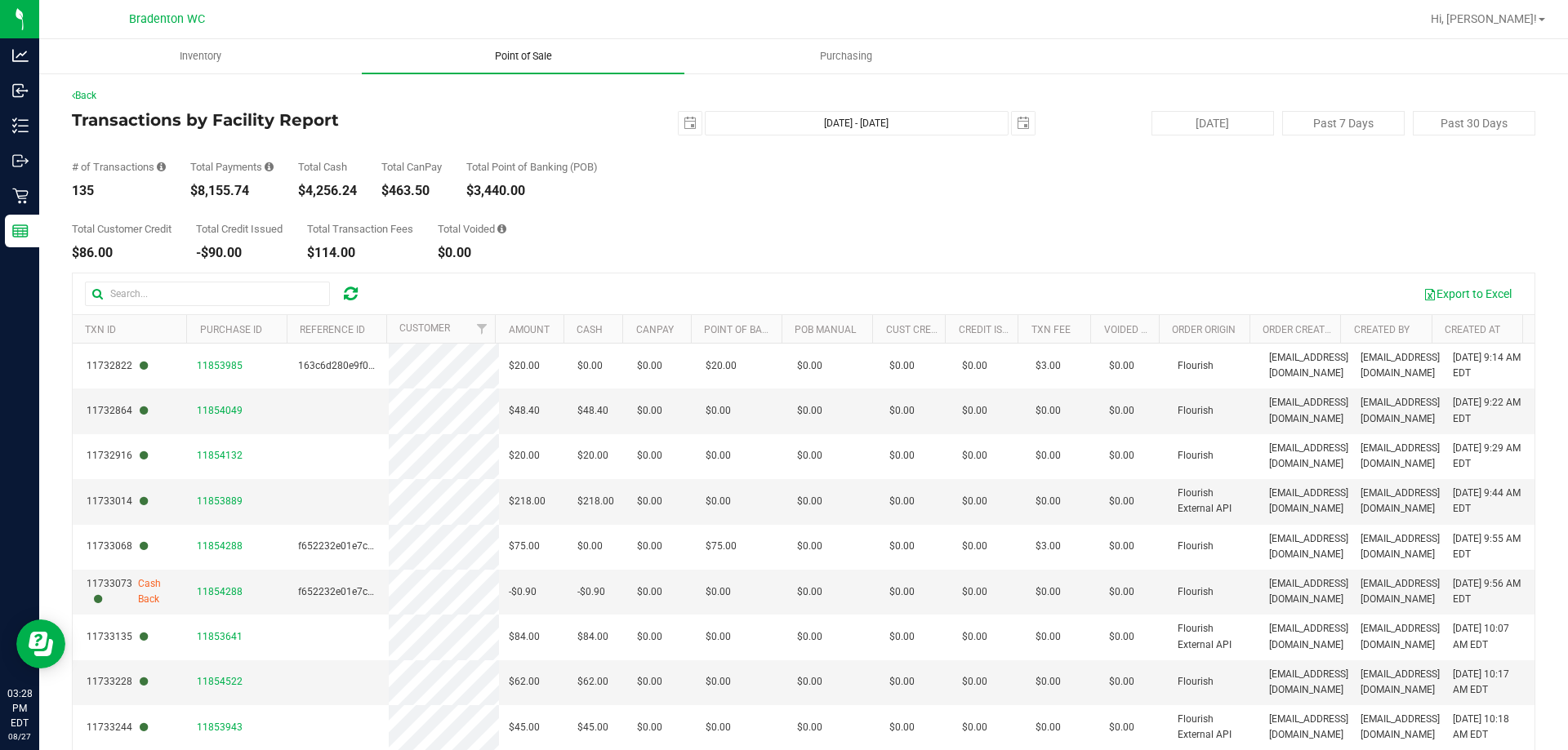
click at [519, 54] on span "Point of Sale" at bounding box center [523, 56] width 101 height 15
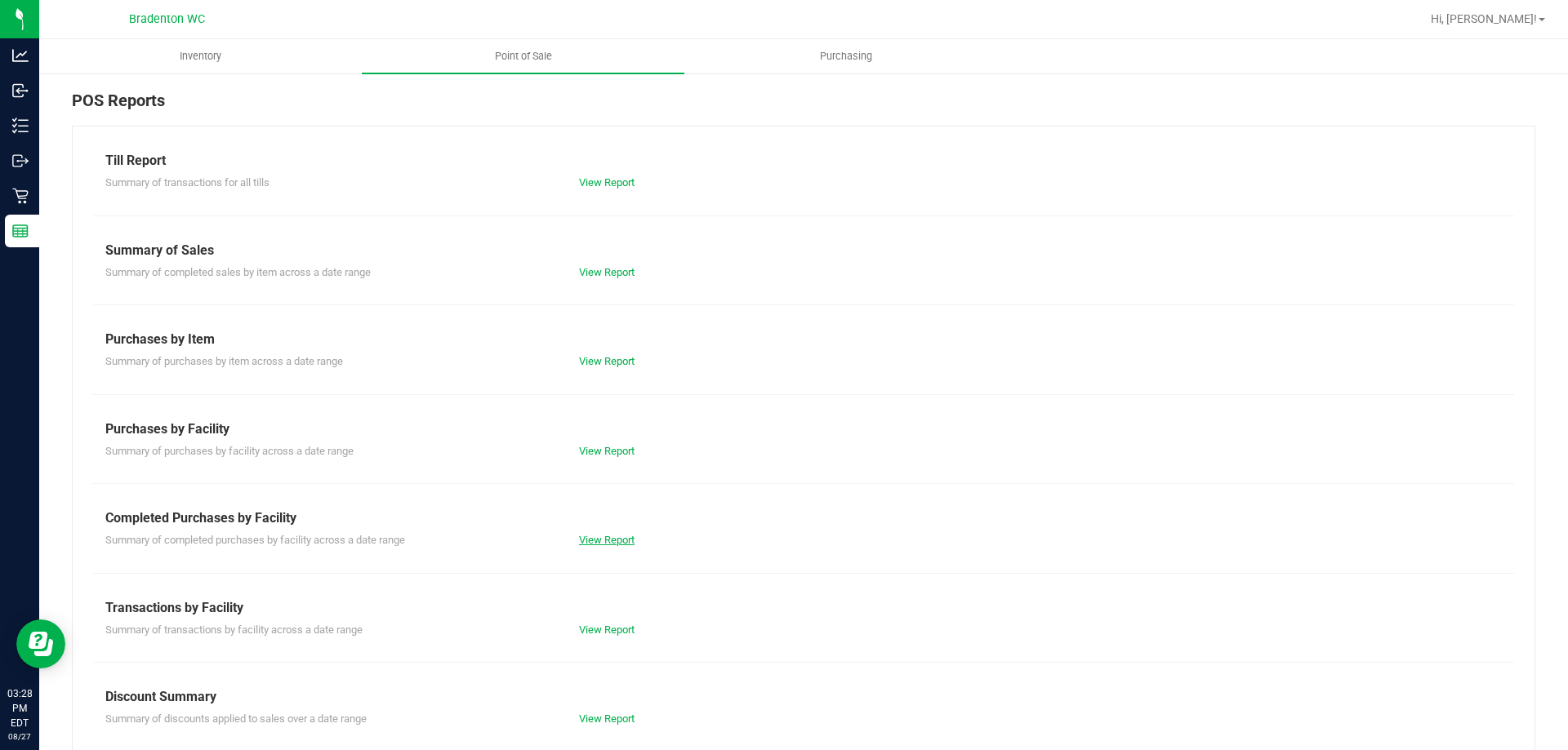
click at [590, 541] on link "View Report" at bounding box center [606, 540] width 56 height 12
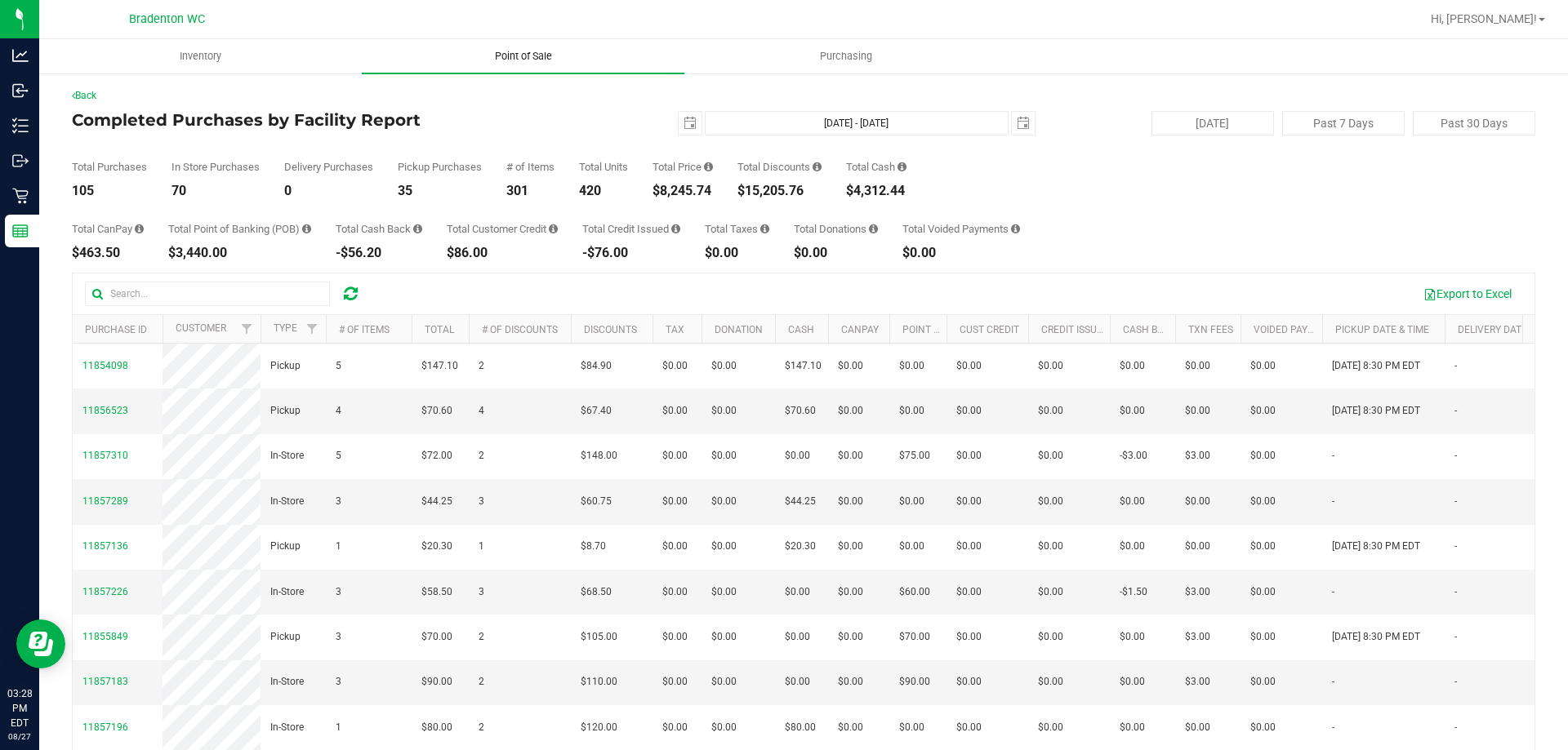
click at [511, 53] on span "Point of Sale" at bounding box center [523, 56] width 101 height 15
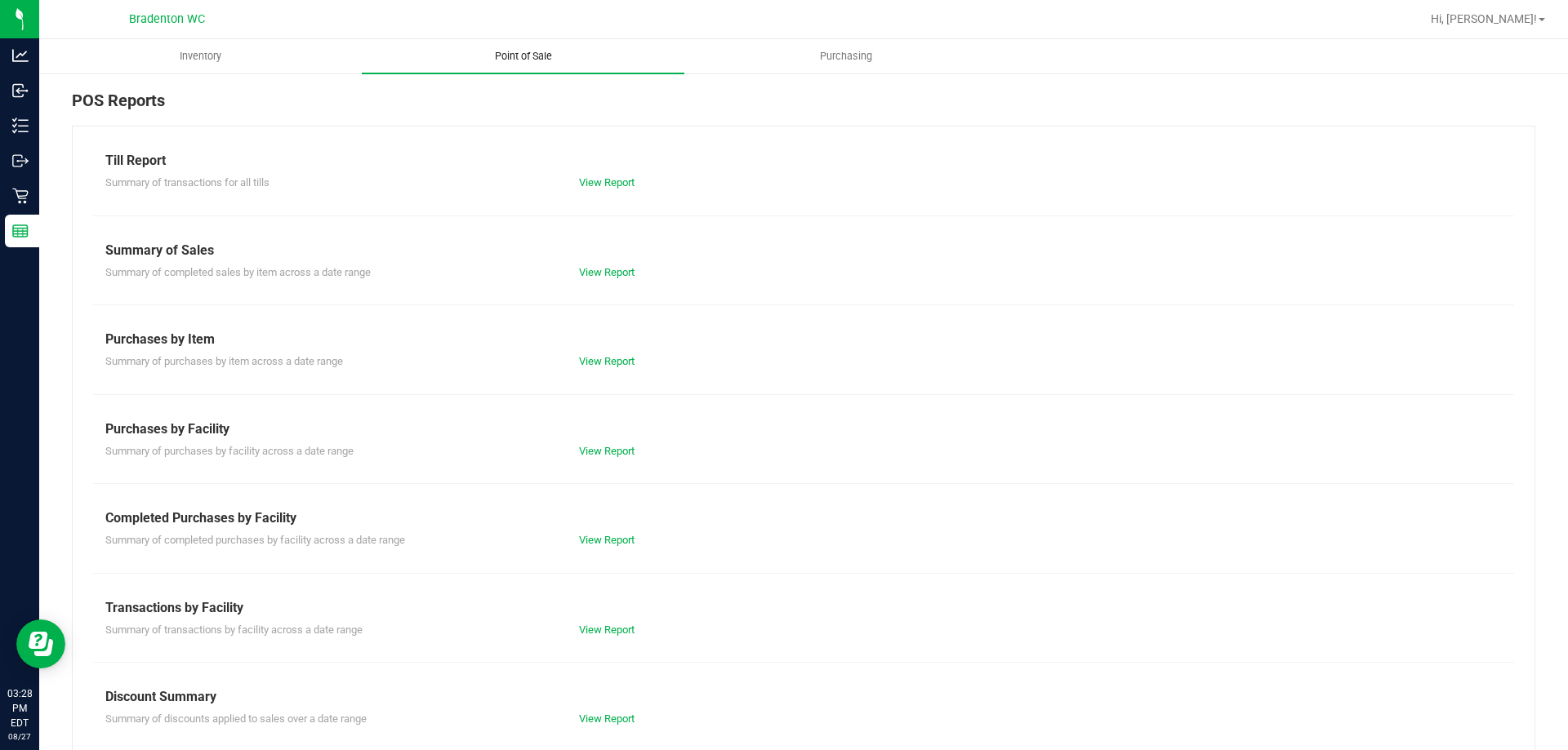
scroll to position [107, 0]
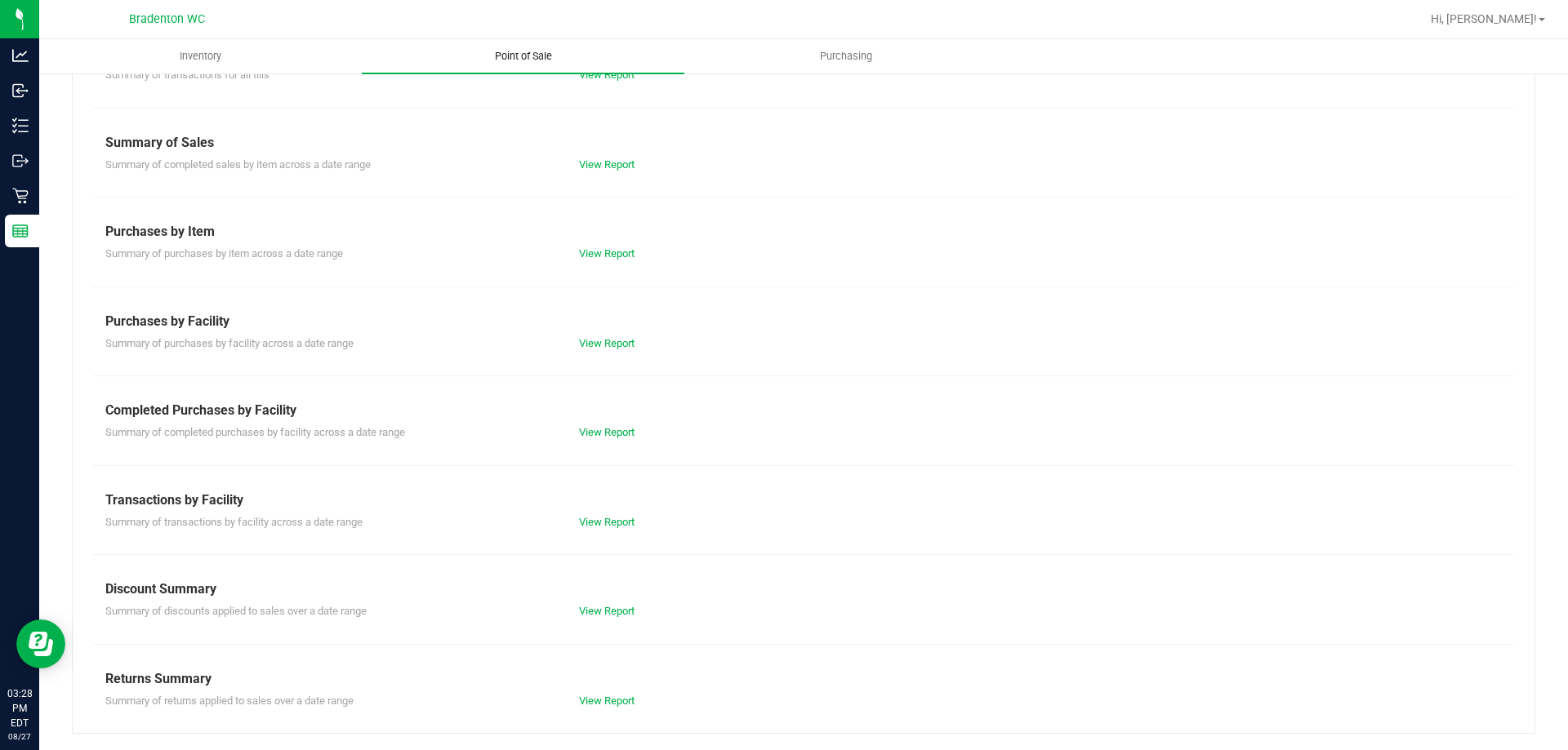
click at [606, 522] on link "View Report" at bounding box center [606, 522] width 56 height 12
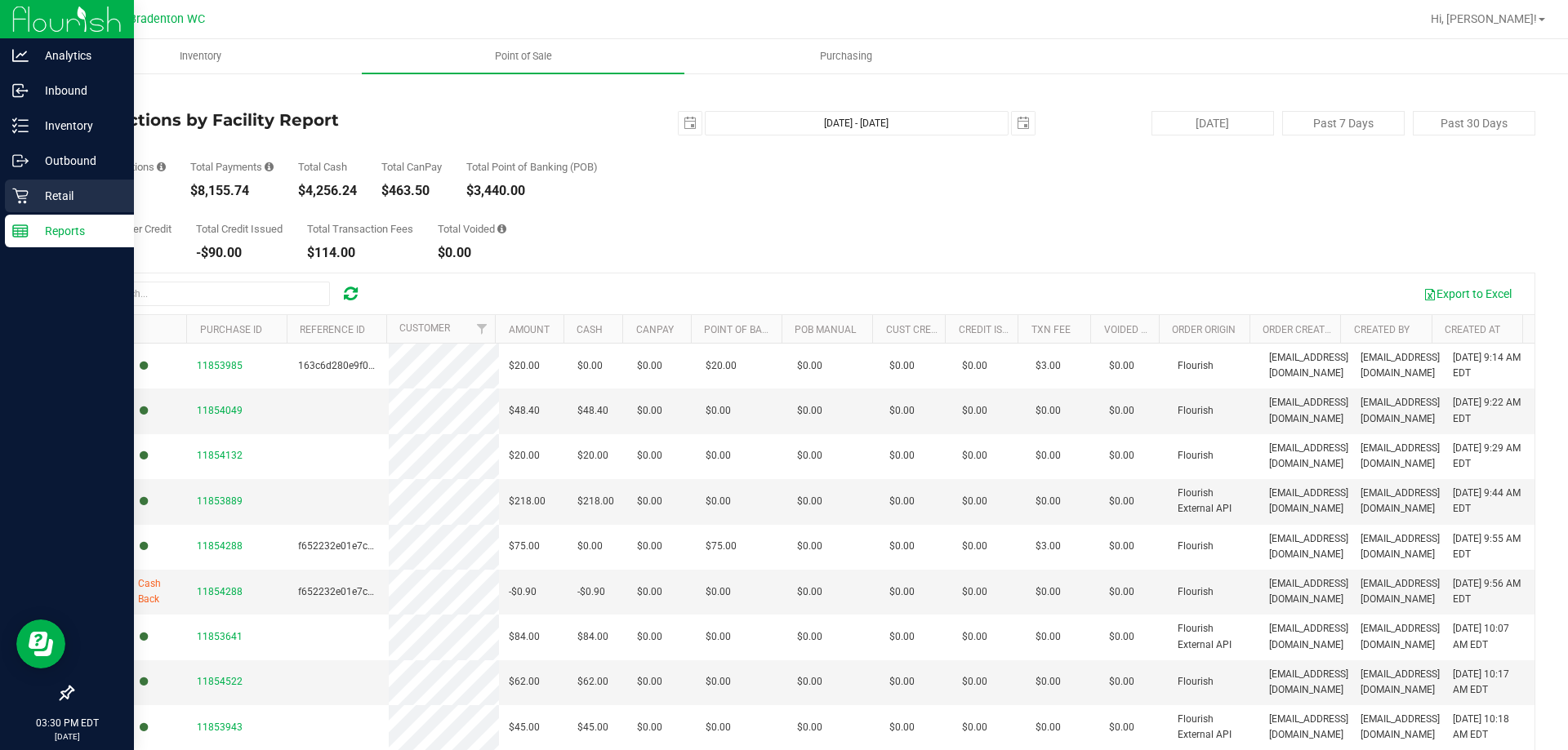
click at [28, 192] on icon at bounding box center [20, 195] width 15 height 15
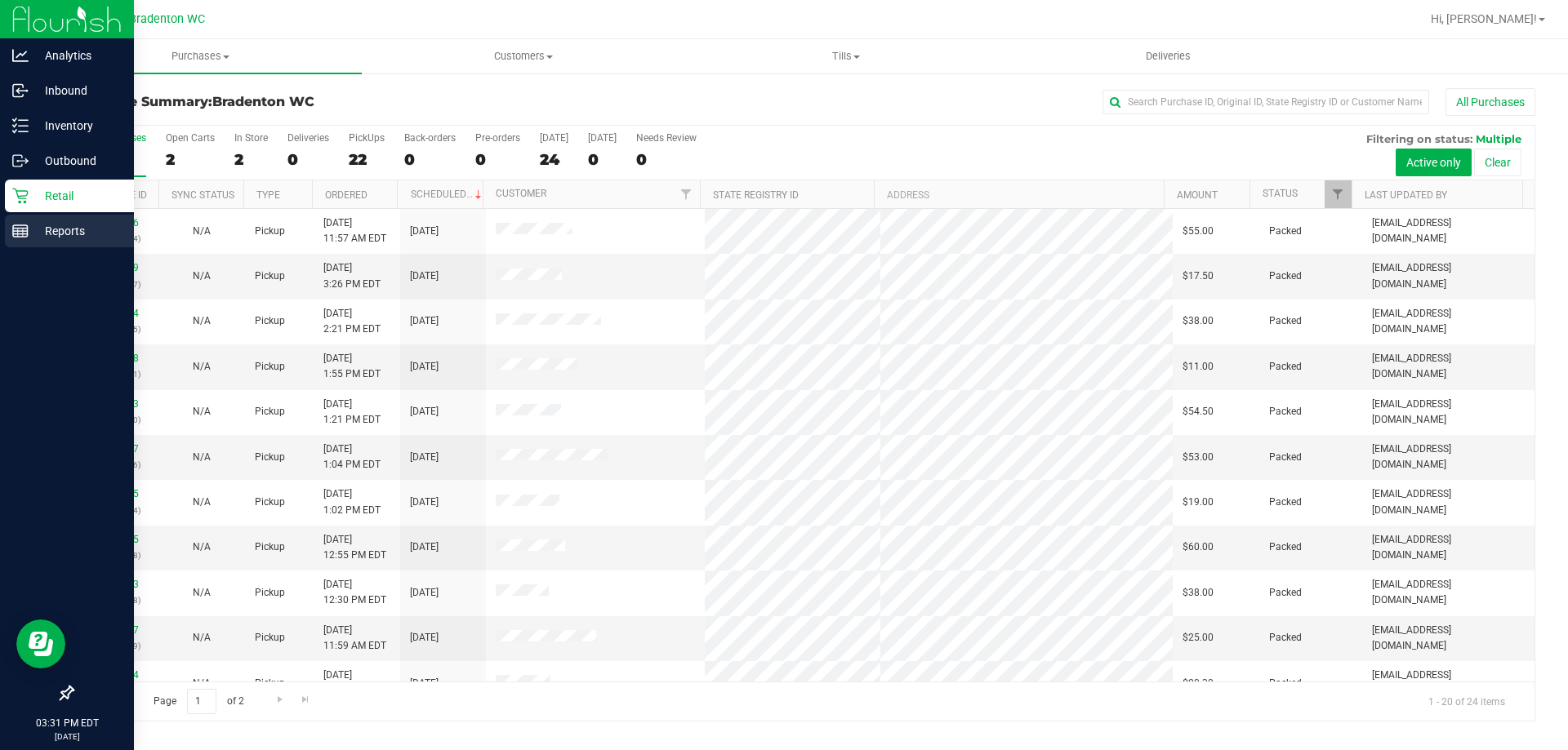
click at [48, 239] on p "Reports" at bounding box center [77, 231] width 98 height 20
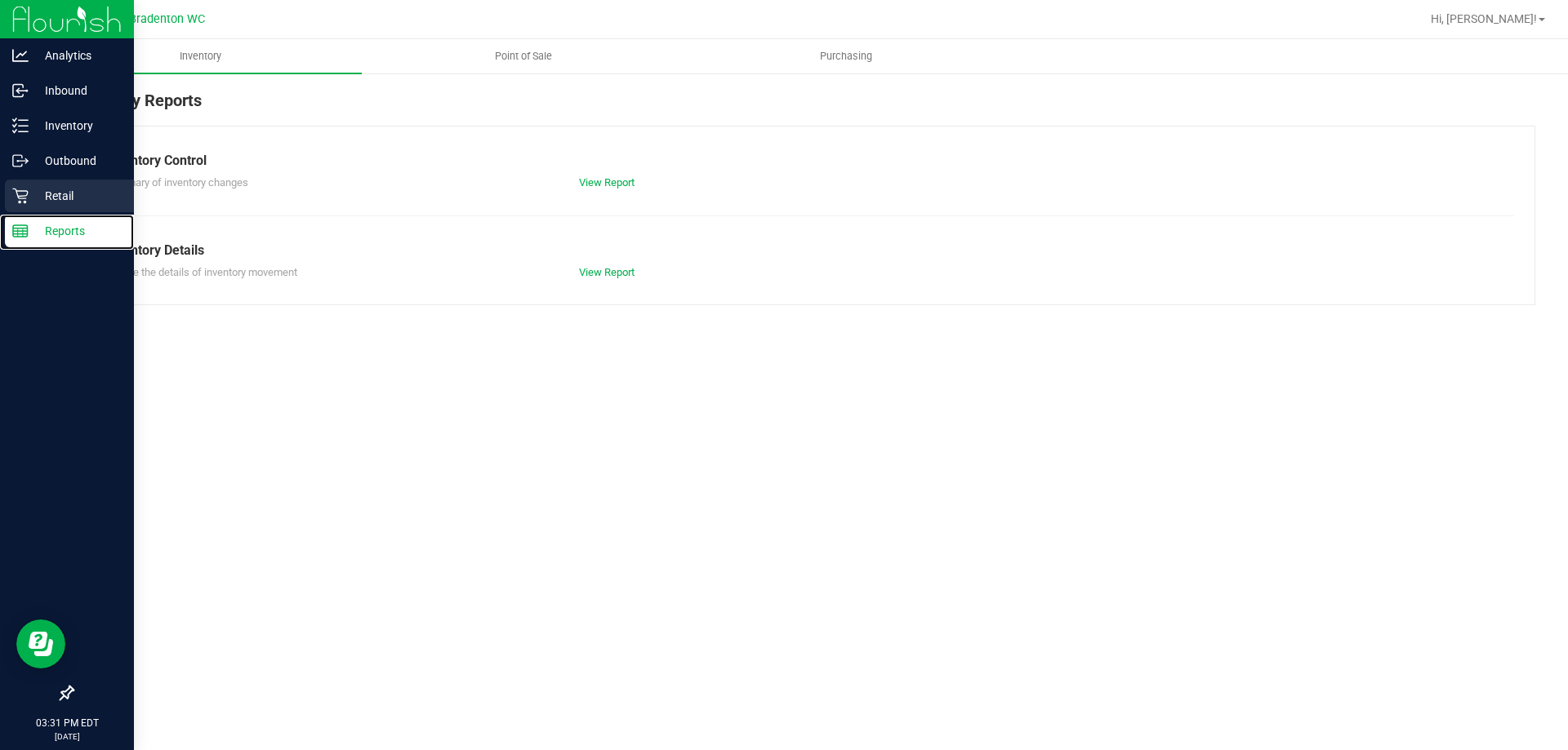
click at [60, 186] on div "Retail" at bounding box center [69, 195] width 129 height 33
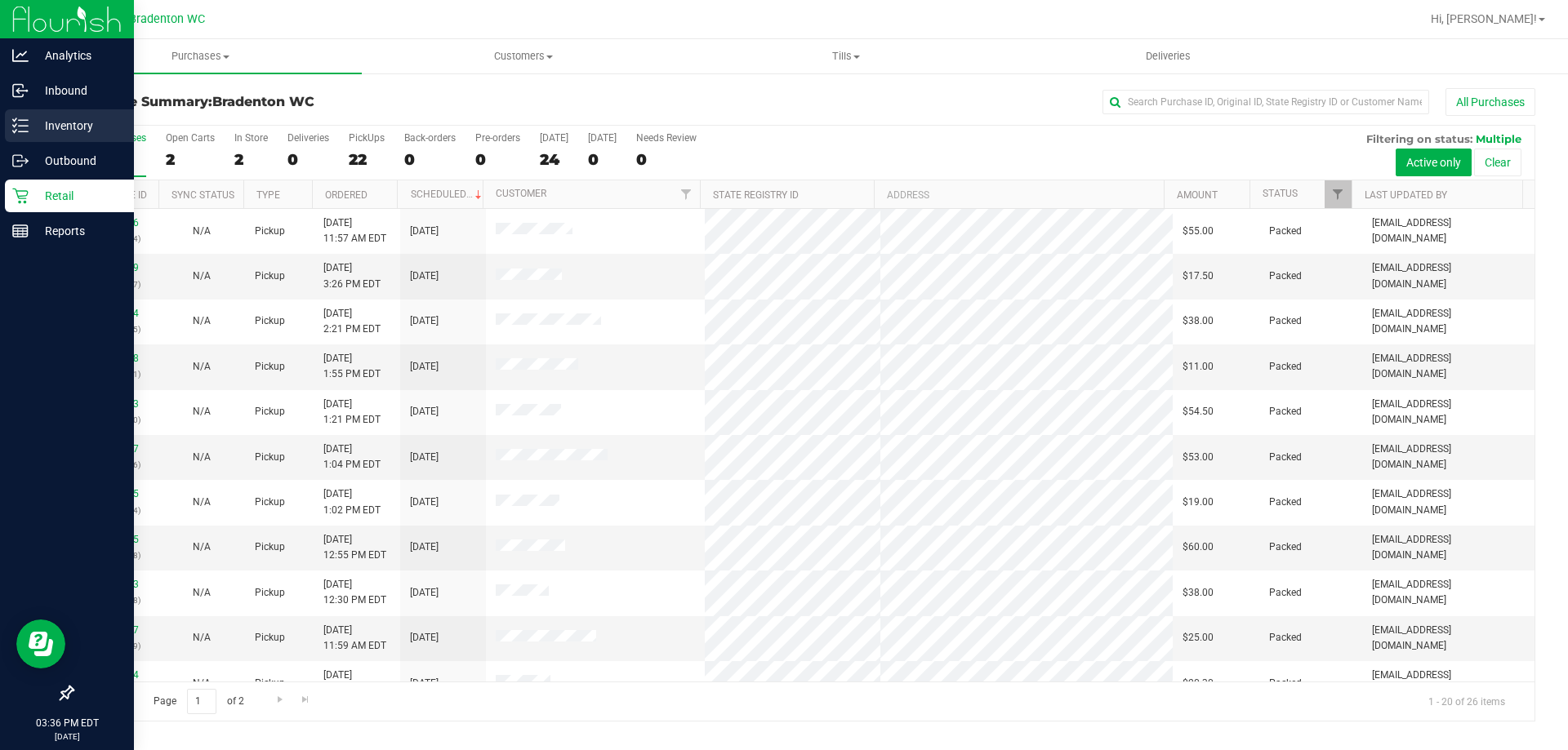
drag, startPoint x: 506, startPoint y: 8, endPoint x: 28, endPoint y: 117, distance: 490.3
click at [28, 117] on div "Inventory" at bounding box center [69, 125] width 129 height 33
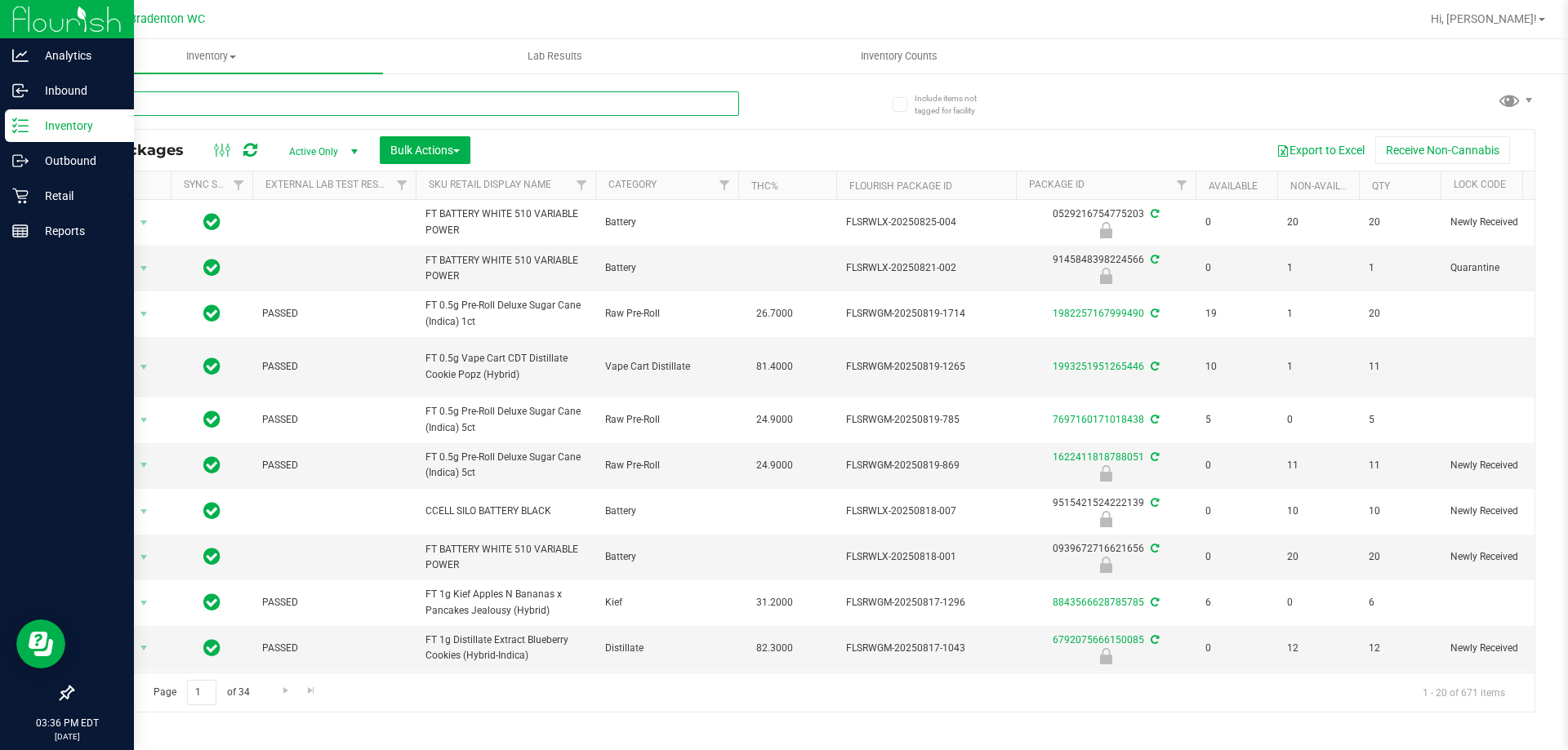
click at [301, 111] on input "text" at bounding box center [405, 104] width 667 height 25
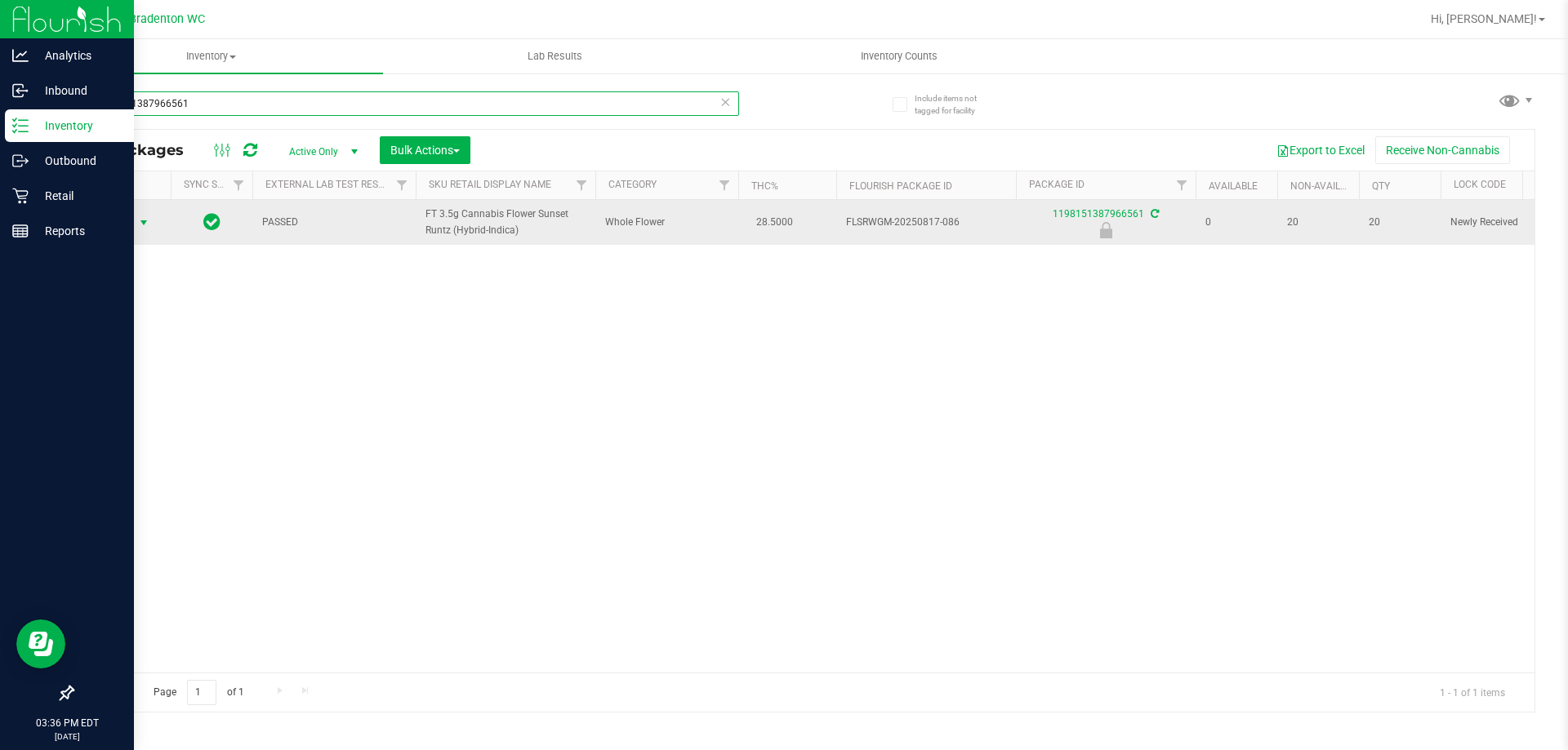
type input "1198151387966561"
click at [134, 225] on span "select" at bounding box center [144, 223] width 20 height 23
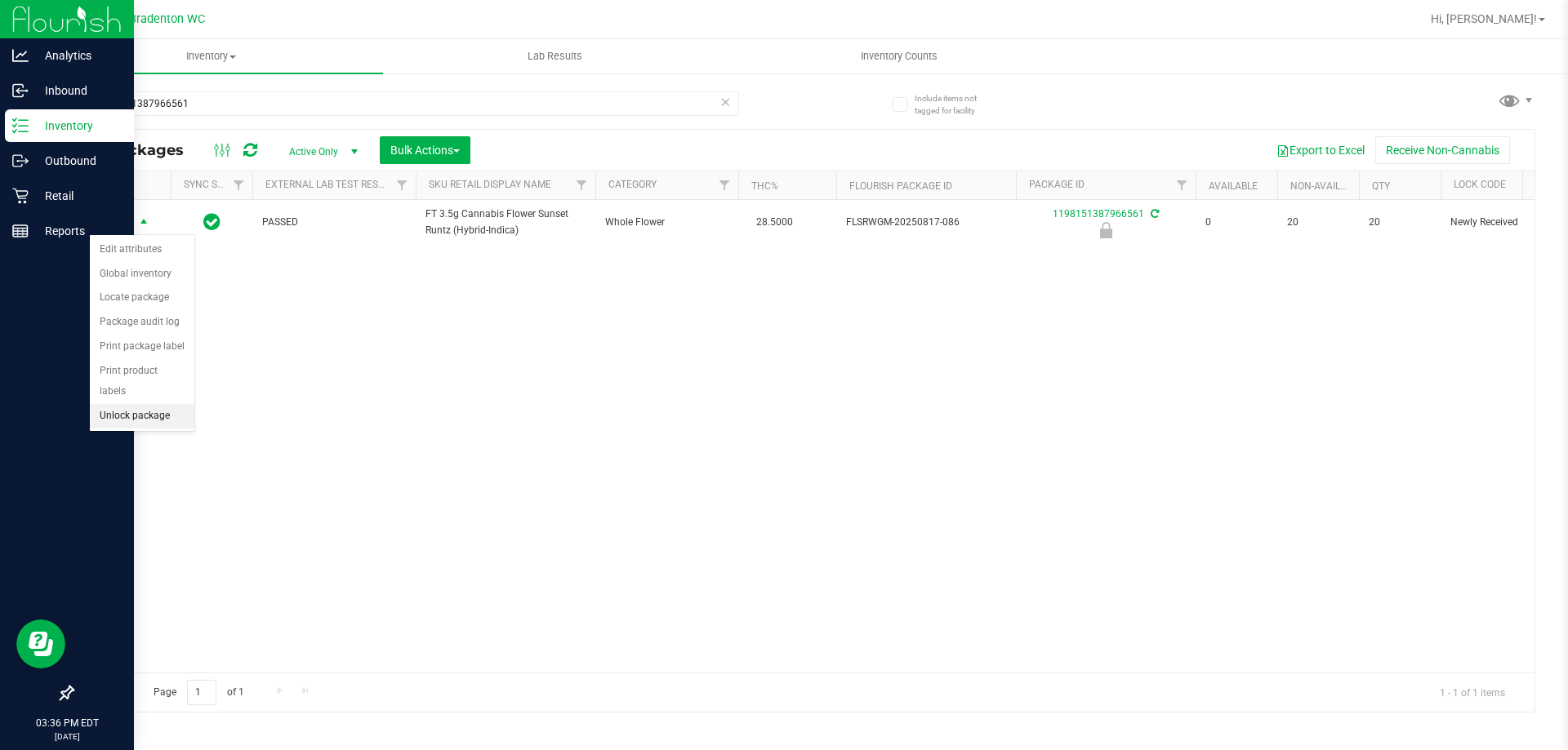
click at [154, 404] on li "Unlock package" at bounding box center [142, 416] width 105 height 25
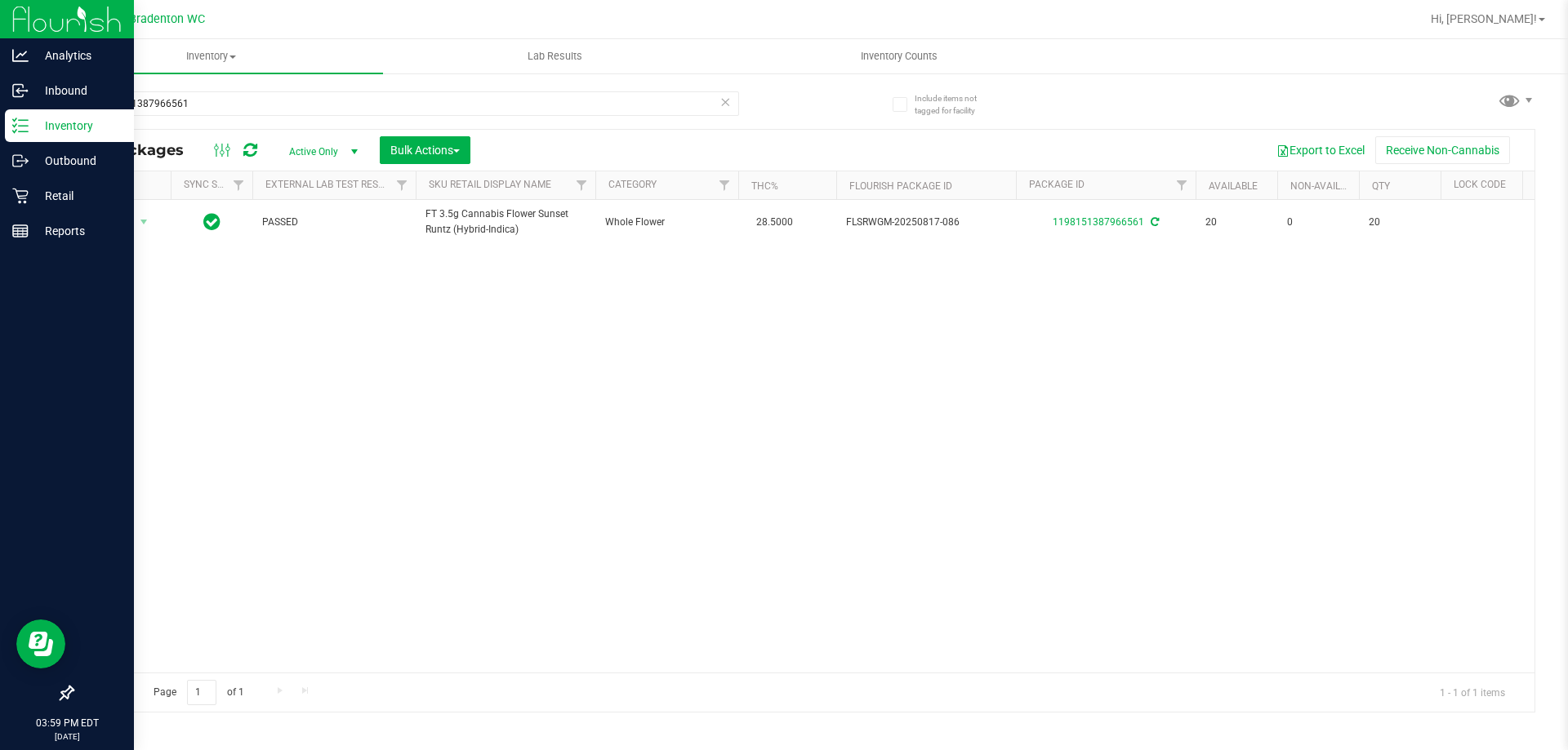
click at [726, 100] on icon at bounding box center [725, 101] width 12 height 20
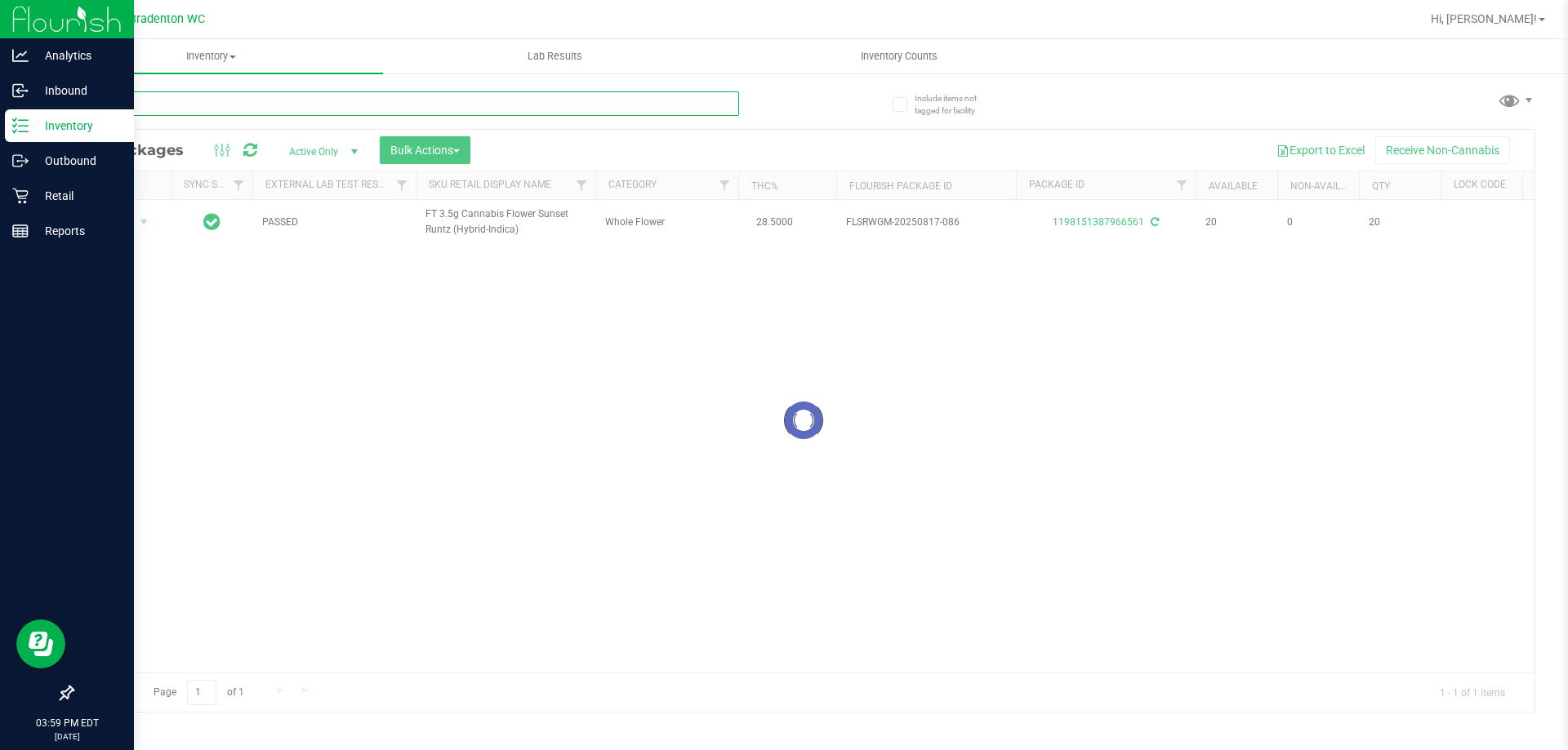
click at [680, 100] on input "text" at bounding box center [405, 104] width 667 height 25
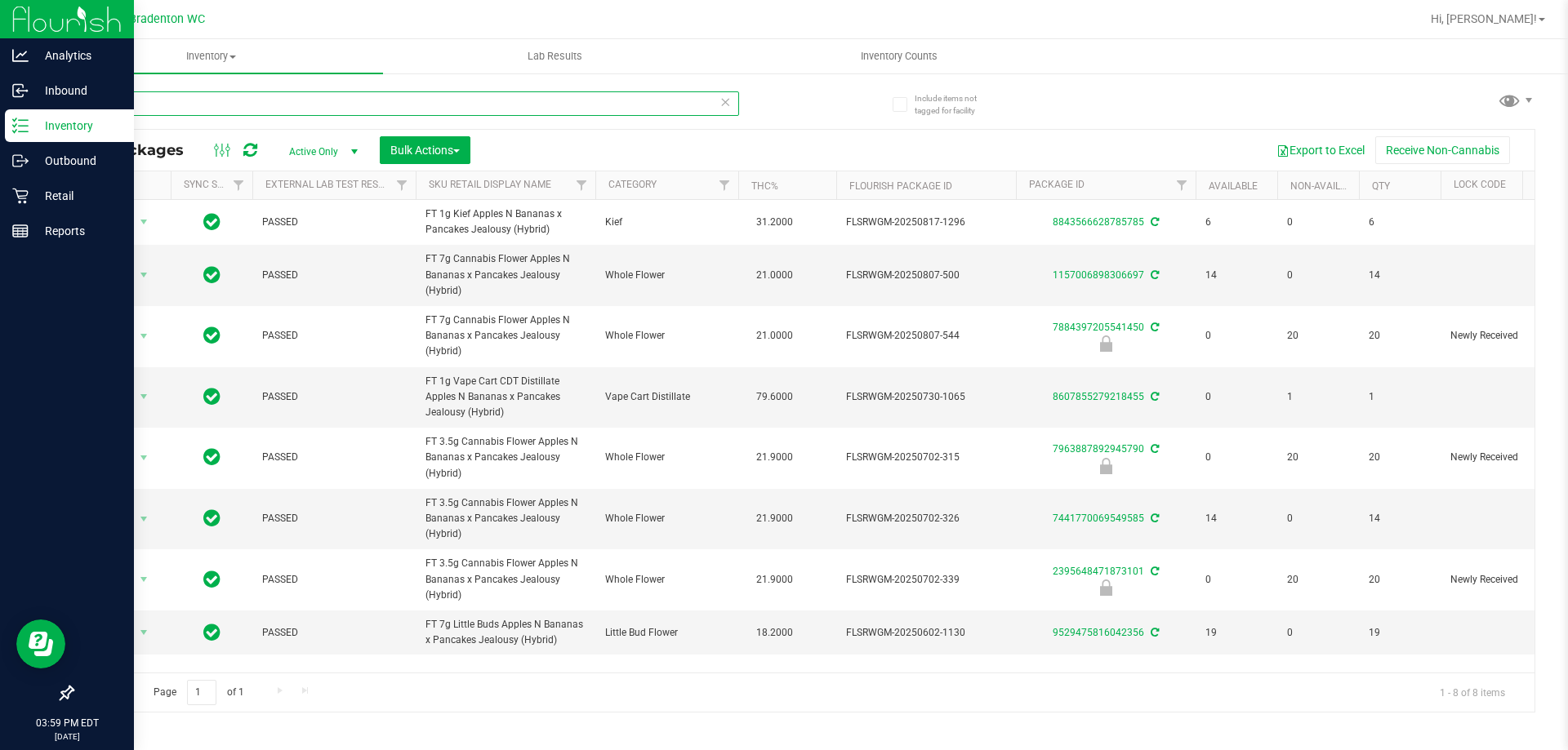
click at [445, 102] on input "abp" at bounding box center [405, 104] width 667 height 25
type input "a"
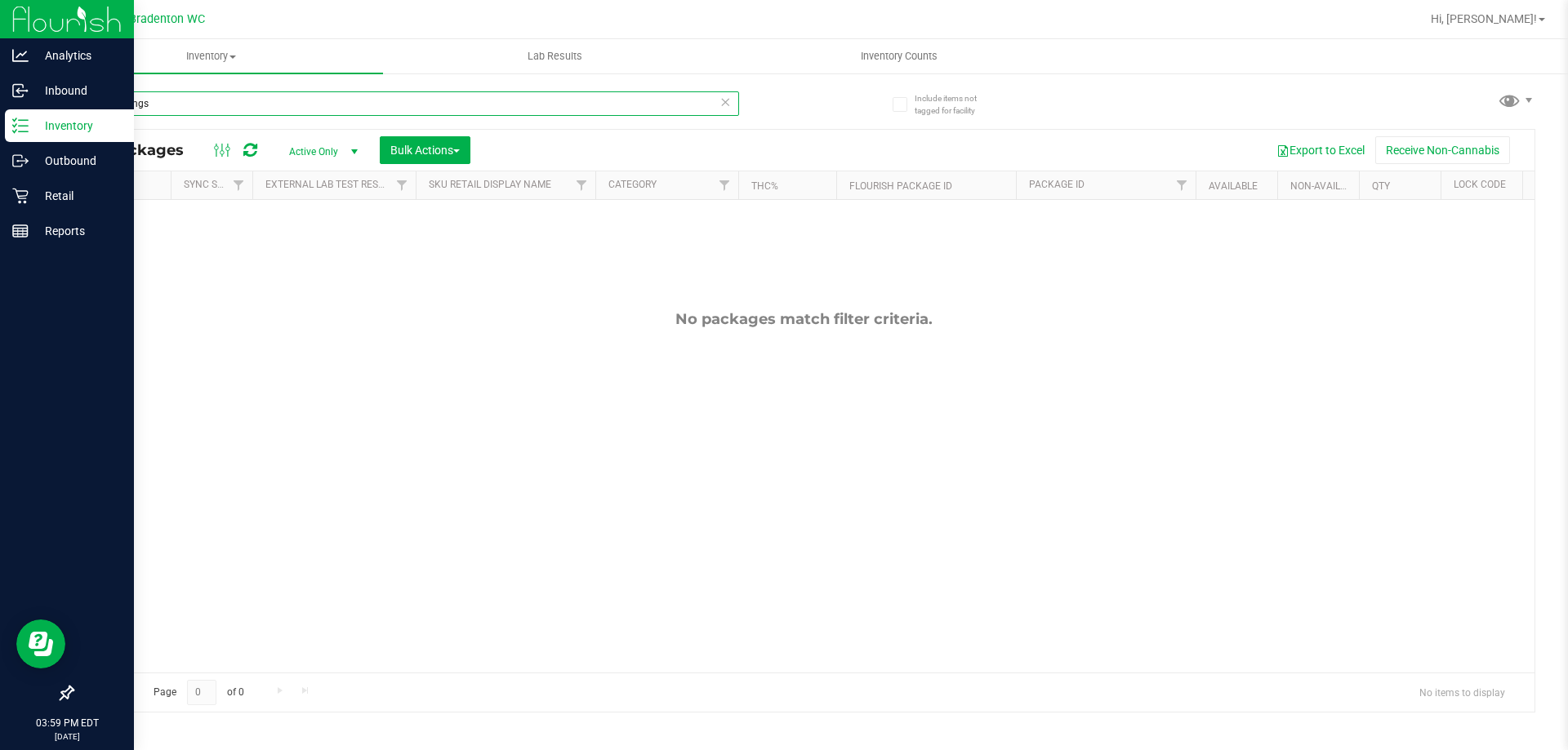
click at [732, 99] on input "peach rings" at bounding box center [405, 104] width 667 height 25
type input "peach rings"
click at [725, 100] on icon at bounding box center [725, 101] width 12 height 20
click at [687, 109] on input "text" at bounding box center [405, 104] width 667 height 25
type input "apples and bananas"
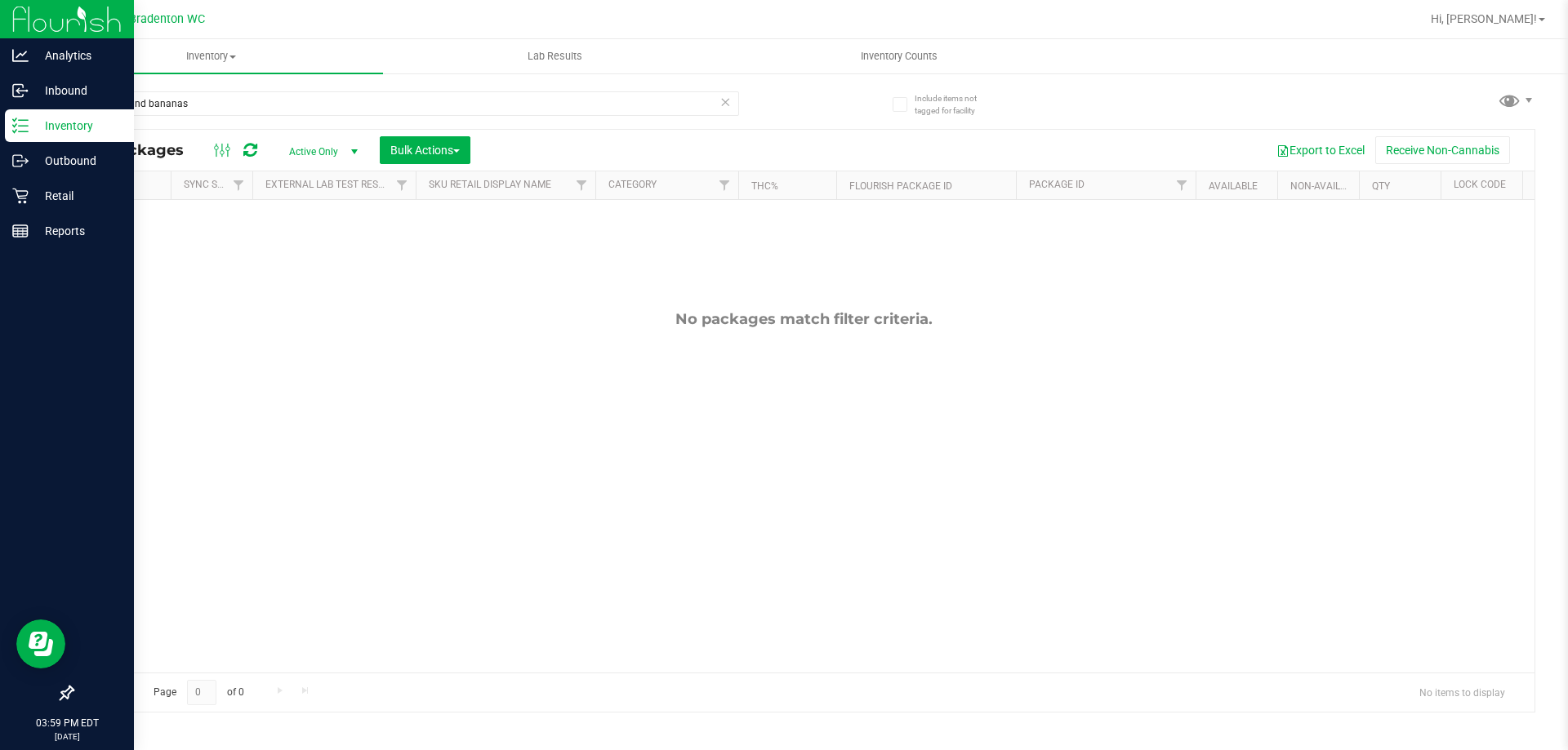
click at [724, 104] on icon at bounding box center [725, 101] width 12 height 20
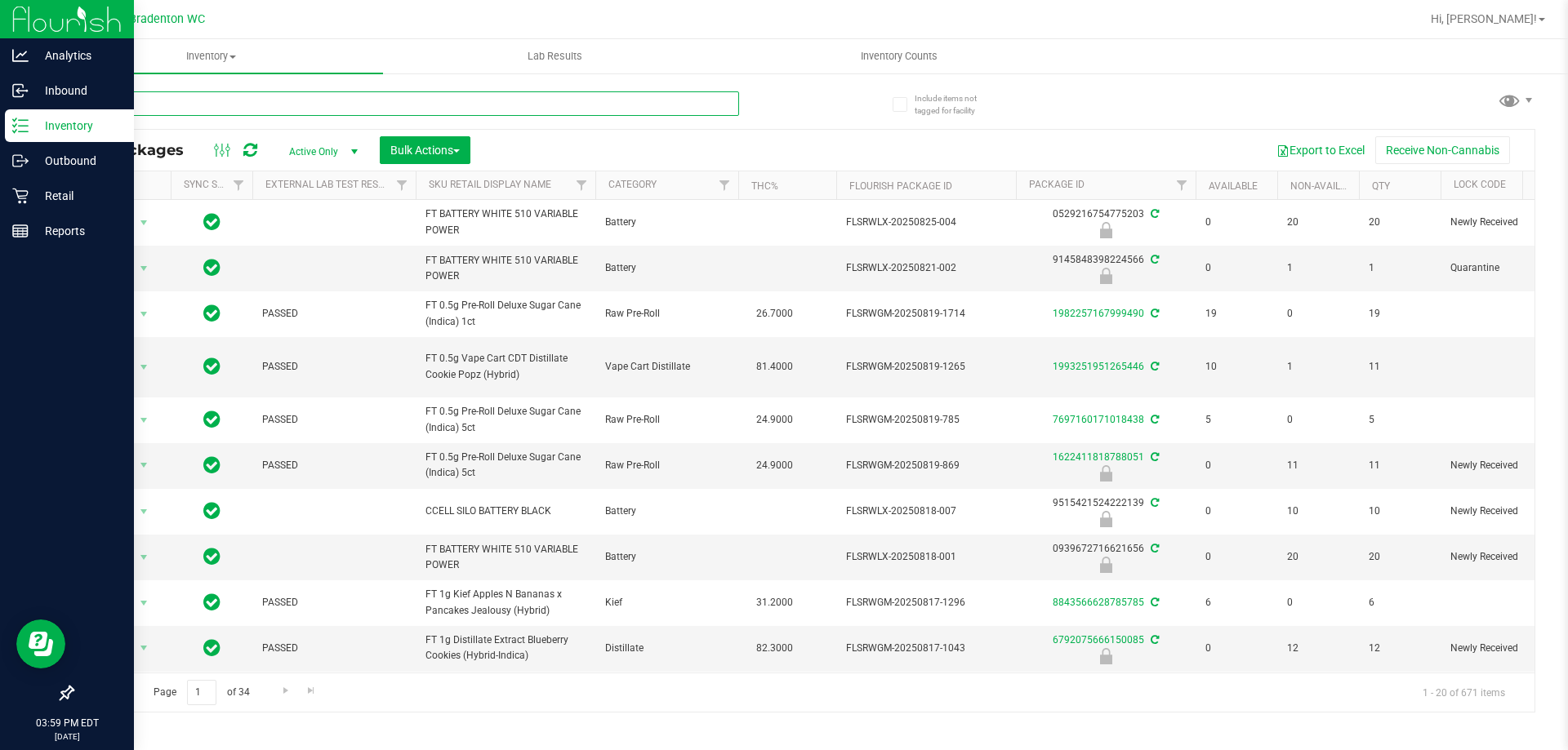
click at [310, 104] on input "text" at bounding box center [405, 104] width 667 height 25
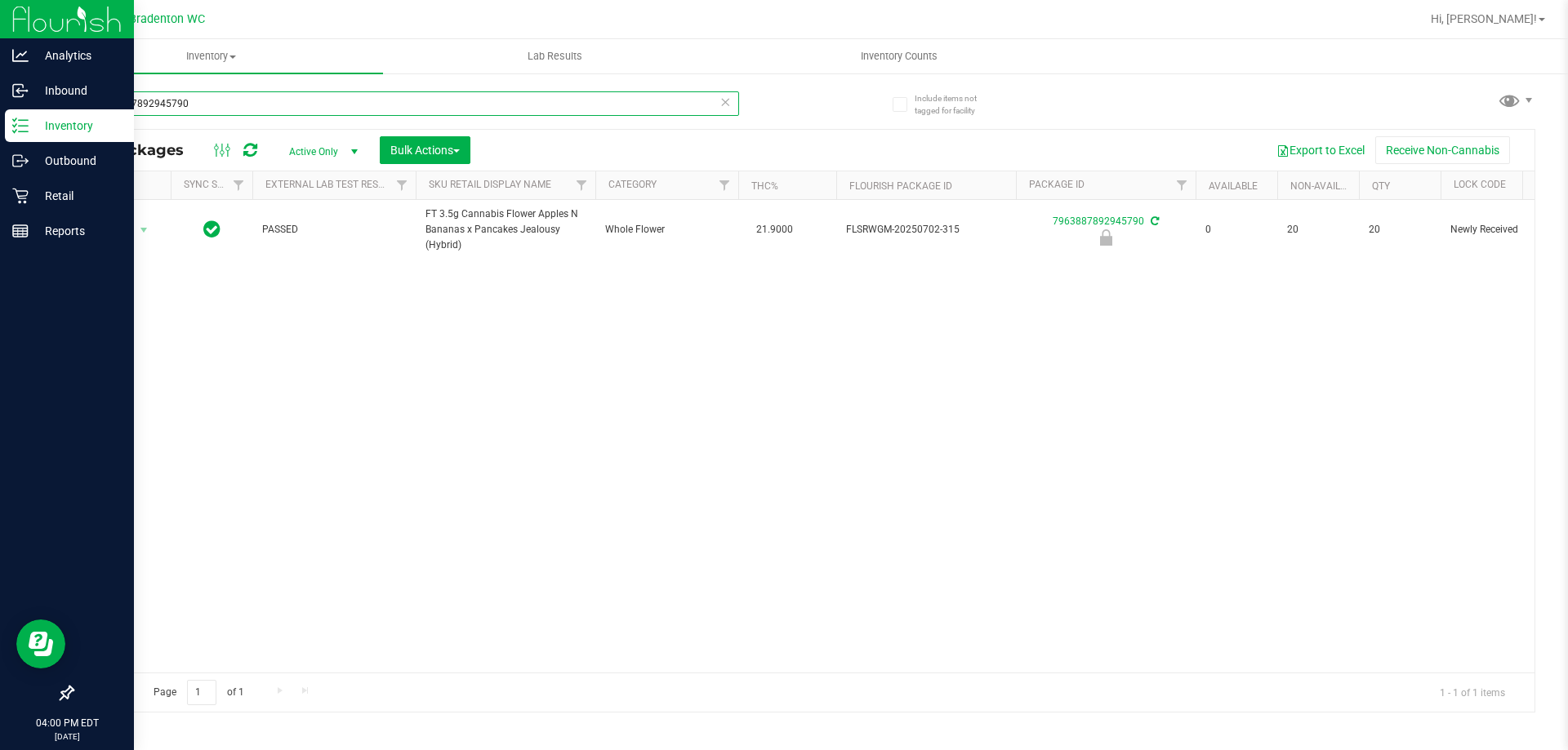
type input "7963887892945790"
click at [726, 100] on icon at bounding box center [725, 101] width 12 height 20
click at [589, 99] on input "text" at bounding box center [405, 104] width 667 height 25
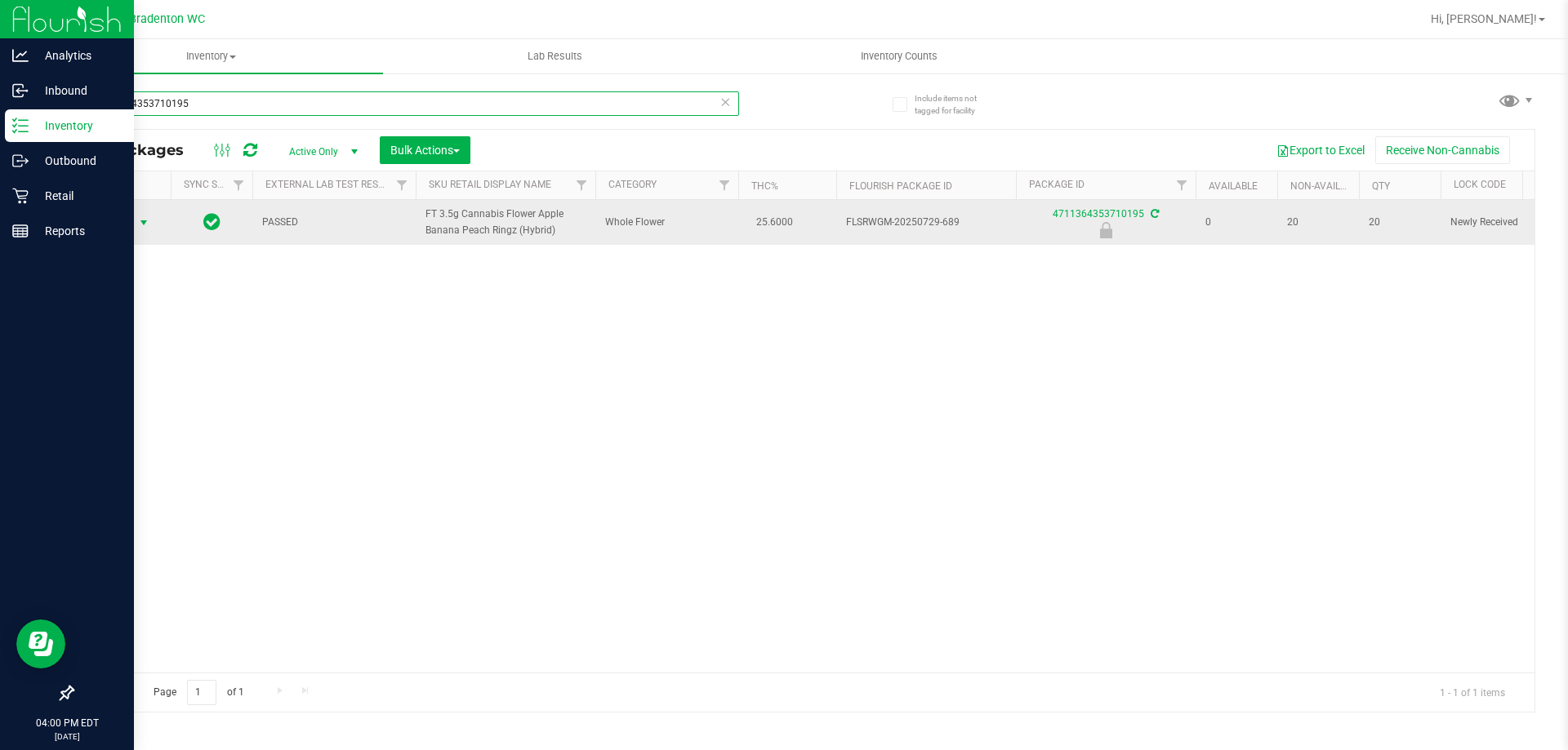
type input "4711364353710195"
click at [110, 224] on span "Action" at bounding box center [111, 223] width 44 height 23
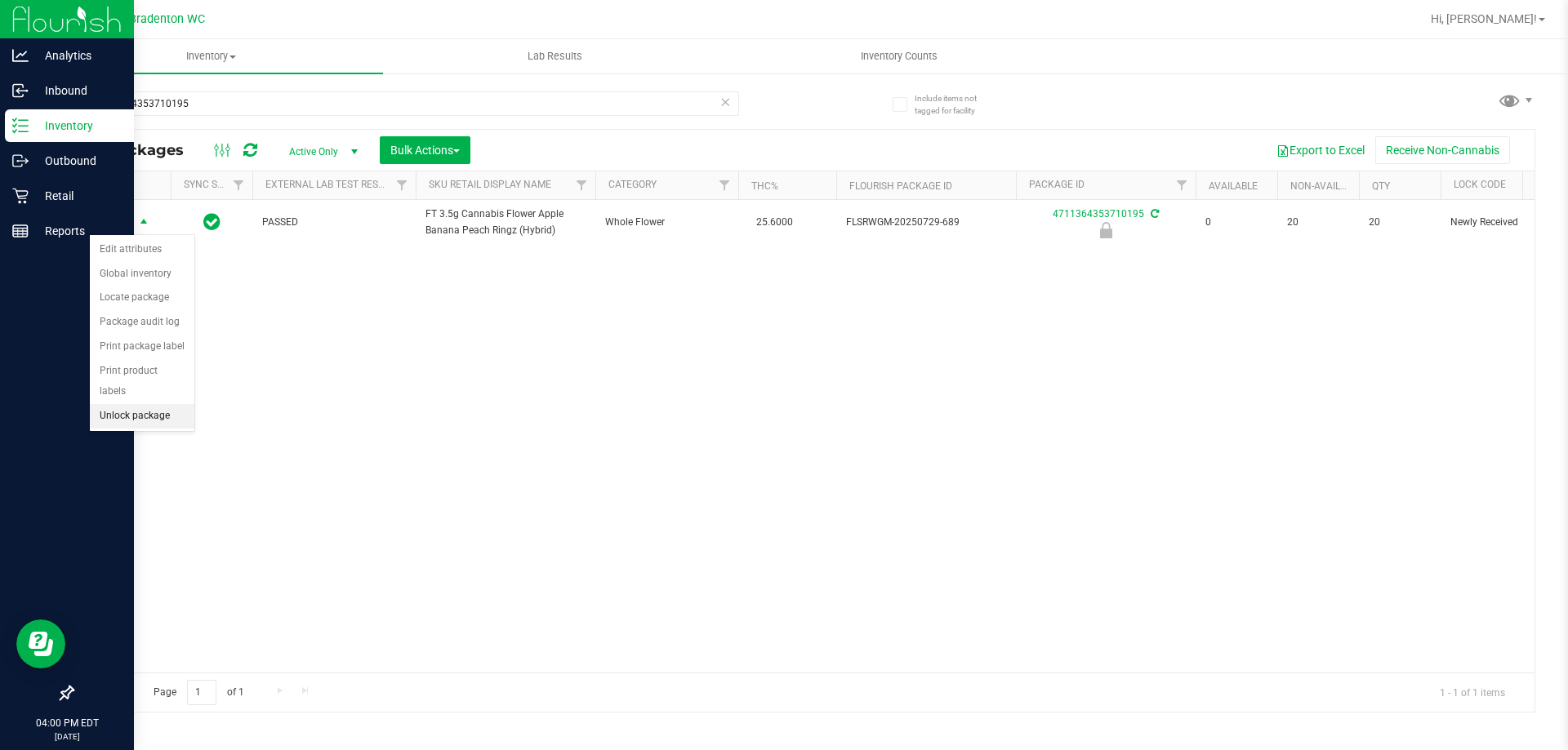
click at [139, 404] on li "Unlock package" at bounding box center [142, 416] width 105 height 25
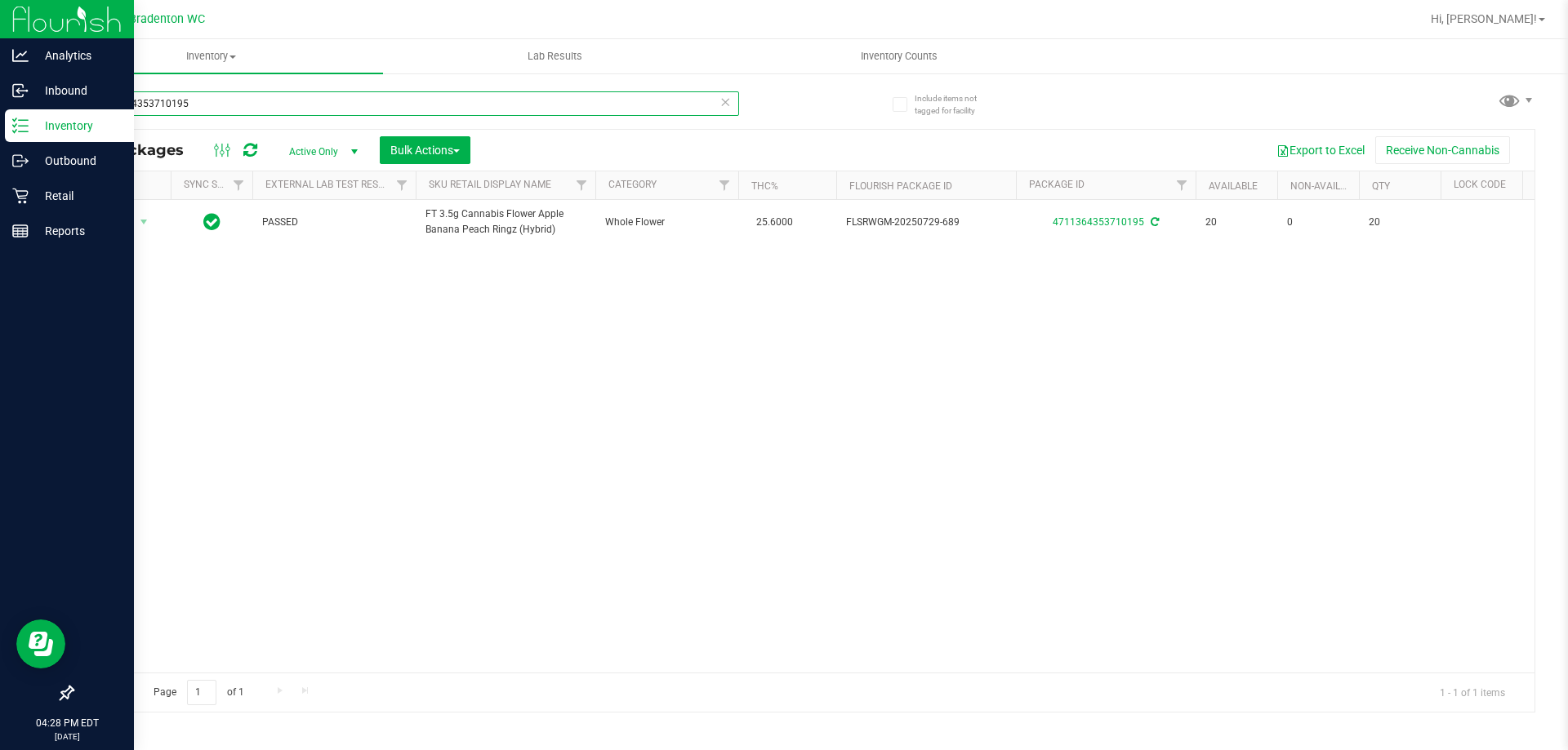
click at [487, 113] on input "4711364353710195" at bounding box center [405, 104] width 667 height 25
click at [481, 110] on input "4711364353710195" at bounding box center [405, 104] width 667 height 25
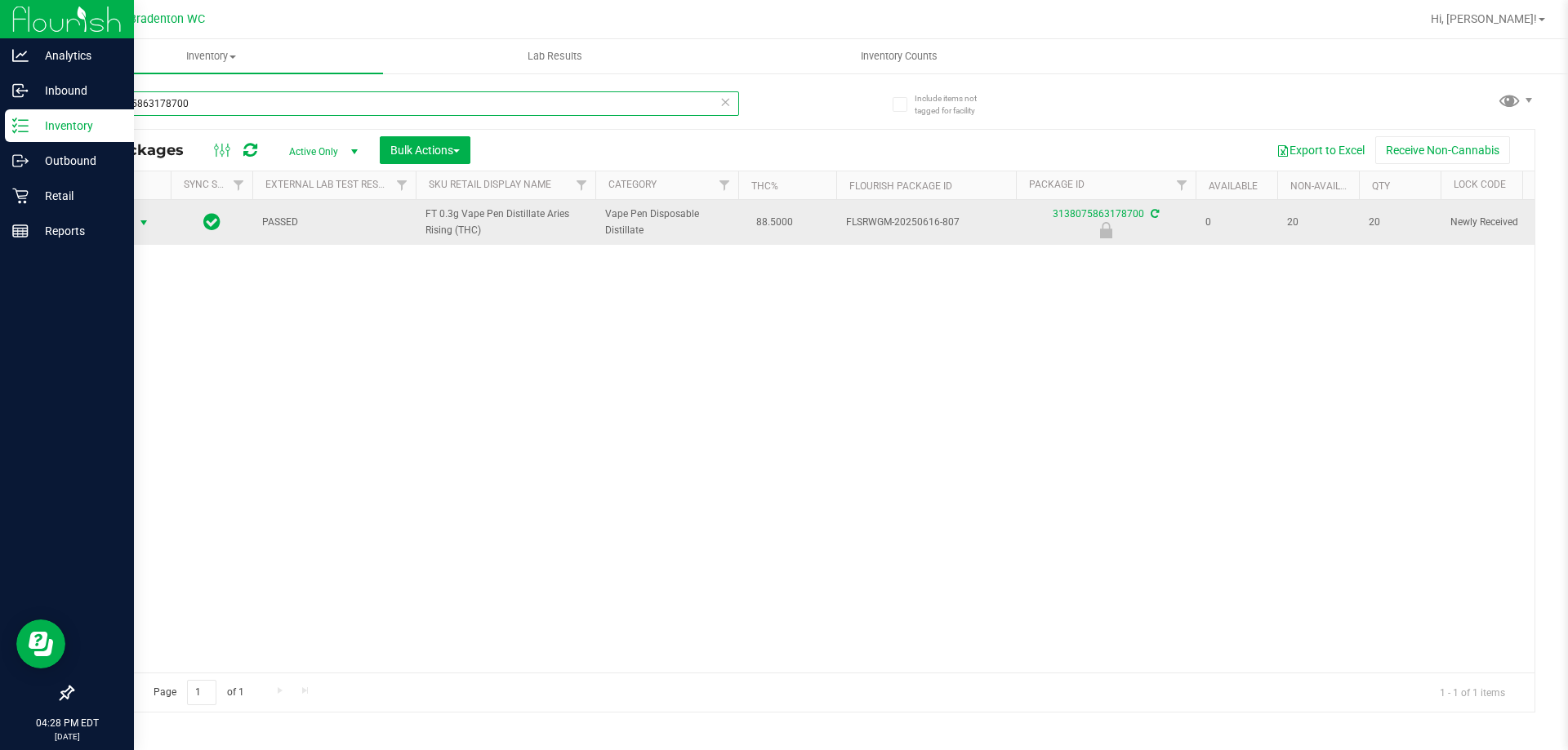
type input "3138075863178700"
click at [110, 230] on span "Action" at bounding box center [111, 223] width 44 height 23
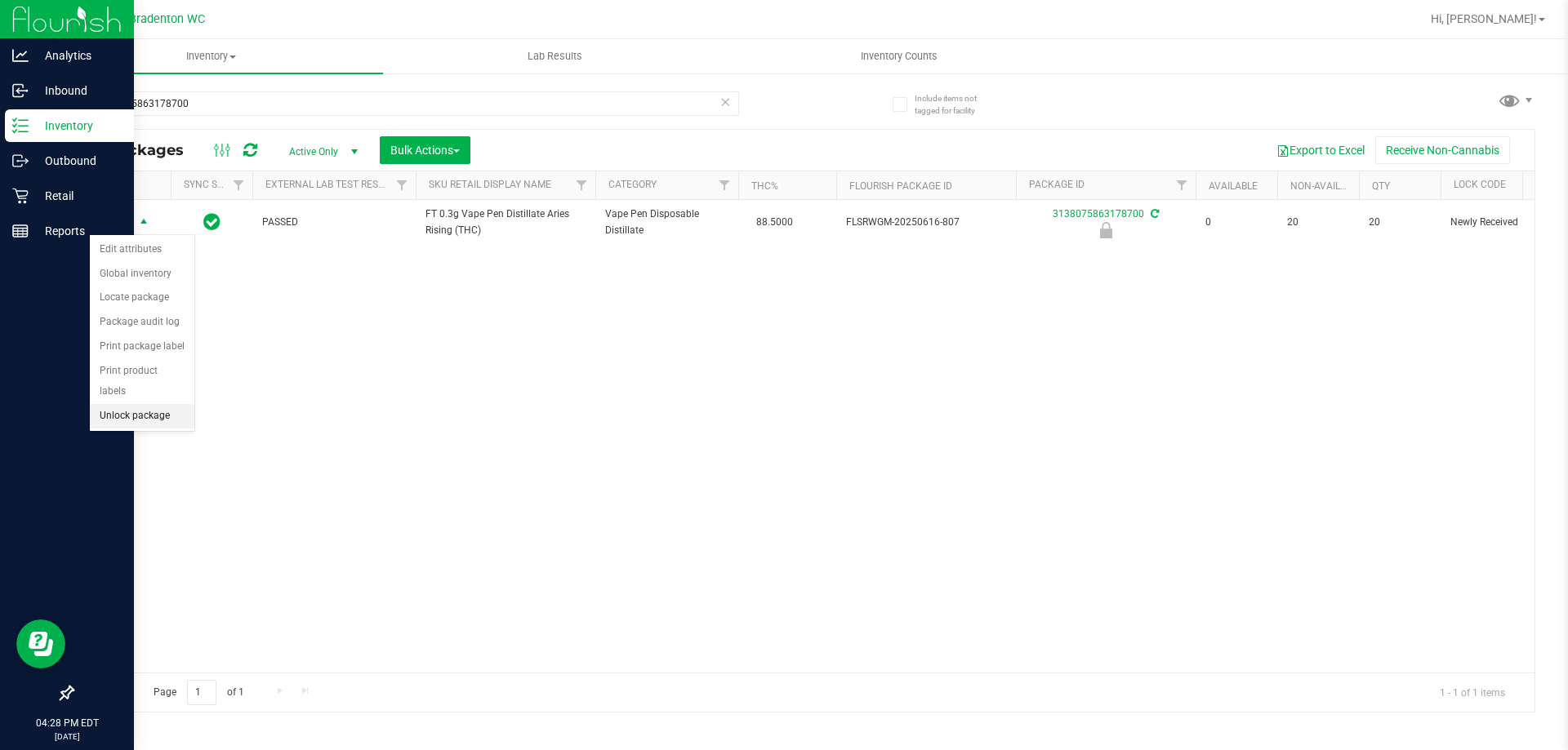
click at [179, 404] on li "Unlock package" at bounding box center [142, 416] width 105 height 25
